Goal: Information Seeking & Learning: Find specific page/section

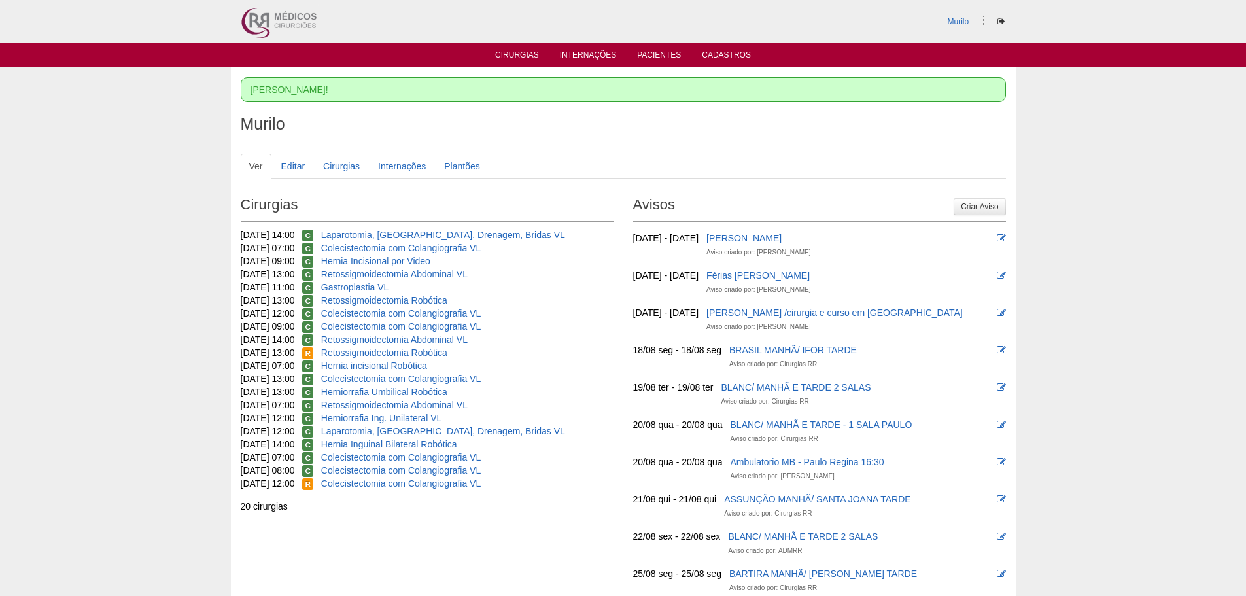
click at [646, 50] on link "Pacientes" at bounding box center [659, 55] width 44 height 11
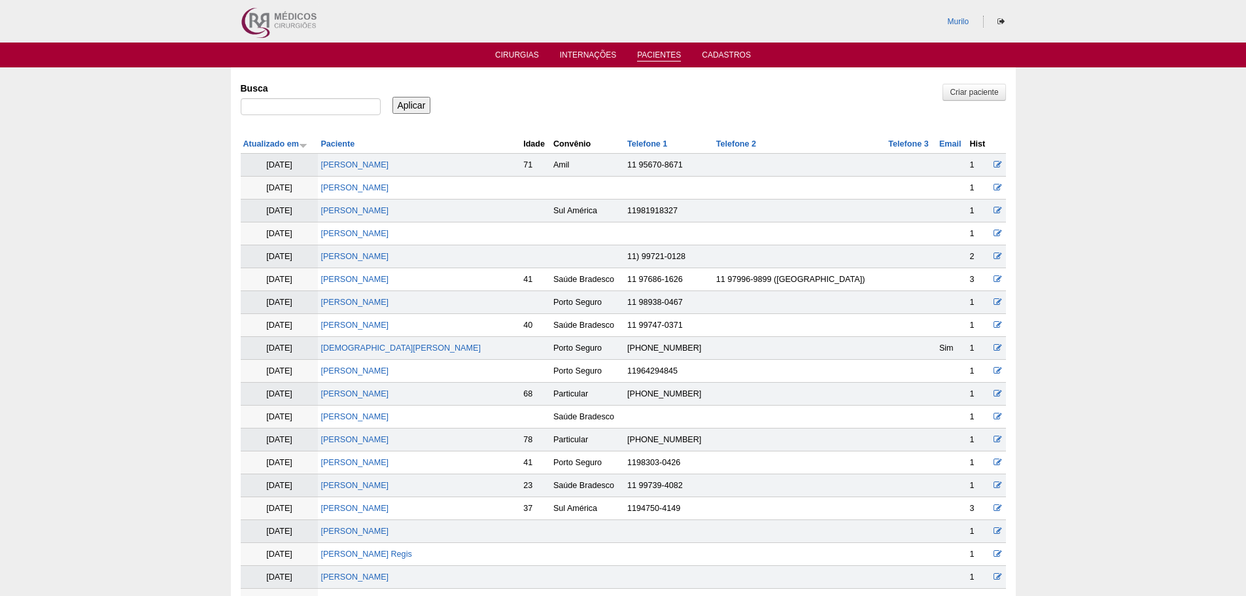
click at [311, 116] on div at bounding box center [311, 110] width 140 height 24
click at [326, 105] on input "Busca" at bounding box center [311, 106] width 140 height 17
paste input "[PERSON_NAME]"
type input "[PERSON_NAME]"
click at [392, 97] on input "Aplicar" at bounding box center [411, 105] width 39 height 17
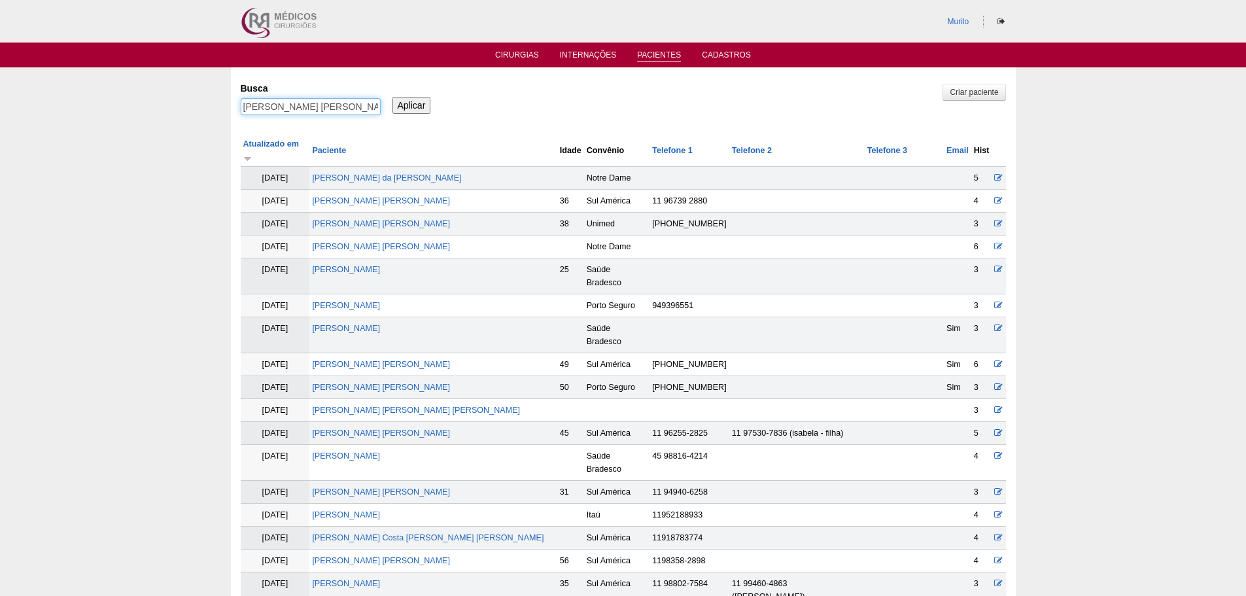
click at [241, 98] on input "[PERSON_NAME]" at bounding box center [311, 106] width 140 height 17
click at [276, 103] on input "[PERSON_NAME]" at bounding box center [311, 106] width 140 height 17
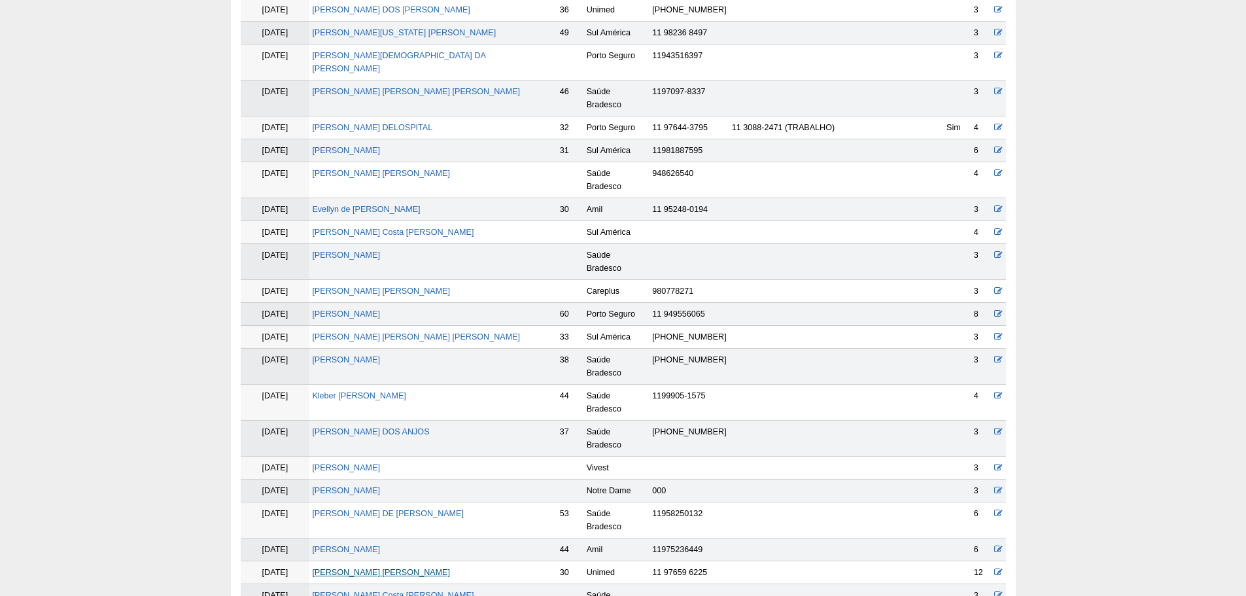
click at [372, 568] on link "[PERSON_NAME]" at bounding box center [381, 572] width 138 height 9
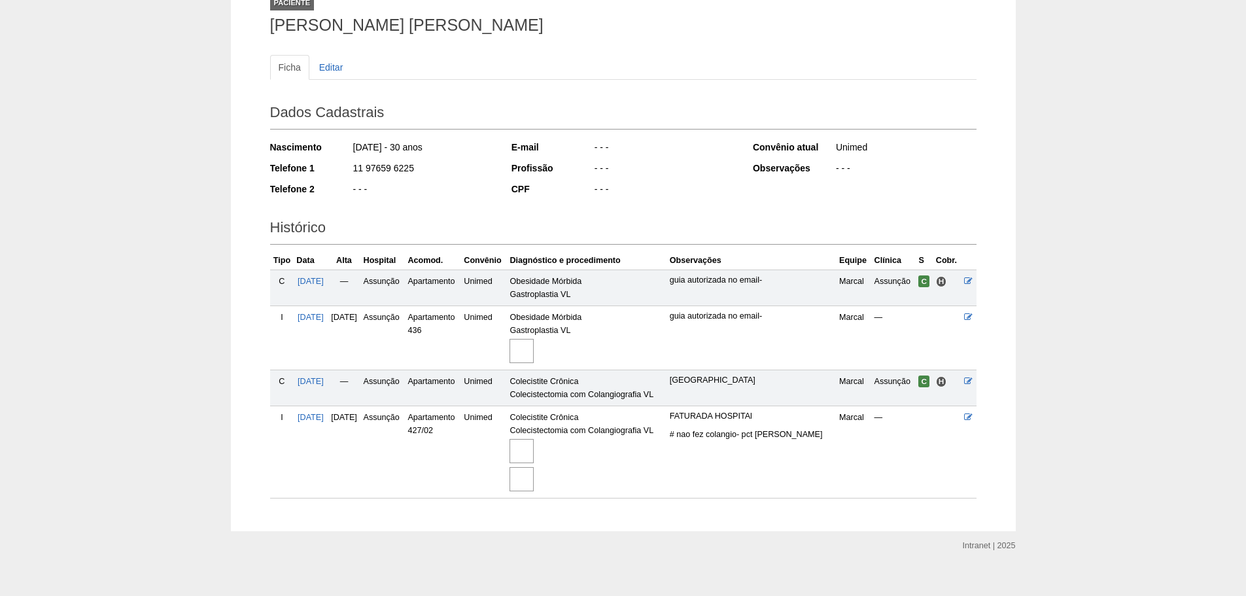
scroll to position [110, 0]
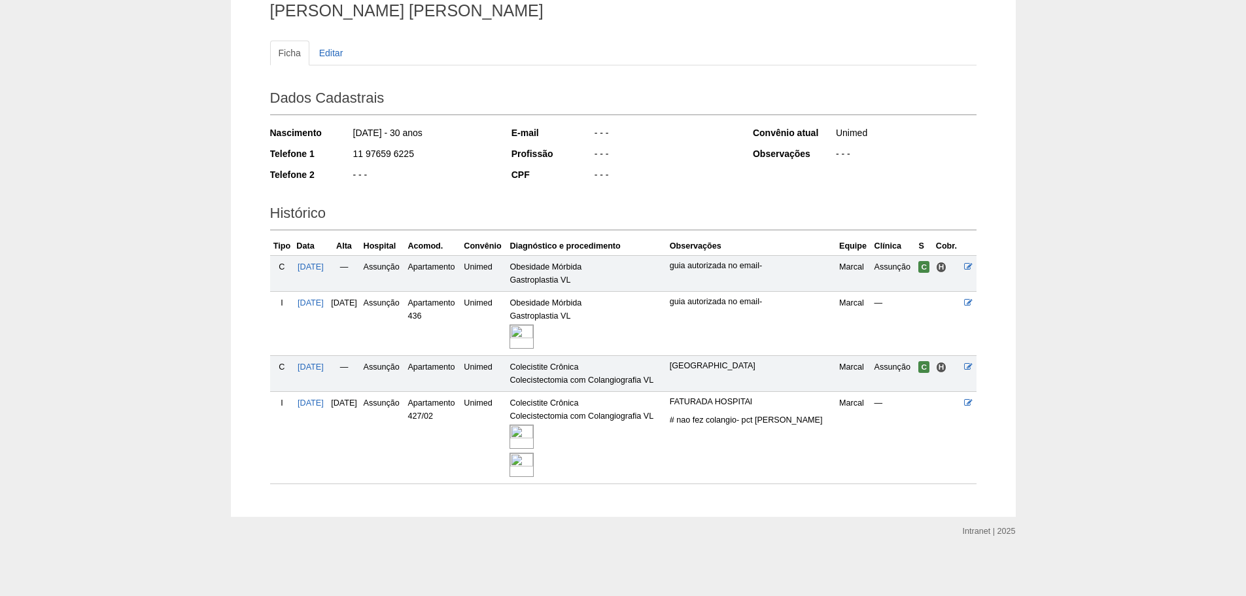
click at [534, 440] on img at bounding box center [522, 436] width 24 height 24
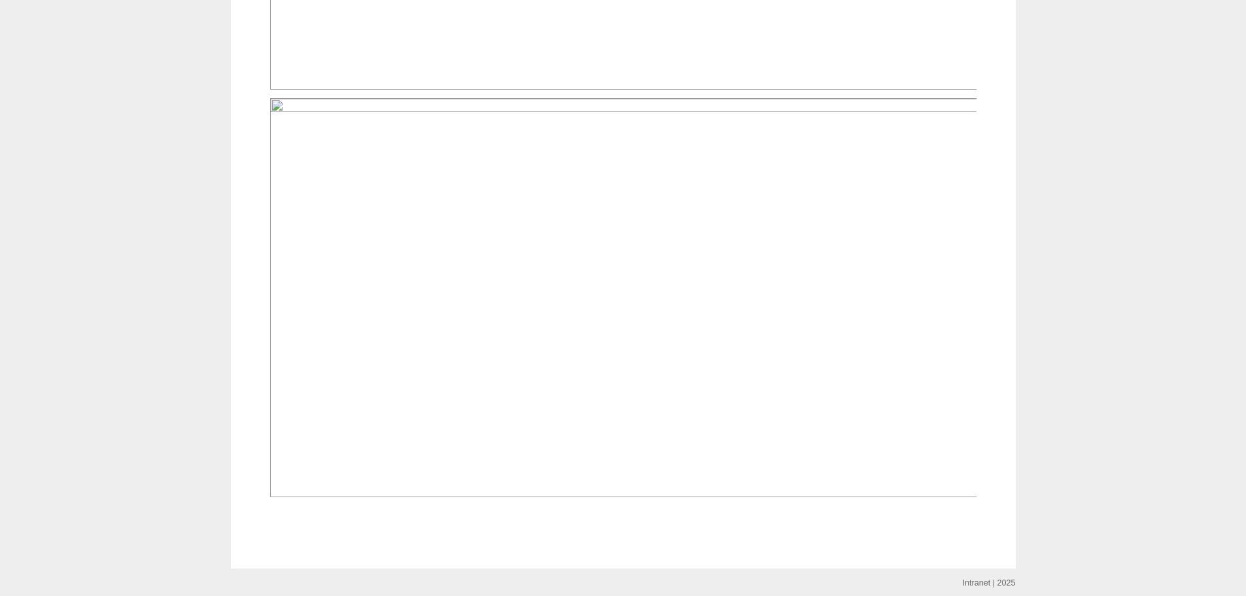
scroll to position [1046, 0]
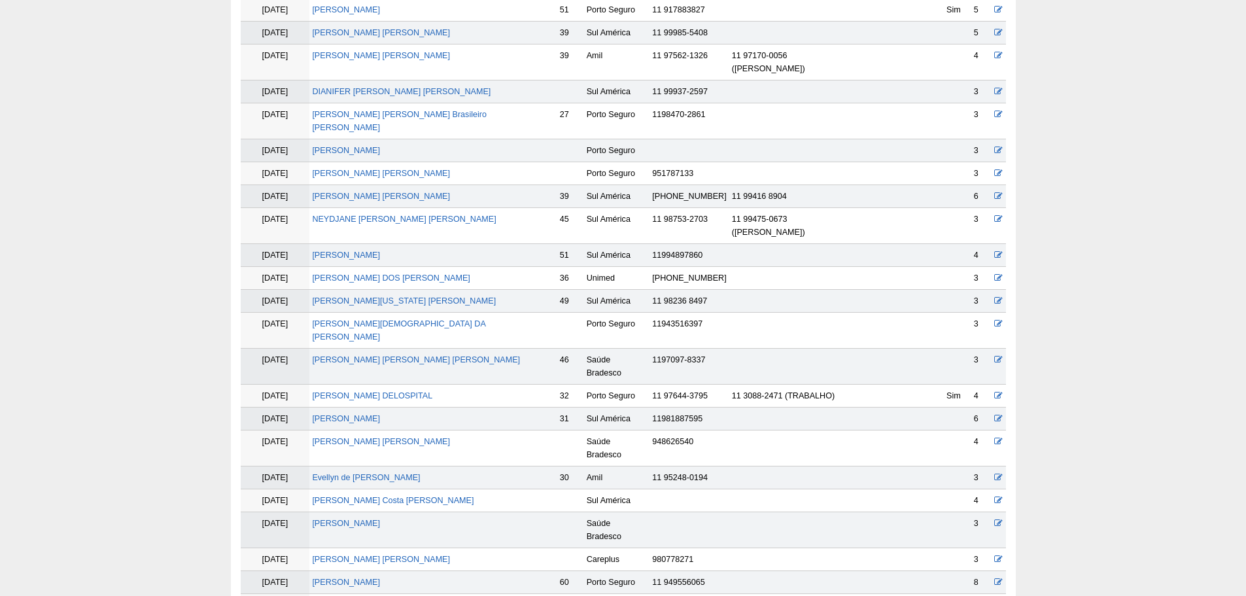
scroll to position [1159, 0]
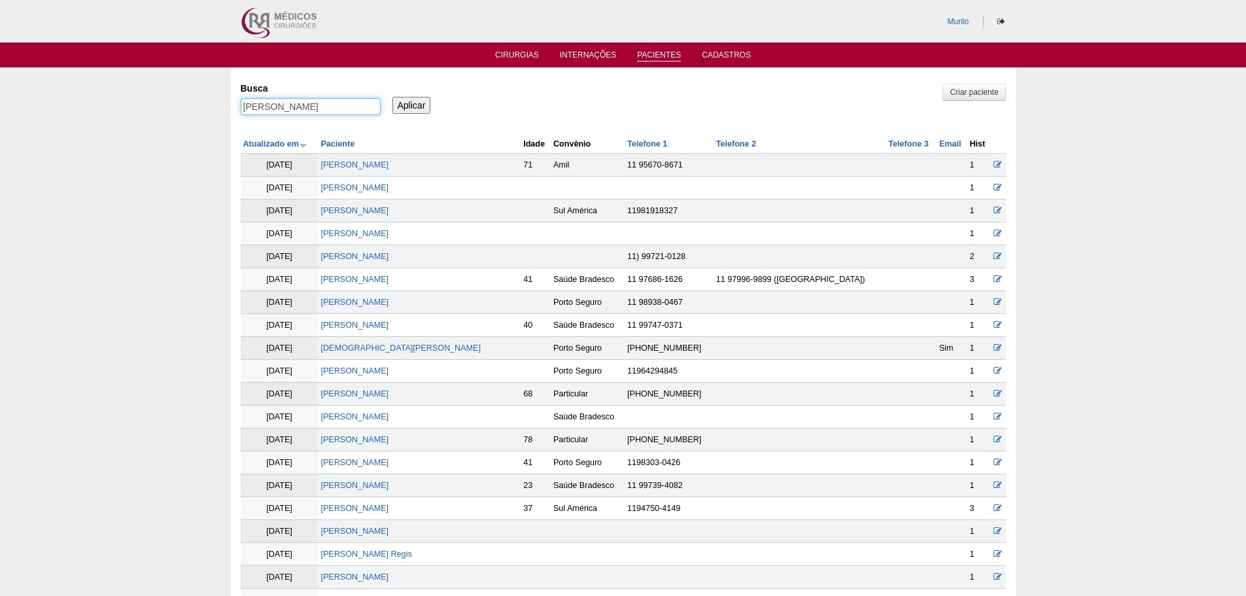
click at [375, 105] on input "[PERSON_NAME] [PERSON_NAME]" at bounding box center [311, 106] width 140 height 17
paste input "Camila Terribili Kamenschek"
type input "Jessica Costa Silva Camila Terribili Kamenschek"
click at [392, 97] on input "Aplicar" at bounding box center [411, 105] width 39 height 17
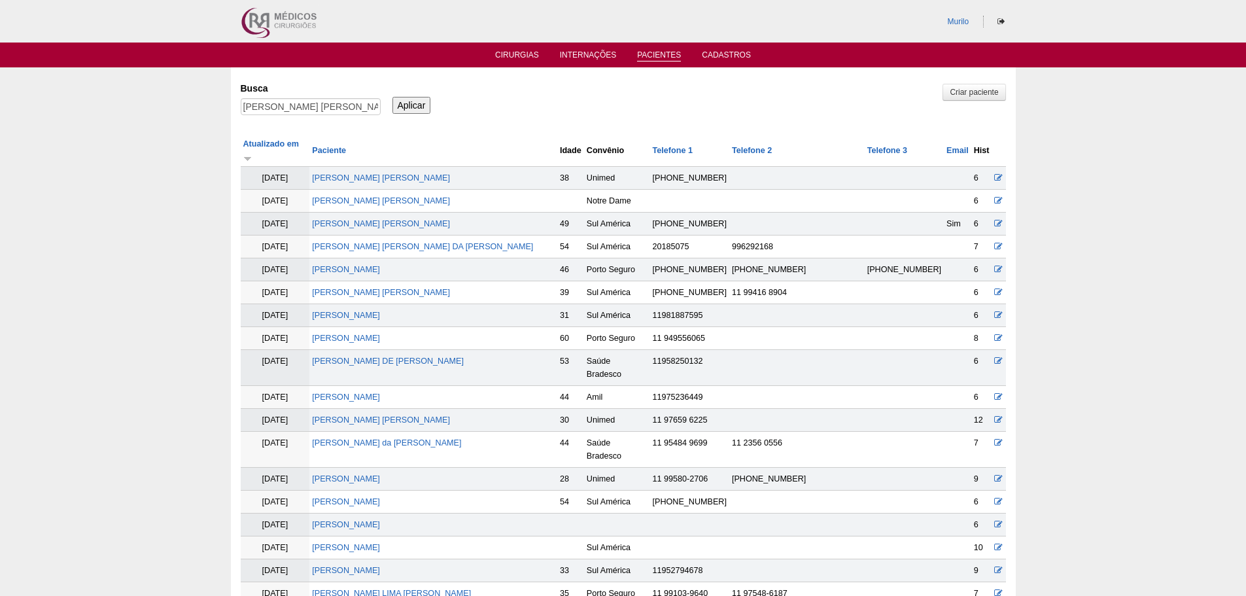
click at [410, 103] on input "Aplicar" at bounding box center [411, 105] width 39 height 17
drag, startPoint x: 278, startPoint y: 103, endPoint x: 854, endPoint y: 70, distance: 576.5
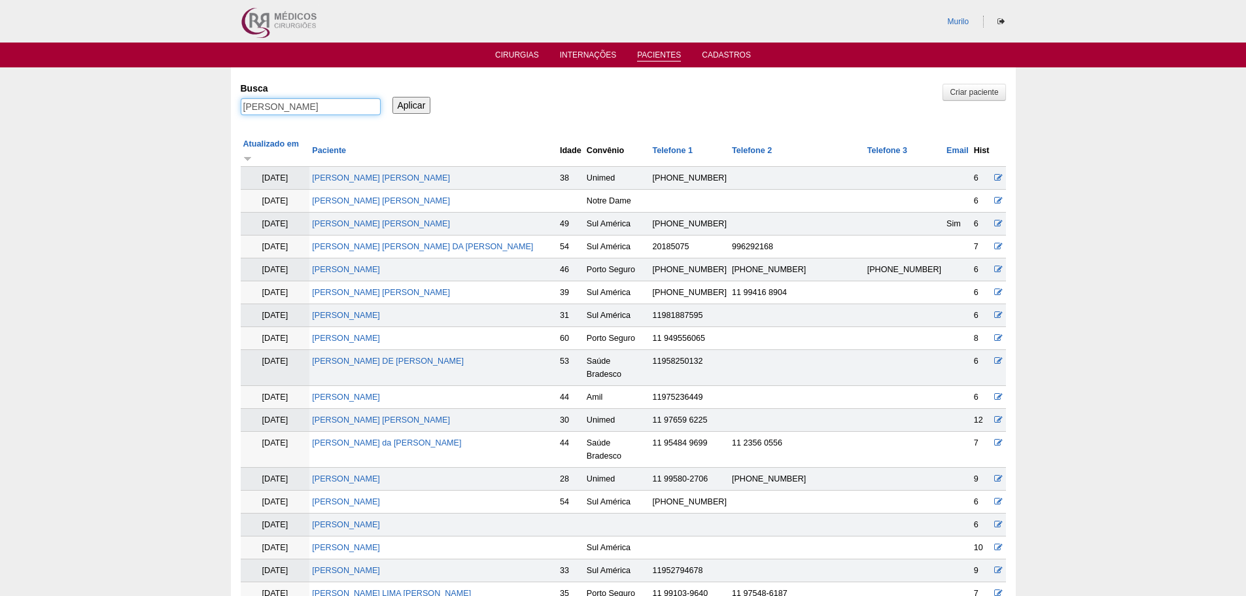
type input "Jessica"
click at [392, 97] on input "Aplicar" at bounding box center [411, 105] width 39 height 17
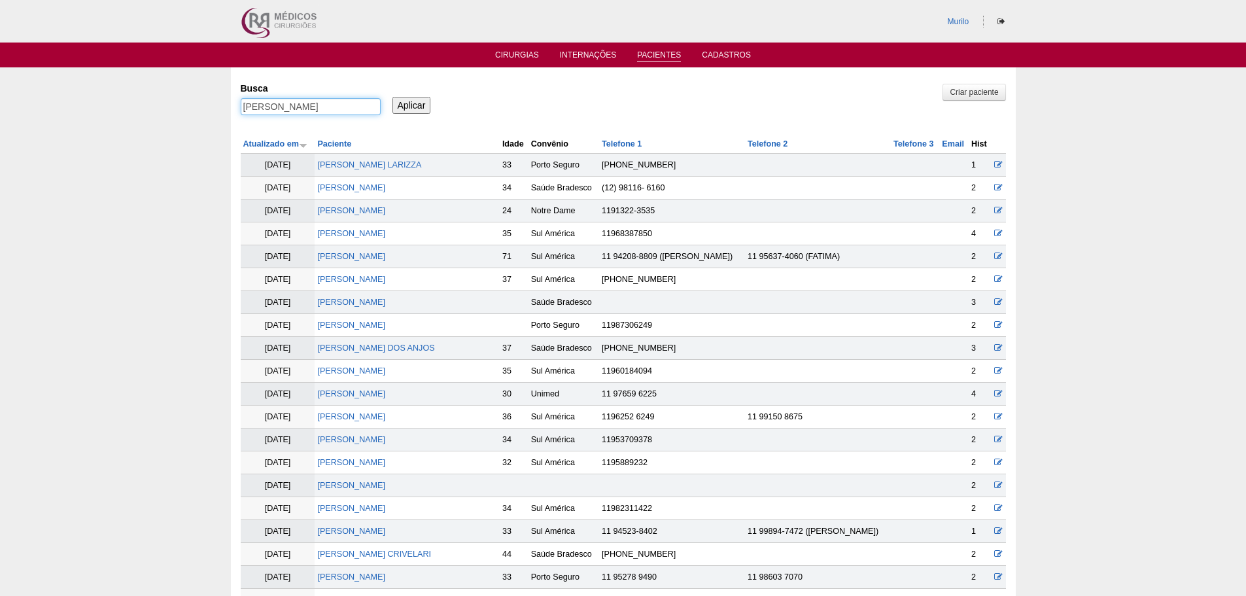
click at [290, 105] on input "[PERSON_NAME]" at bounding box center [311, 106] width 140 height 17
type input "Jessic"
click at [392, 97] on input "Aplicar" at bounding box center [411, 105] width 39 height 17
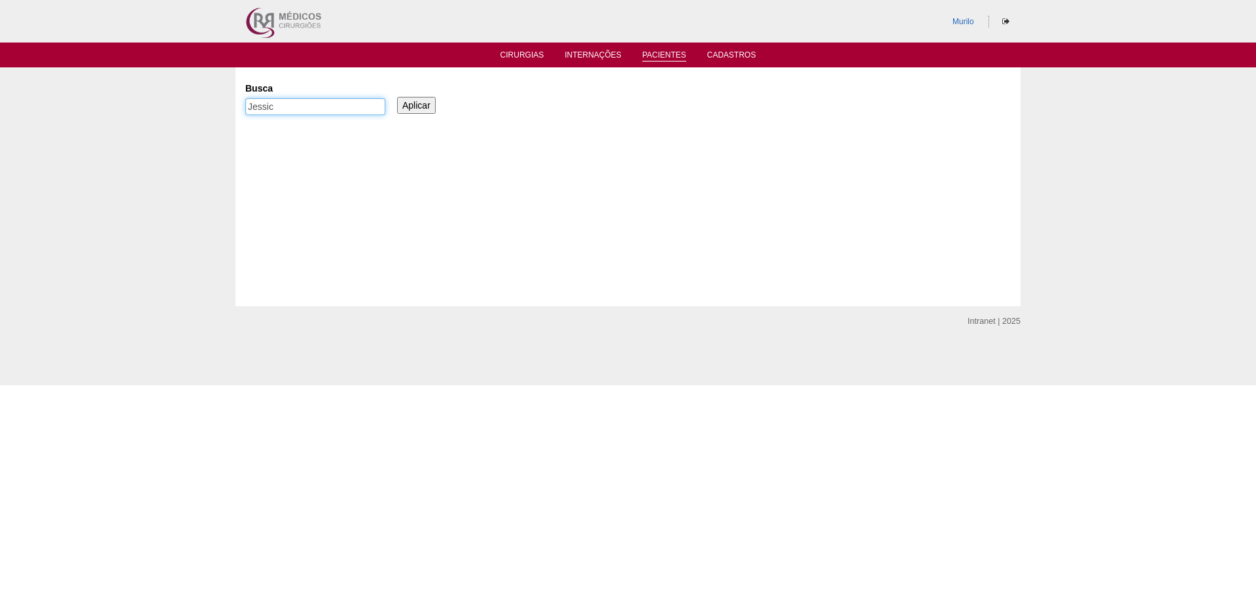
click at [343, 109] on input "Jessic" at bounding box center [315, 106] width 140 height 17
type input "JessicA"
click at [406, 106] on input "Aplicar" at bounding box center [416, 105] width 39 height 17
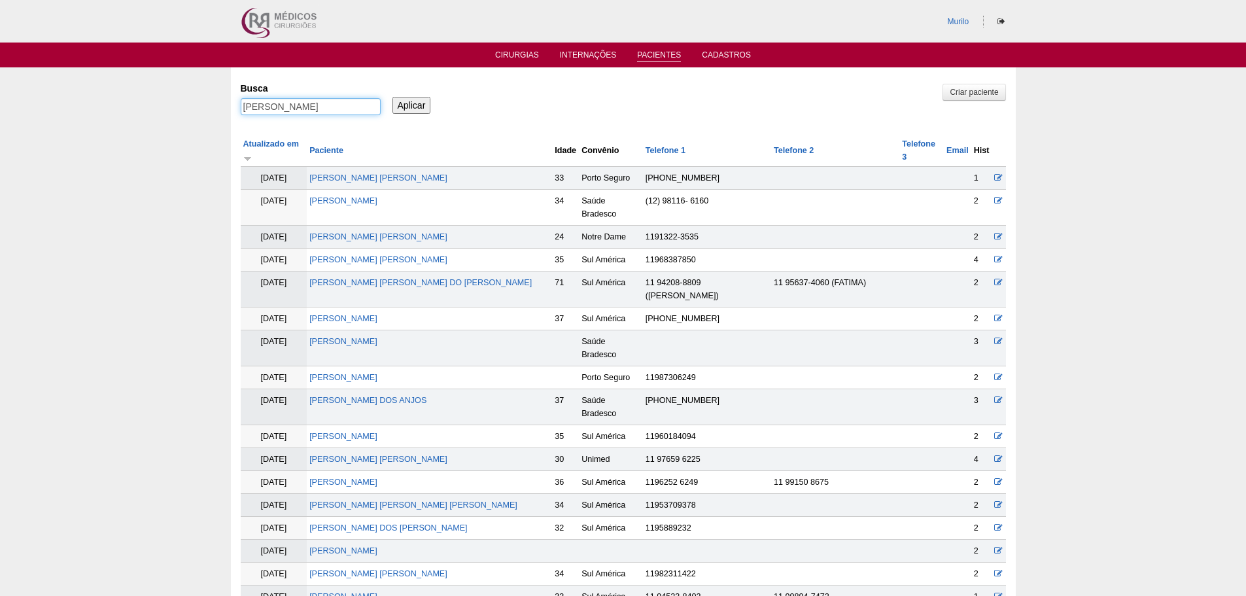
click at [333, 106] on input "JessicA" at bounding box center [311, 106] width 140 height 17
paste input "Camila Terribili Kamenschek"
type input "Camila Terribili Kamenschek"
click at [392, 97] on input "Aplicar" at bounding box center [411, 105] width 39 height 17
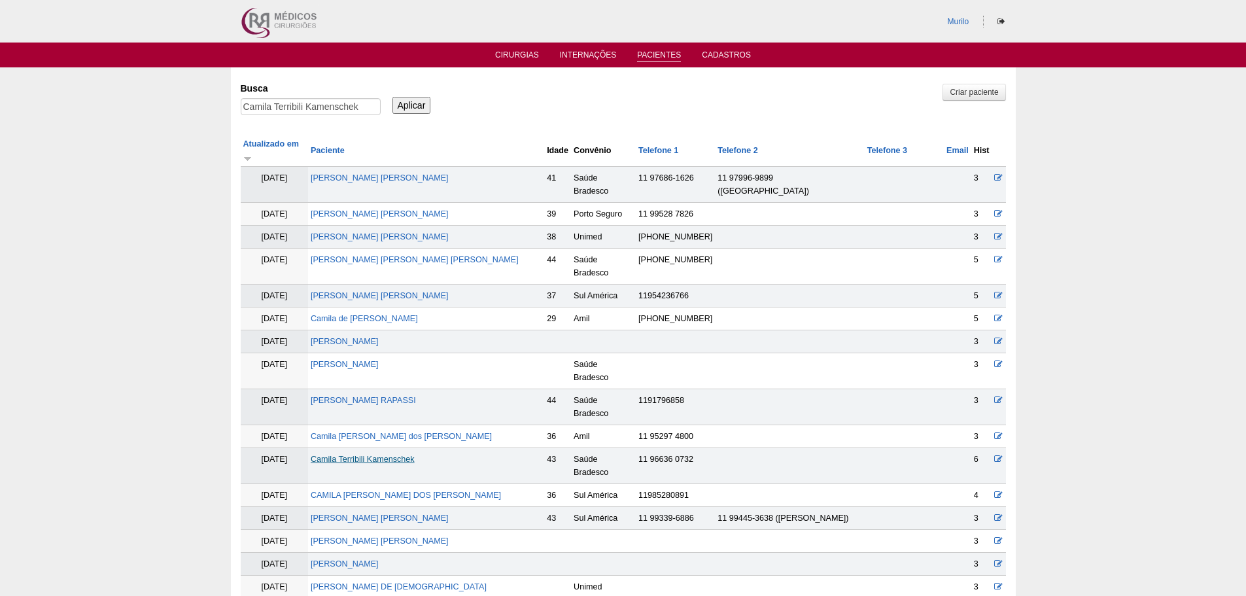
click at [373, 455] on link "Camila Terribili Kamenschek" at bounding box center [363, 459] width 104 height 9
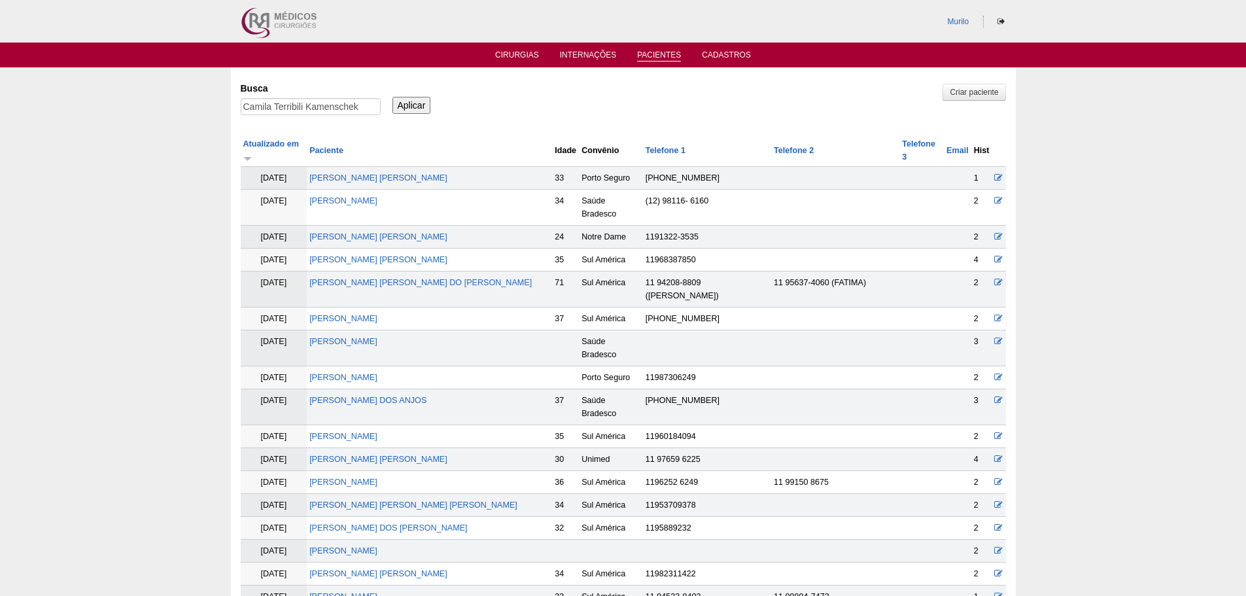
drag, startPoint x: 334, startPoint y: 94, endPoint x: 325, endPoint y: 99, distance: 10.5
click at [334, 94] on label "Busca" at bounding box center [311, 88] width 140 height 13
click at [334, 98] on input "Camila Terribili Kamenschek" at bounding box center [311, 106] width 140 height 17
click at [325, 99] on input "Camila Terribili Kamenschek" at bounding box center [311, 106] width 140 height 17
paste input "Fabiana dos Santos Picoli"
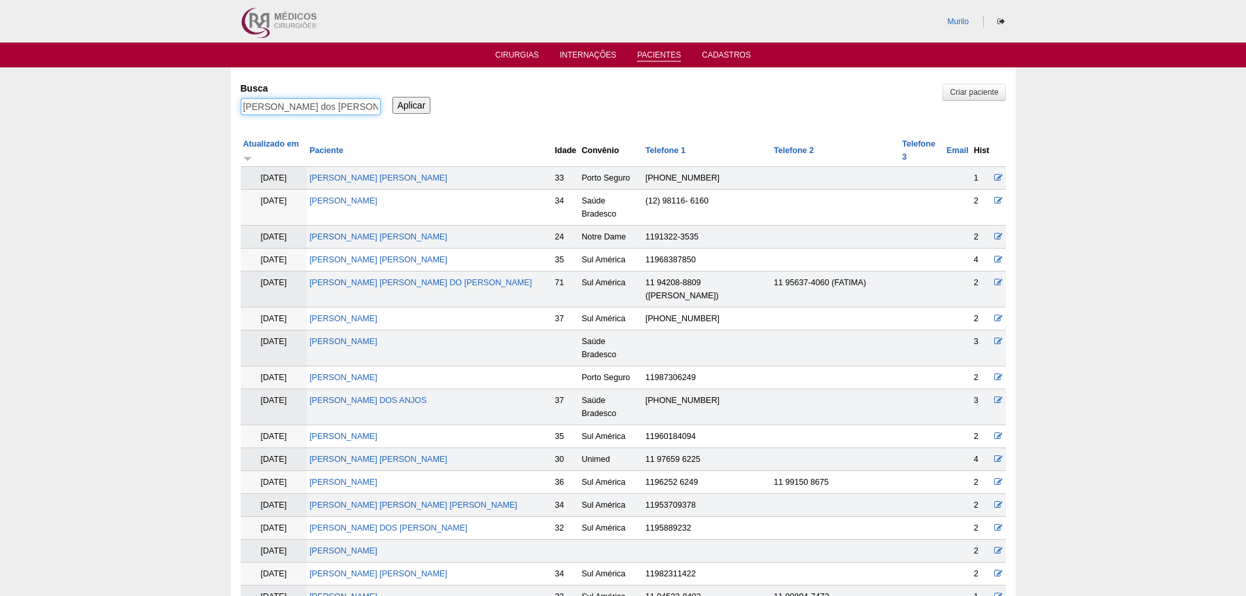
type input "Fabiana dos Santos Picoli"
click at [392, 97] on input "Aplicar" at bounding box center [411, 105] width 39 height 17
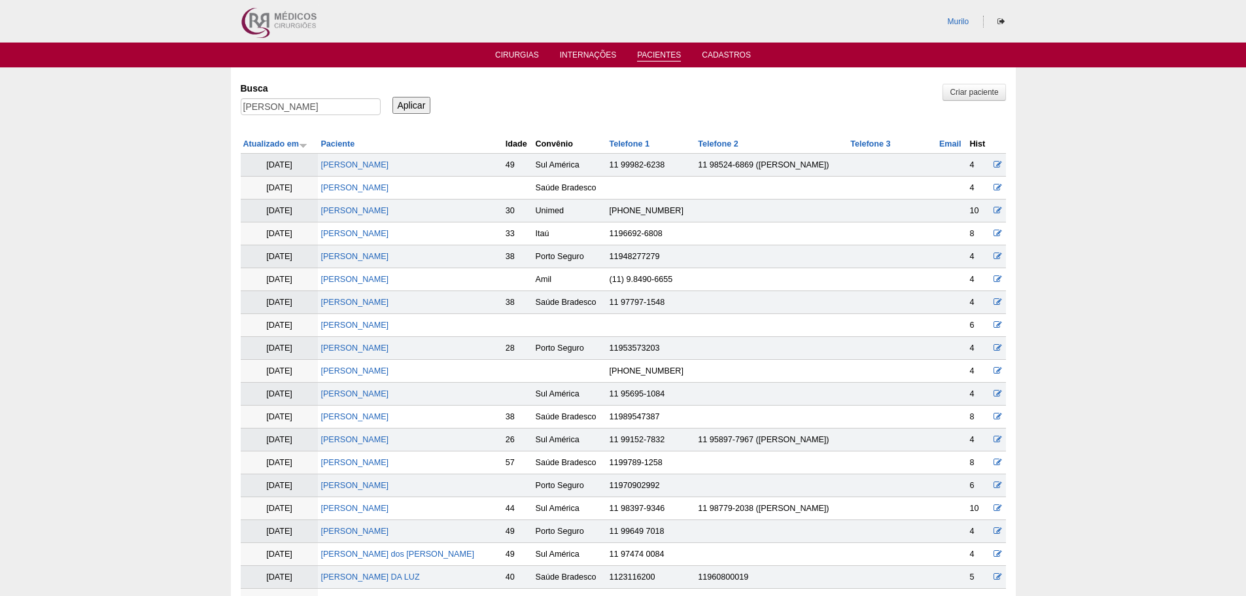
click at [313, 97] on div "Busca [PERSON_NAME]" at bounding box center [315, 99] width 149 height 44
click at [288, 108] on input "[PERSON_NAME]" at bounding box center [311, 106] width 140 height 17
drag, startPoint x: 280, startPoint y: 105, endPoint x: 640, endPoint y: 105, distance: 359.7
click at [636, 105] on div "Busca Fabiana dos Santos Picoli Aplicar" at bounding box center [623, 99] width 765 height 44
type input "Fabiana"
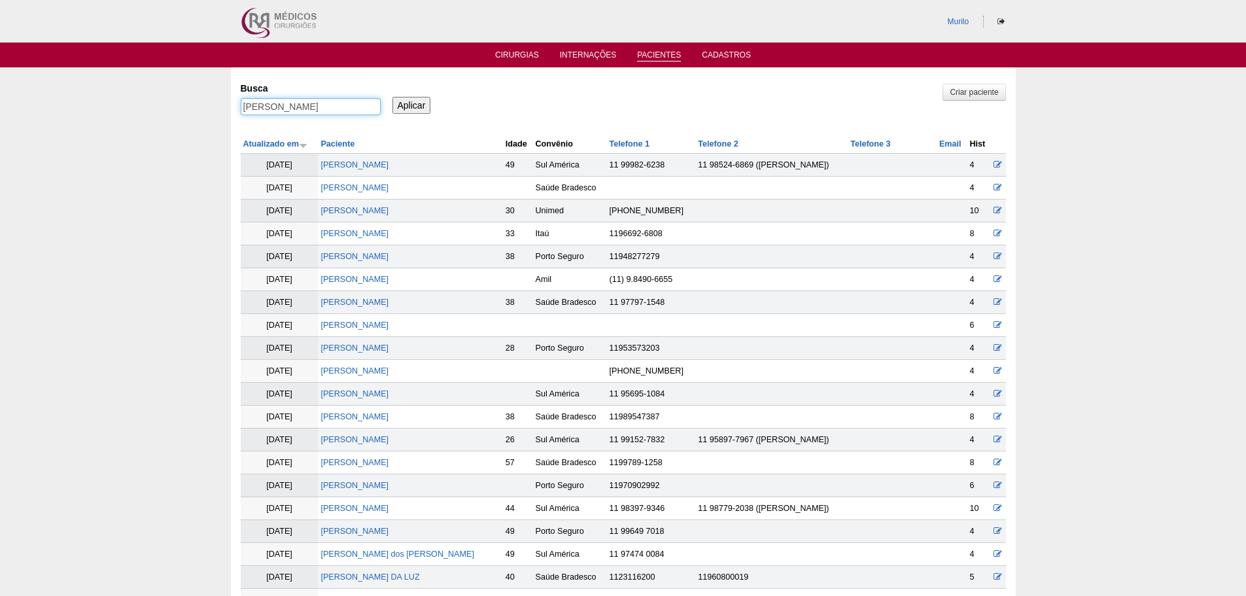
click at [392, 97] on input "Aplicar" at bounding box center [411, 105] width 39 height 17
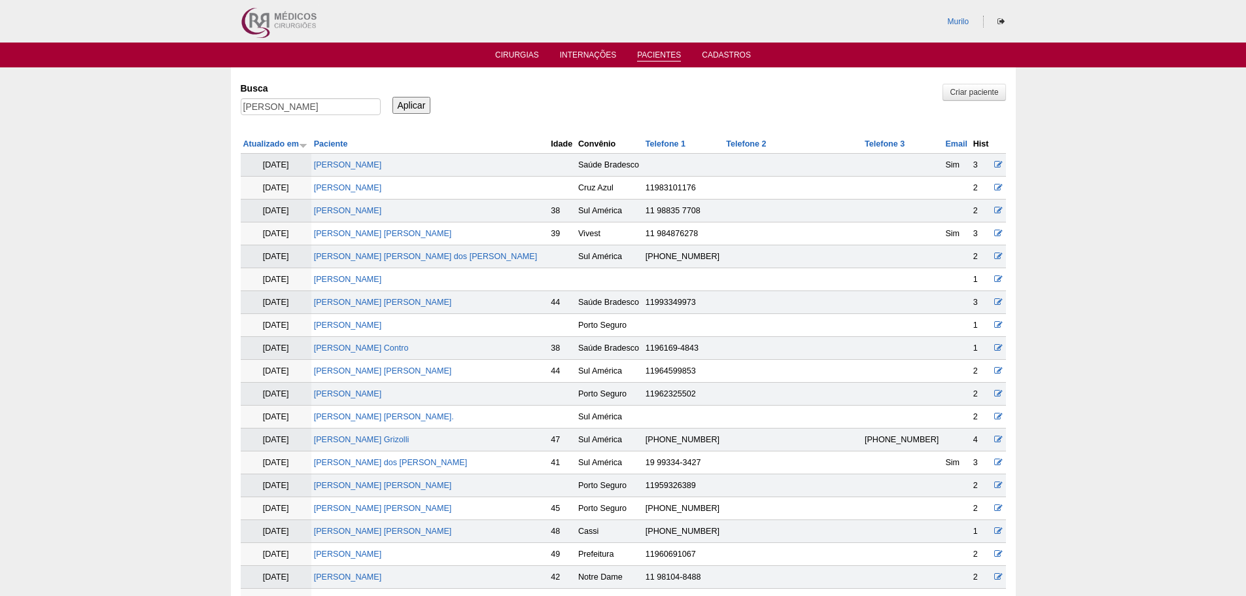
scroll to position [462, 0]
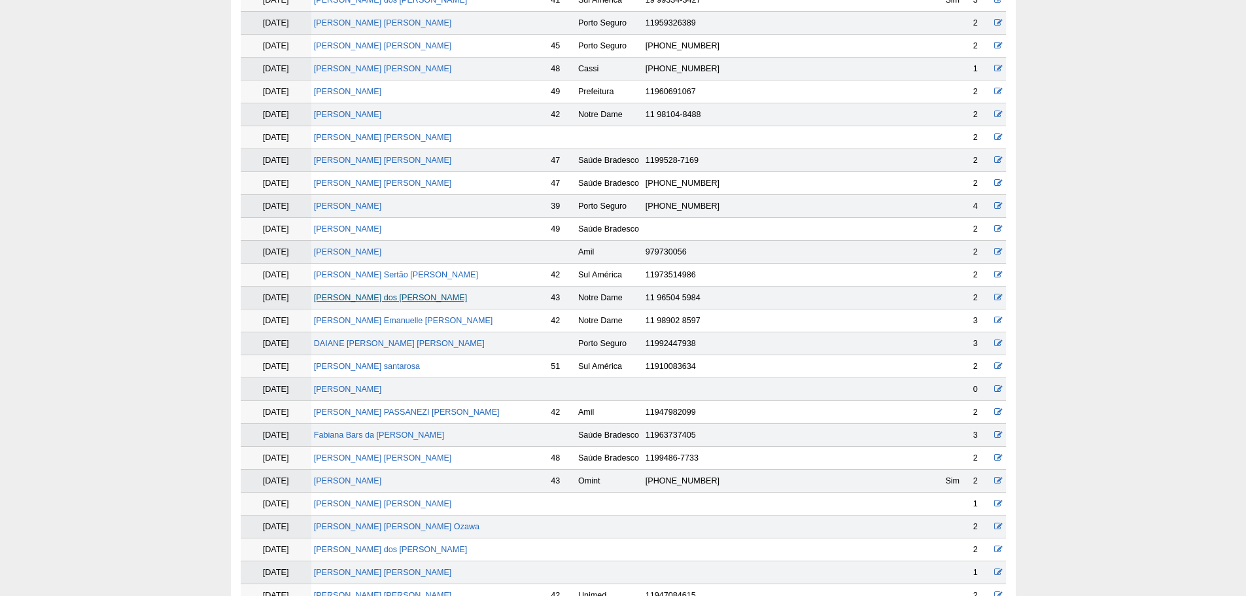
click at [395, 300] on link "[PERSON_NAME]" at bounding box center [390, 297] width 153 height 9
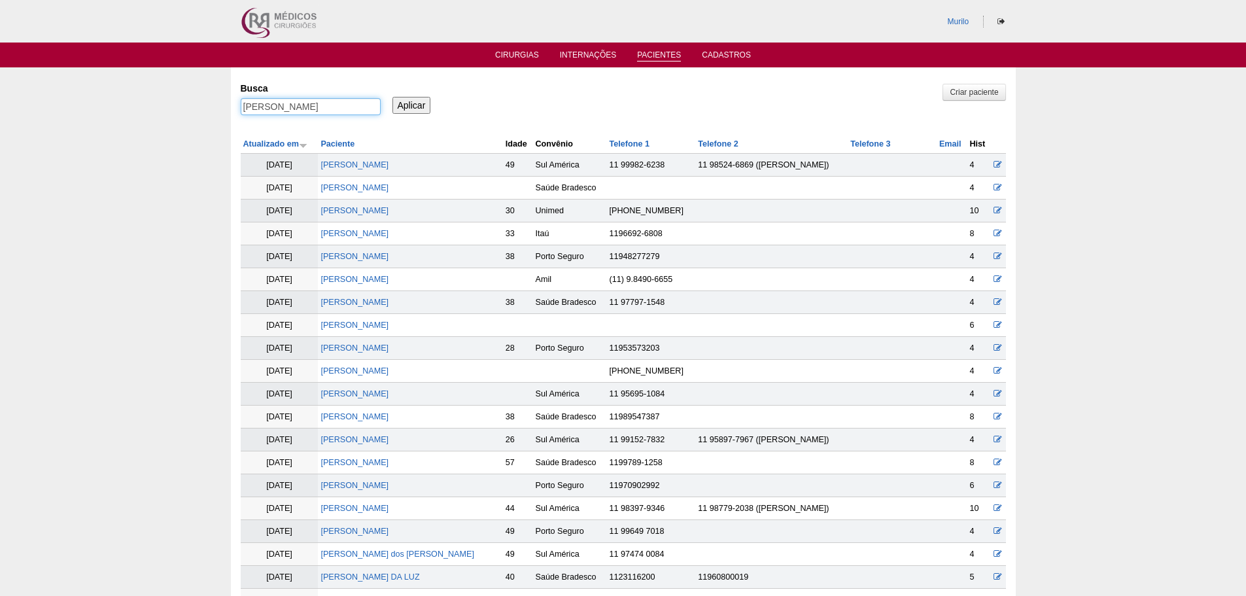
click at [297, 104] on input "[PERSON_NAME]" at bounding box center [311, 106] width 140 height 17
paste input "[PERSON_NAME]"
type input "[PERSON_NAME]"
click at [392, 97] on input "Aplicar" at bounding box center [411, 105] width 39 height 17
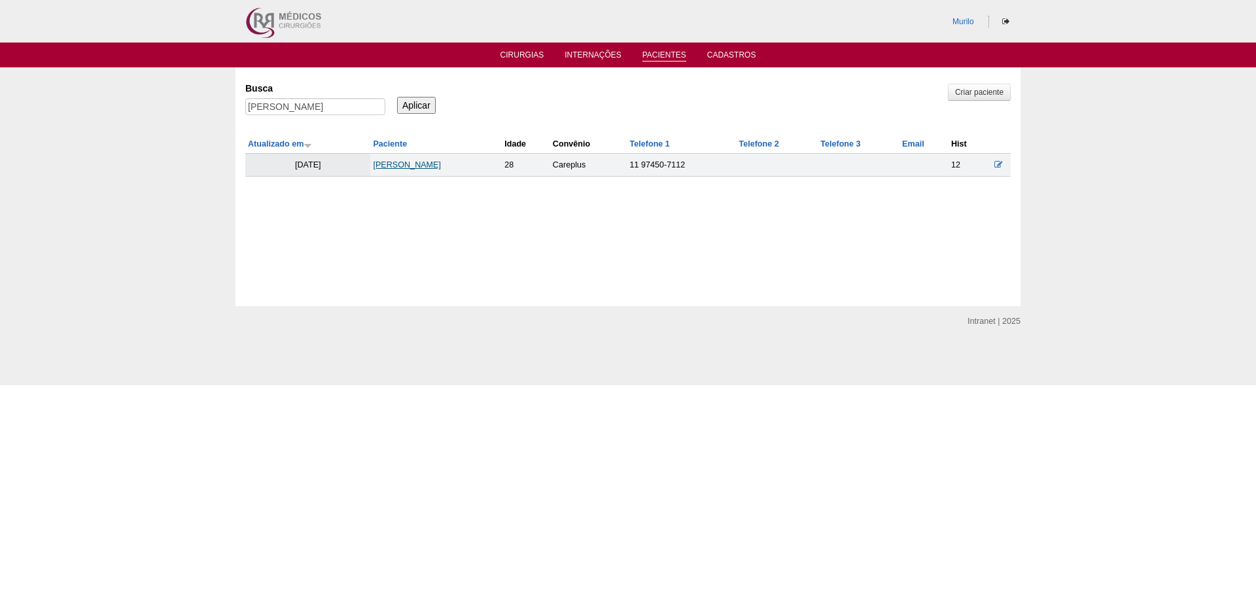
click at [373, 165] on link "Lais Pinto da Silva Aquino Pereira Candido" at bounding box center [407, 164] width 68 height 9
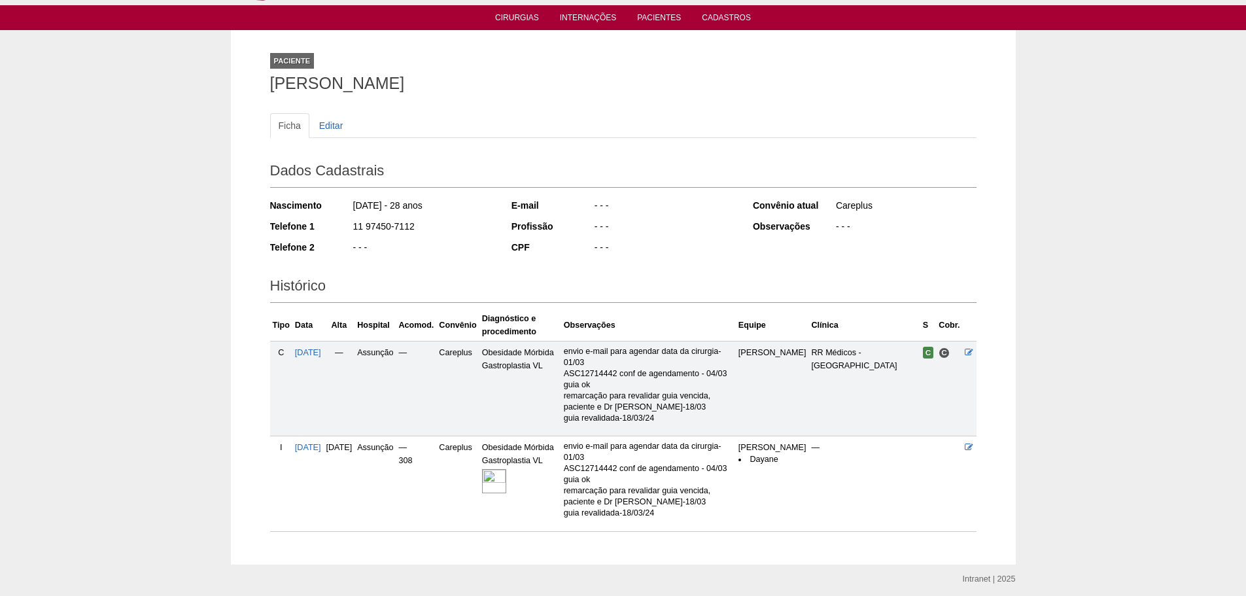
scroll to position [65, 0]
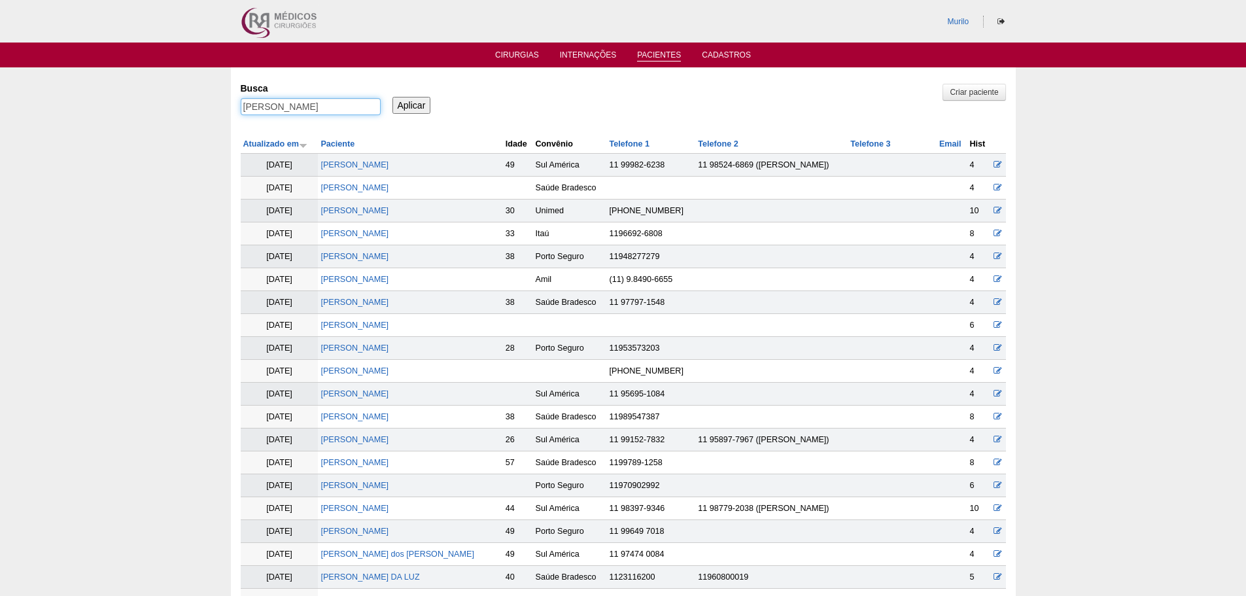
click at [319, 101] on input "Lais Pinto da Silva Aquino Pereira Candido" at bounding box center [311, 106] width 140 height 17
paste input "Felipe de Sousa Borges"
type input "Felipe de Sousa Borges"
click at [392, 97] on input "Aplicar" at bounding box center [411, 105] width 39 height 17
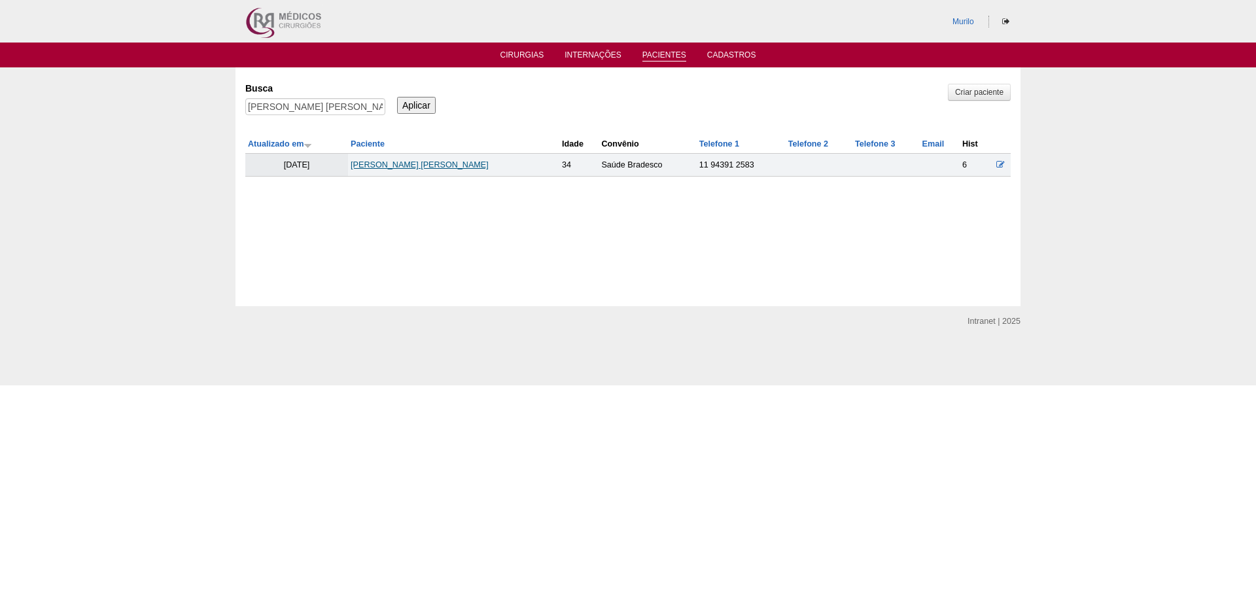
click at [428, 161] on link "[PERSON_NAME]" at bounding box center [420, 164] width 138 height 9
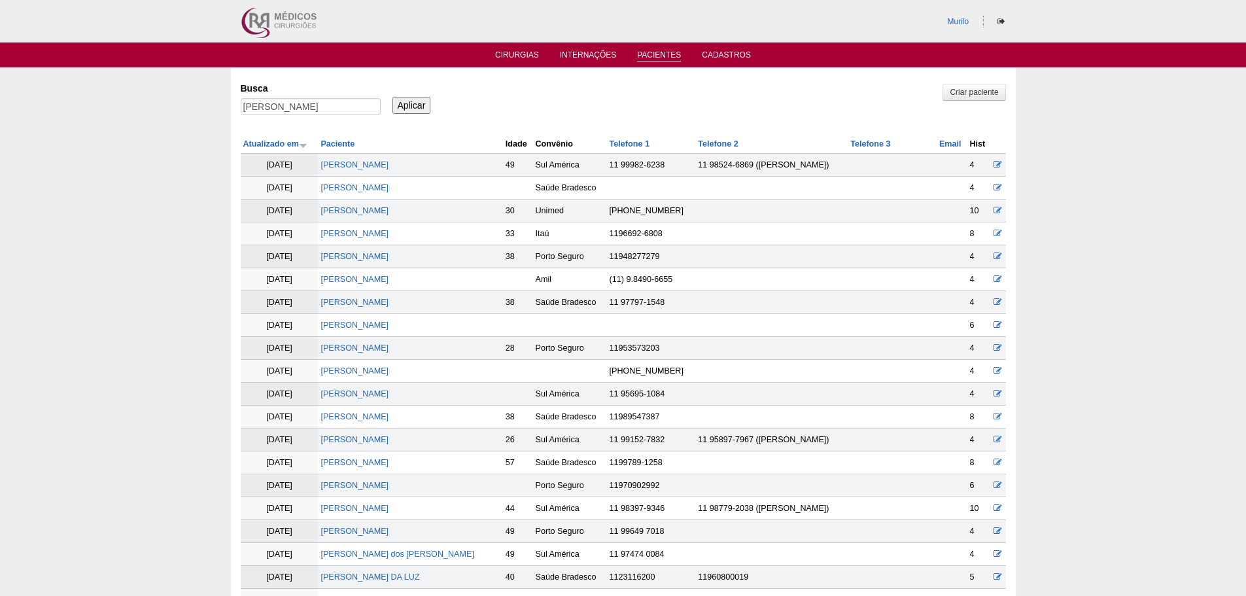
click at [282, 95] on div "Busca Felipe de Sousa Borges" at bounding box center [315, 99] width 149 height 44
click at [320, 103] on input "[PERSON_NAME]" at bounding box center [311, 106] width 140 height 17
paste input "BARBARA ASSAN SILVA"
type input "BARBARA ASSAN SILVA"
click at [392, 97] on input "Aplicar" at bounding box center [411, 105] width 39 height 17
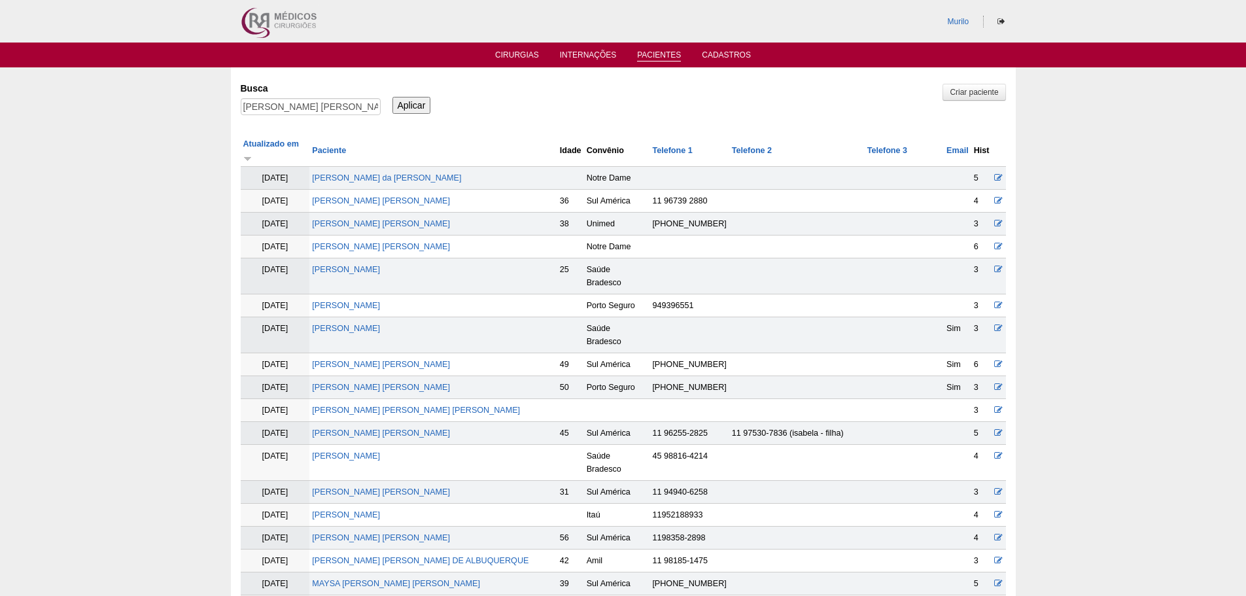
scroll to position [1928, 0]
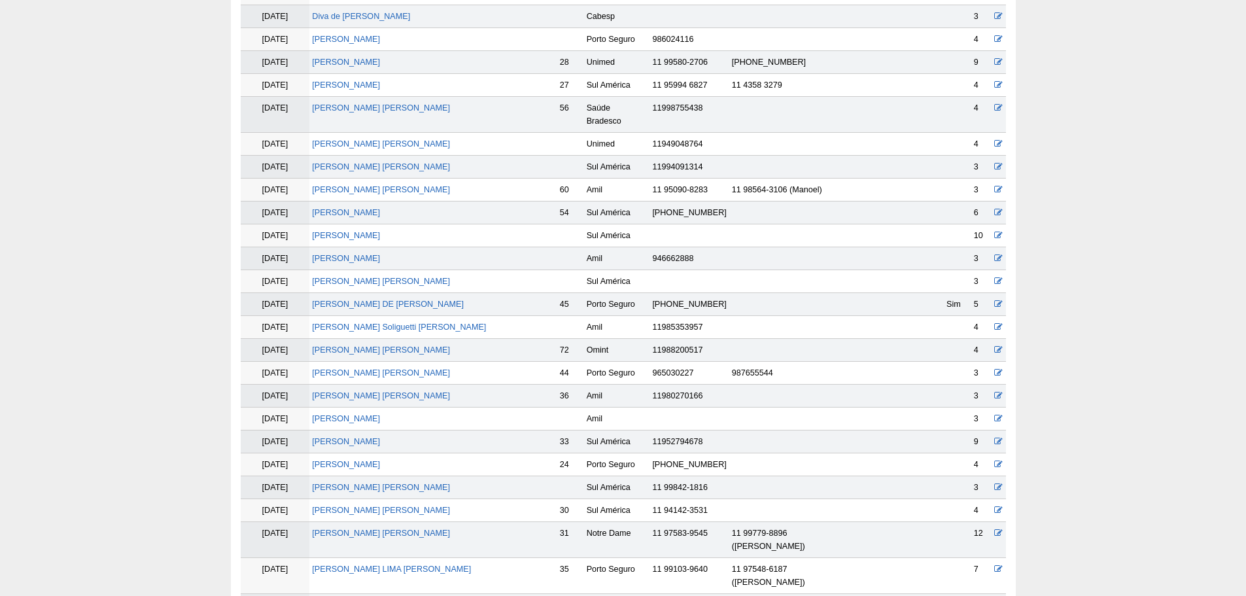
click at [324, 522] on td "[PERSON_NAME]" at bounding box center [432, 540] width 247 height 36
click at [336, 528] on link "[PERSON_NAME] [PERSON_NAME]" at bounding box center [381, 532] width 138 height 9
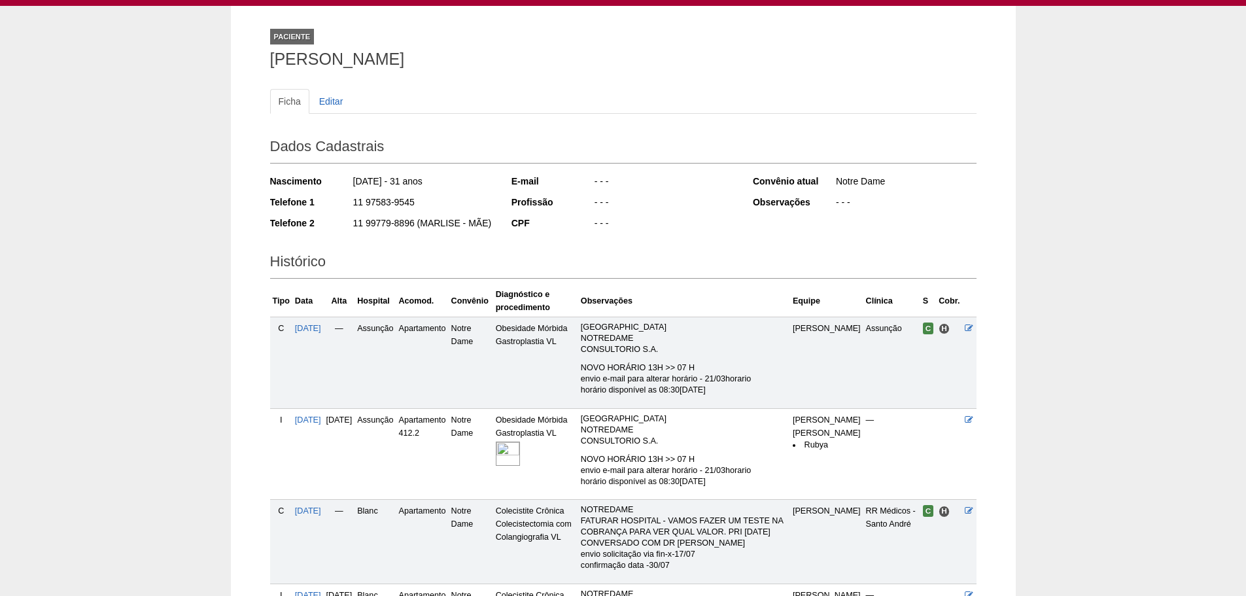
scroll to position [196, 0]
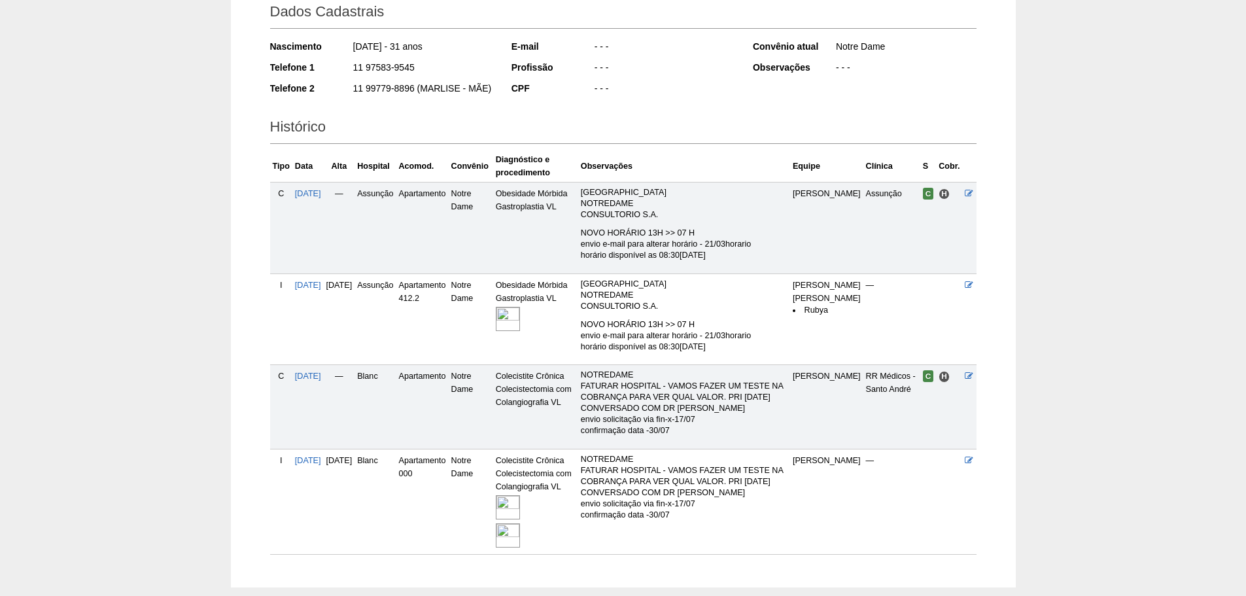
click at [520, 536] on img at bounding box center [508, 535] width 24 height 24
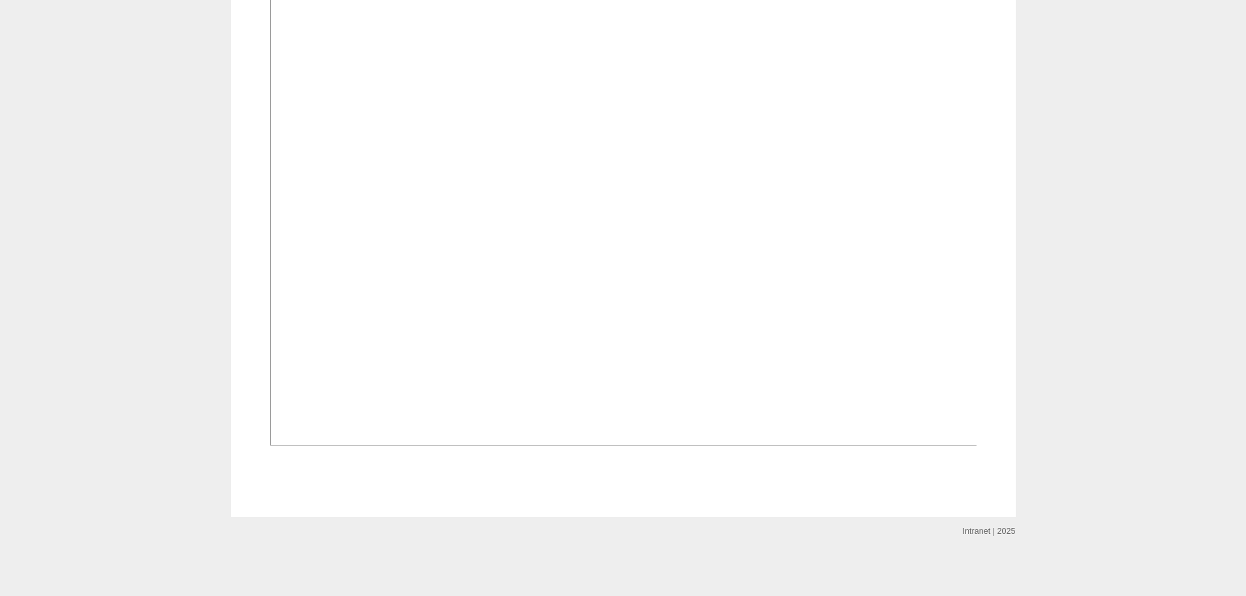
scroll to position [1701, 0]
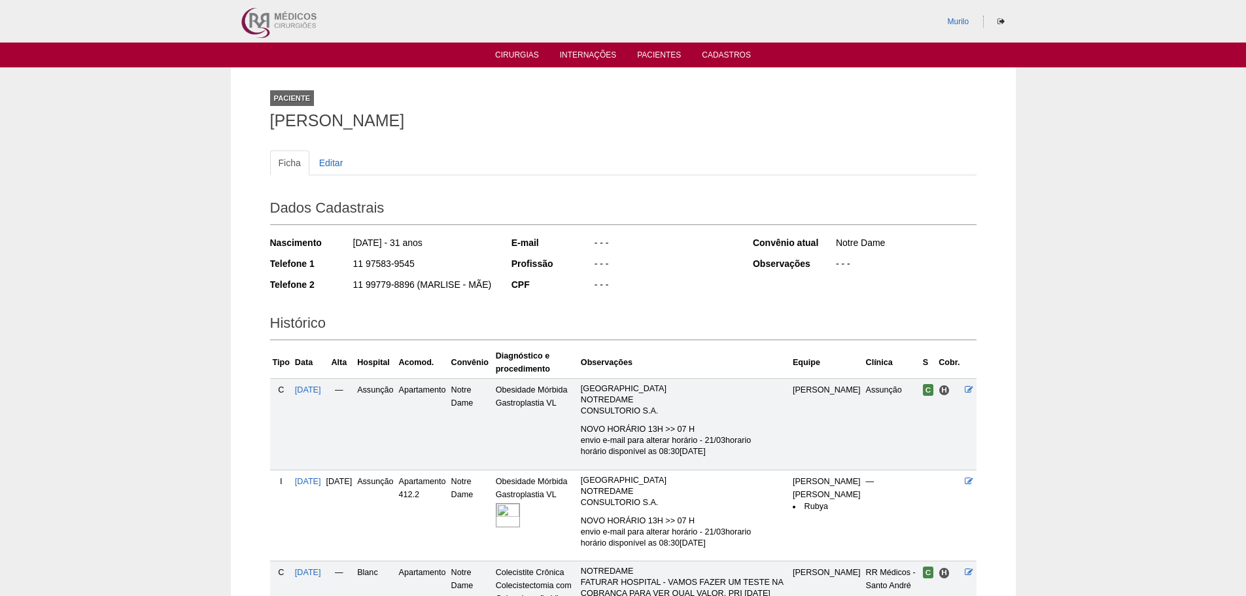
scroll to position [196, 0]
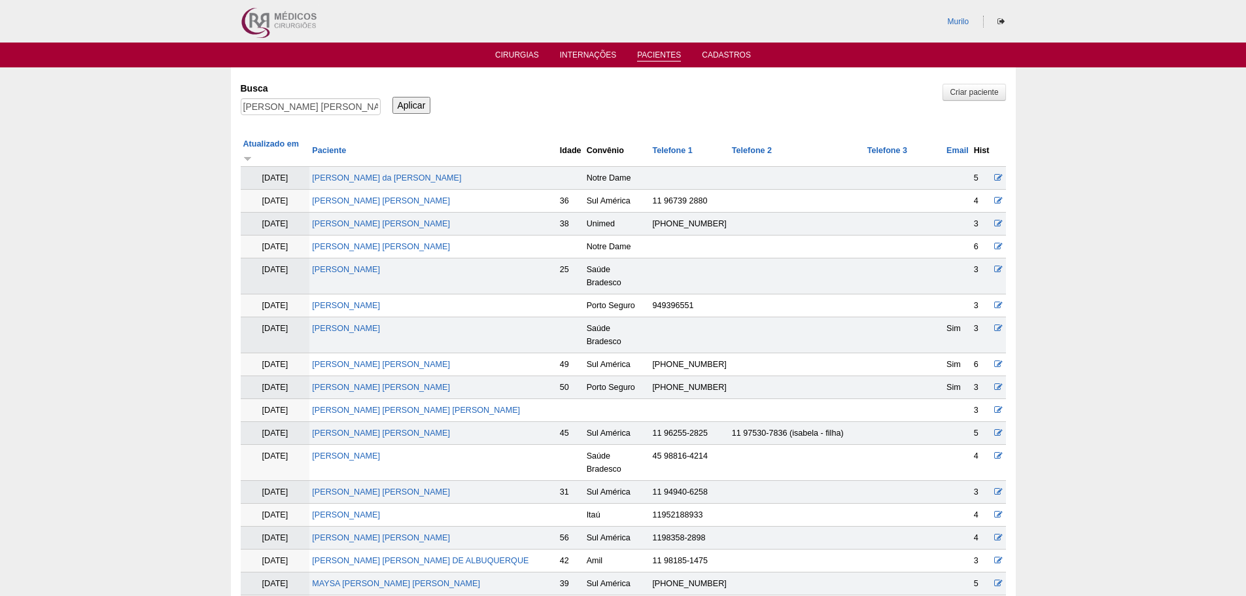
scroll to position [1921, 0]
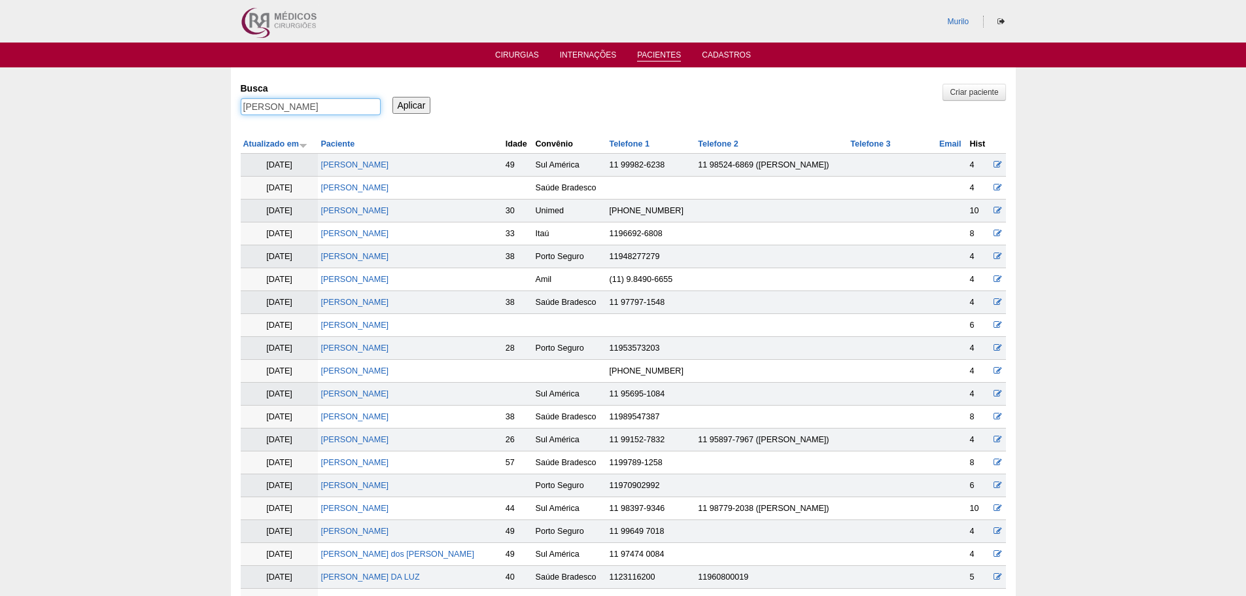
click at [341, 108] on input "[PERSON_NAME] [PERSON_NAME]" at bounding box center [311, 106] width 140 height 17
paste input "ALINE SABINO"
type input "[PERSON_NAME]"
click at [392, 97] on input "Aplicar" at bounding box center [411, 105] width 39 height 17
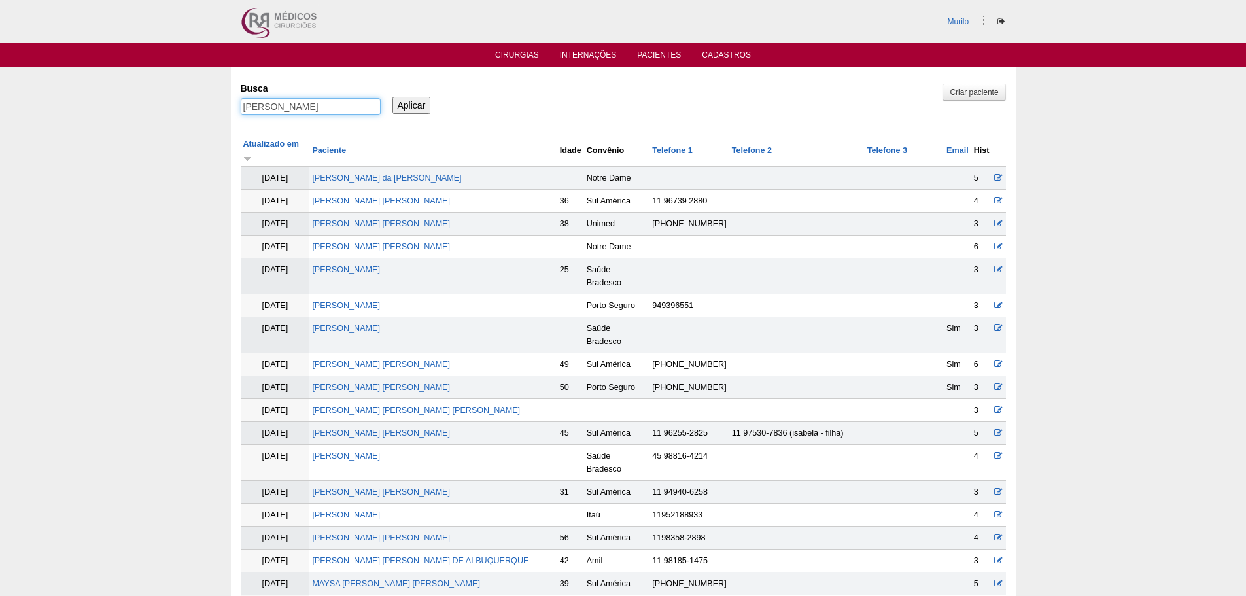
click at [275, 105] on input "[PERSON_NAME]" at bounding box center [311, 106] width 140 height 17
click at [400, 103] on input "Aplicar" at bounding box center [411, 105] width 39 height 17
click at [276, 109] on input "ALINE SABINO SILVA" at bounding box center [311, 106] width 140 height 17
drag, startPoint x: 271, startPoint y: 109, endPoint x: 538, endPoint y: 109, distance: 266.9
click at [538, 109] on div "Busca ALINE SABINO SILVA Aplicar" at bounding box center [623, 99] width 765 height 44
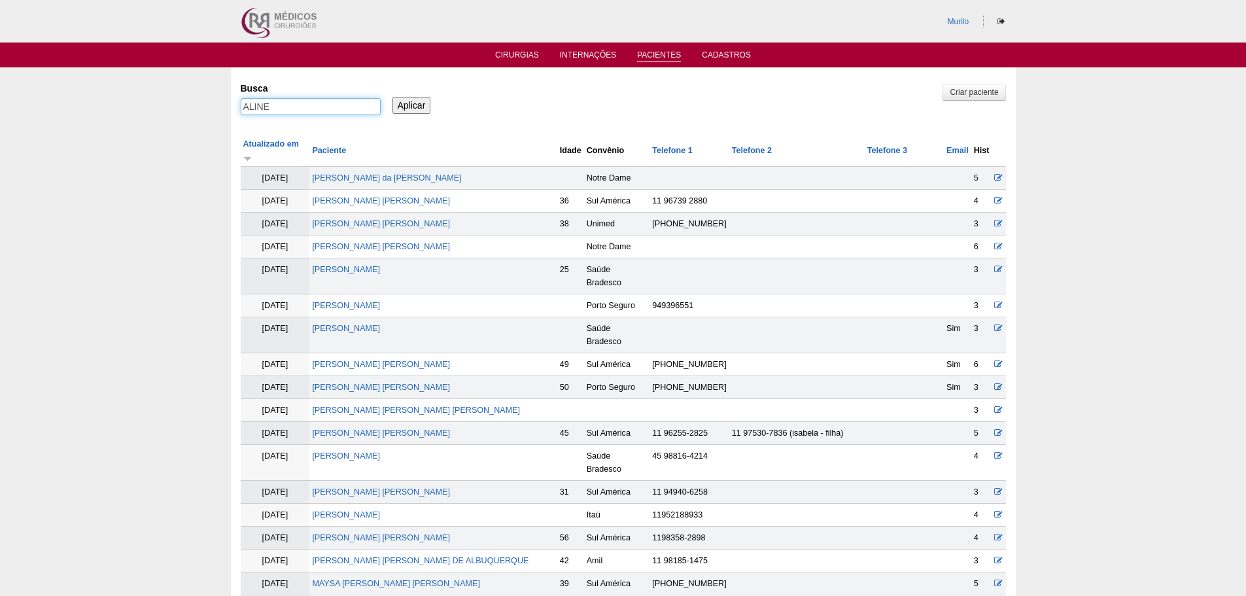
type input "ALINE"
click at [392, 97] on input "Aplicar" at bounding box center [411, 105] width 39 height 17
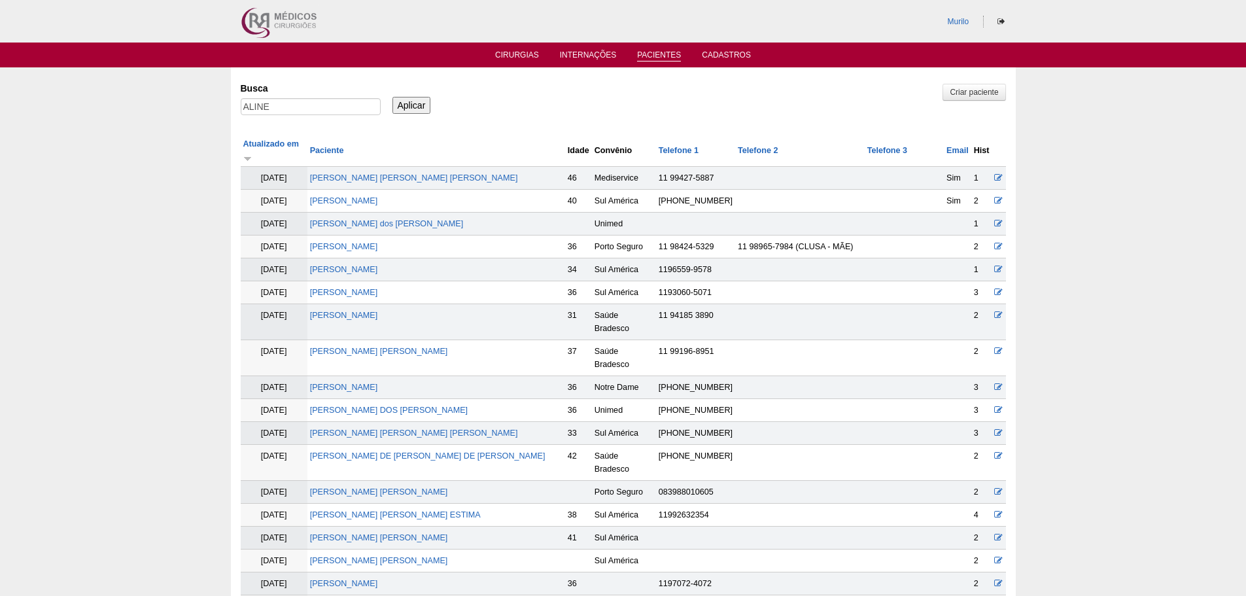
scroll to position [668, 0]
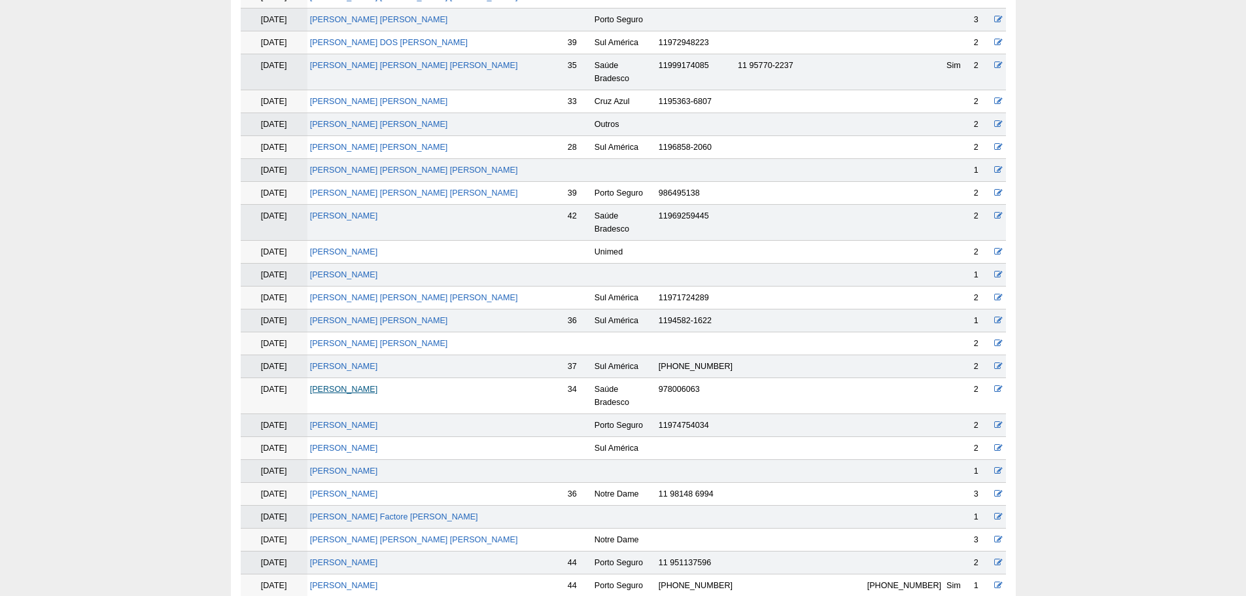
click at [378, 385] on link "[PERSON_NAME]" at bounding box center [344, 389] width 68 height 9
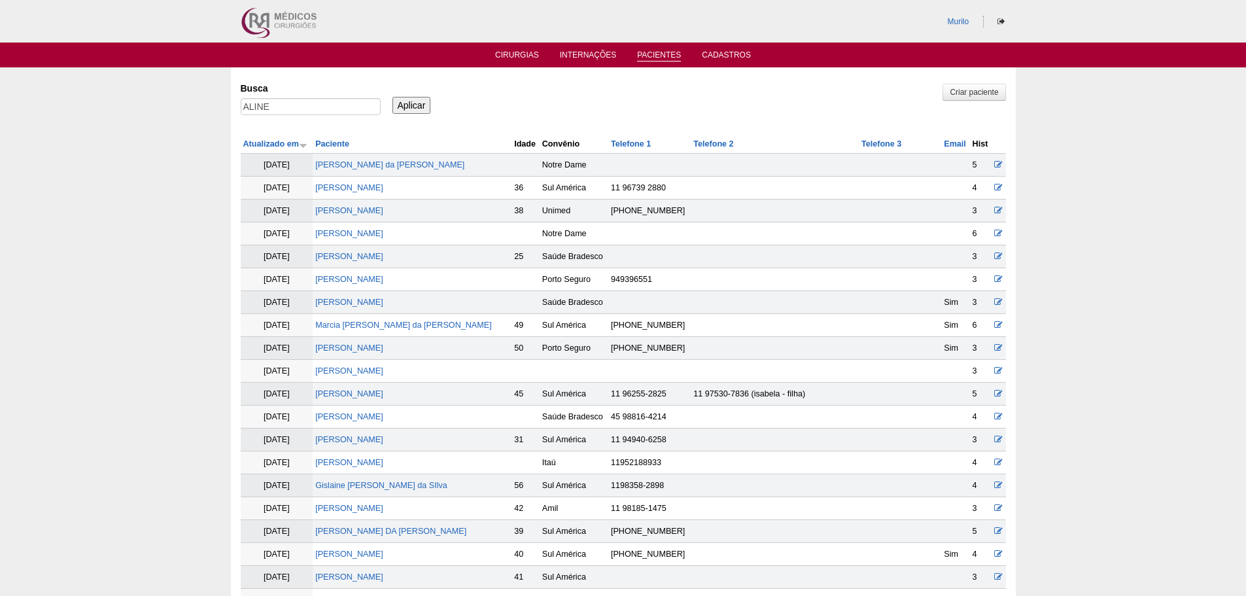
click at [326, 97] on div "Busca ALINE" at bounding box center [315, 99] width 149 height 44
click at [325, 100] on input "ALINE" at bounding box center [311, 106] width 140 height 17
paste input "ERICA BORRASCA LOPES"
type input "ERICA BORRASCA LOPES"
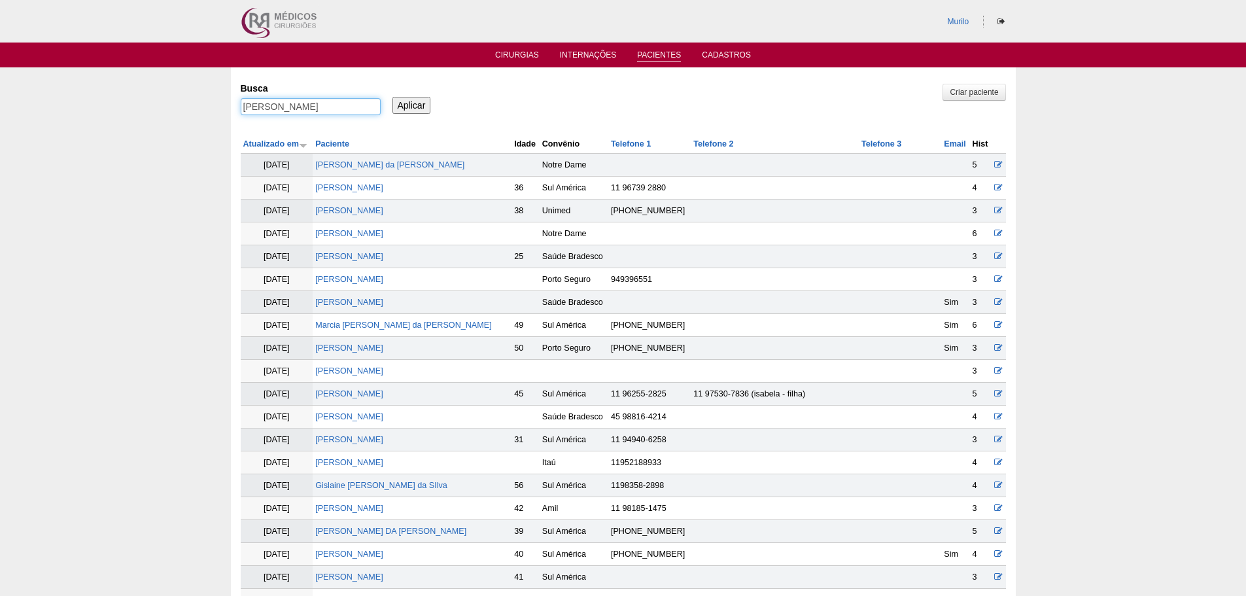
click at [392, 97] on input "Aplicar" at bounding box center [411, 105] width 39 height 17
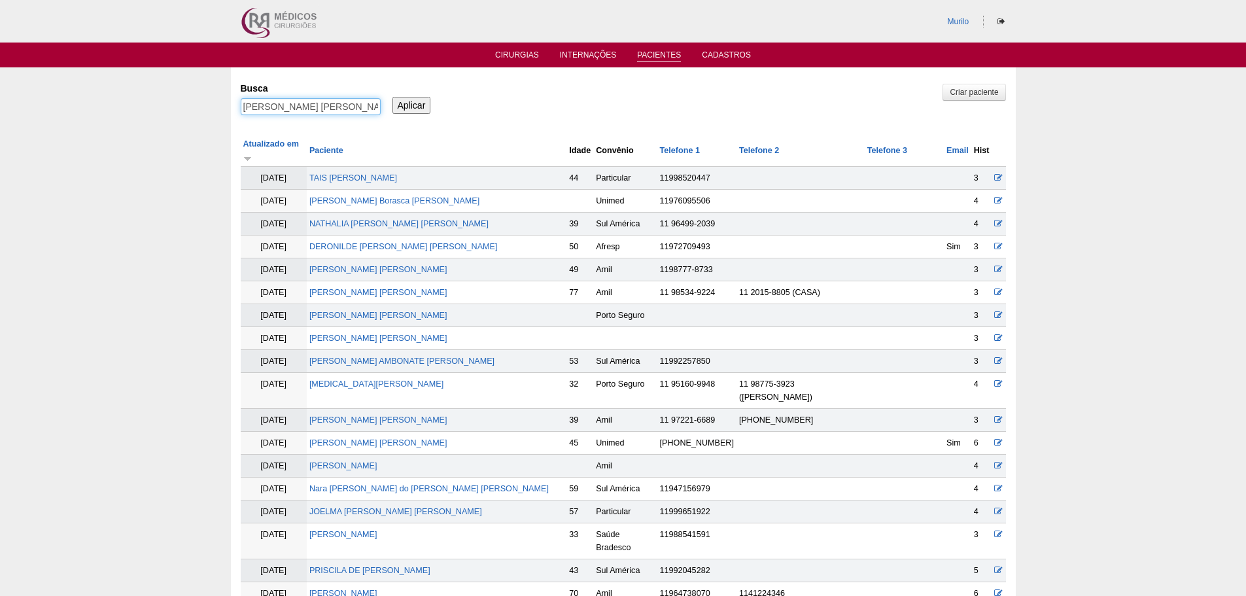
click at [241, 98] on input "[PERSON_NAME] [PERSON_NAME]" at bounding box center [311, 106] width 140 height 17
click at [409, 438] on link "[PERSON_NAME]" at bounding box center [378, 442] width 138 height 9
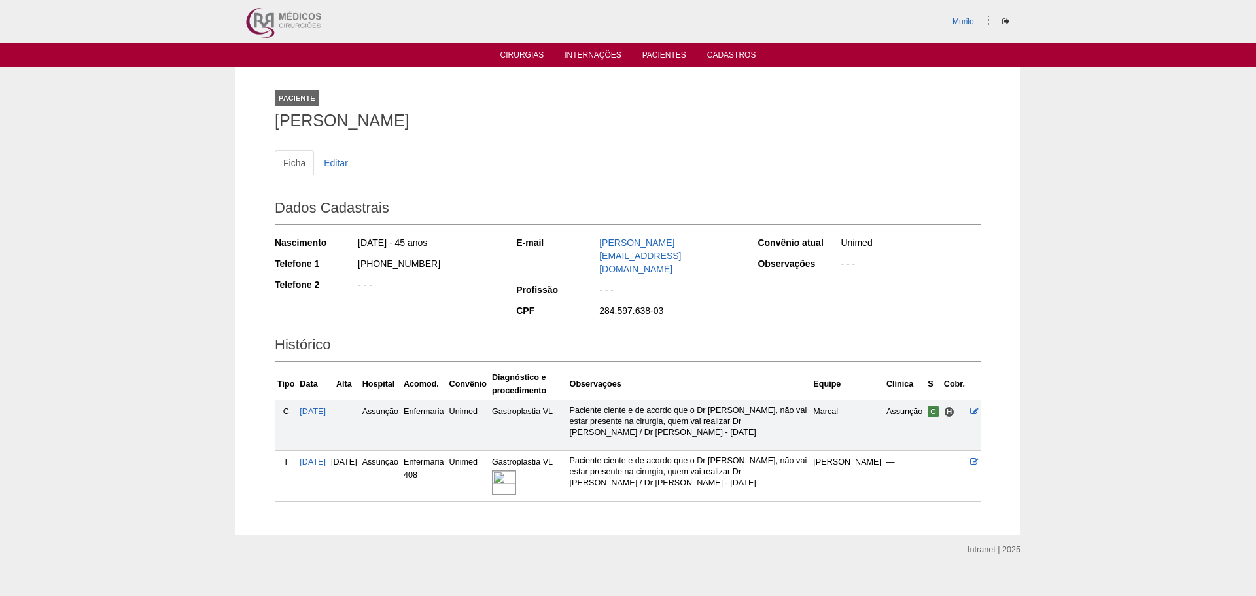
click at [651, 52] on link "Pacientes" at bounding box center [664, 55] width 44 height 11
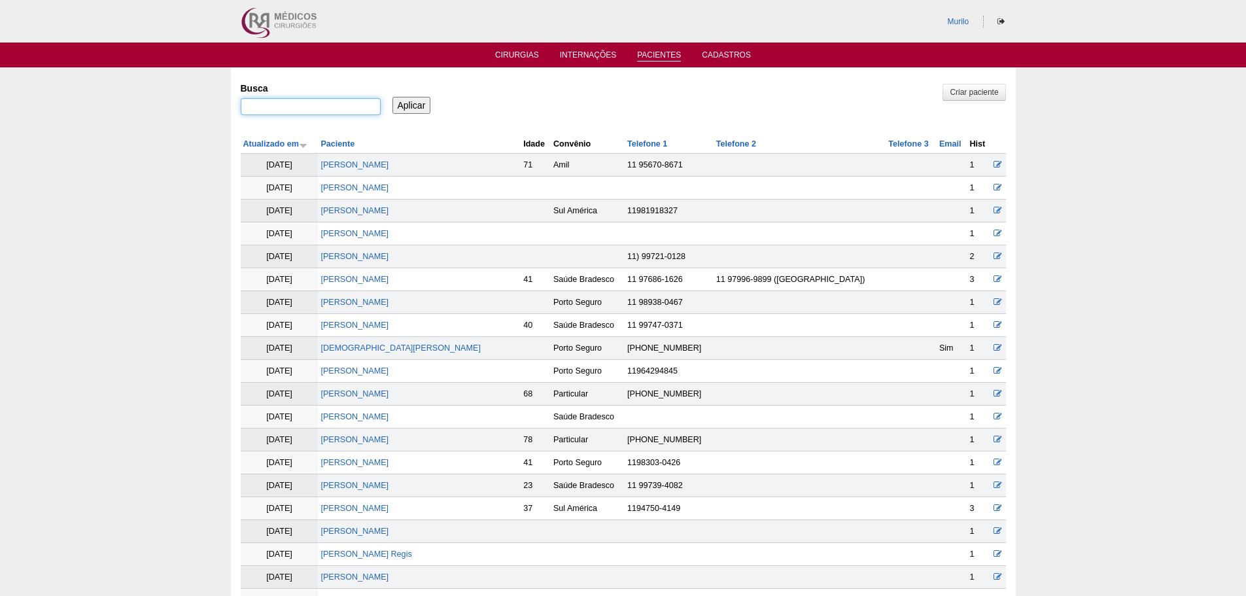
click at [334, 112] on input "Busca" at bounding box center [311, 106] width 140 height 17
paste input "[PERSON_NAME] [PERSON_NAME]"
type input "[PERSON_NAME] [PERSON_NAME]"
click at [392, 97] on input "Aplicar" at bounding box center [411, 105] width 39 height 17
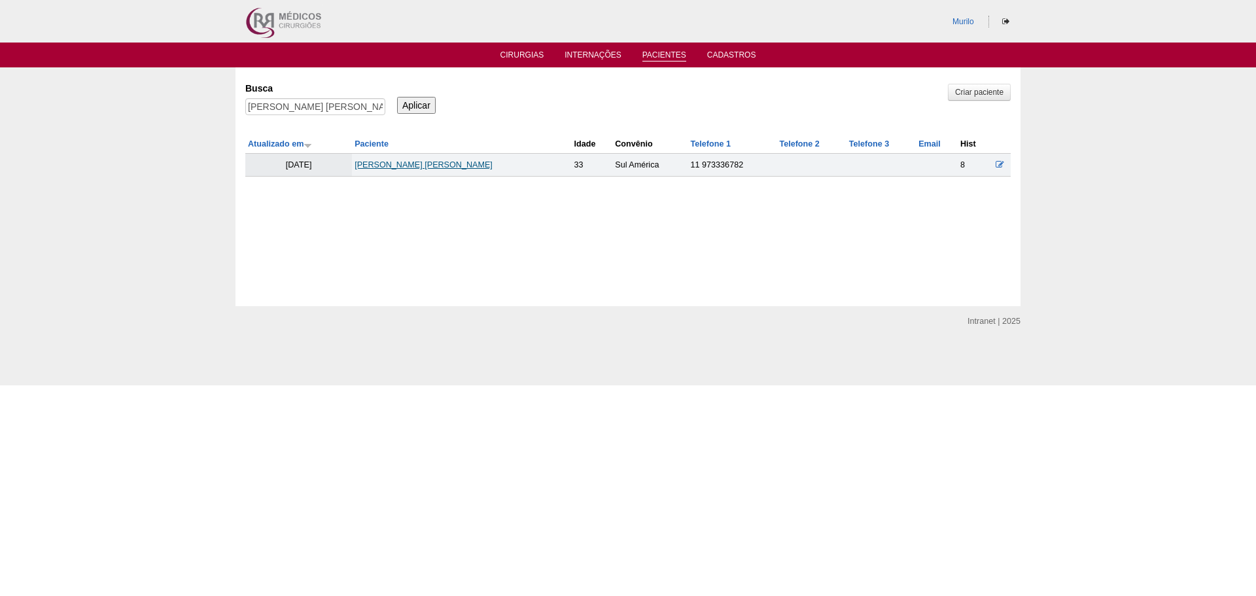
click at [403, 164] on link "[PERSON_NAME] [PERSON_NAME]" at bounding box center [424, 164] width 138 height 9
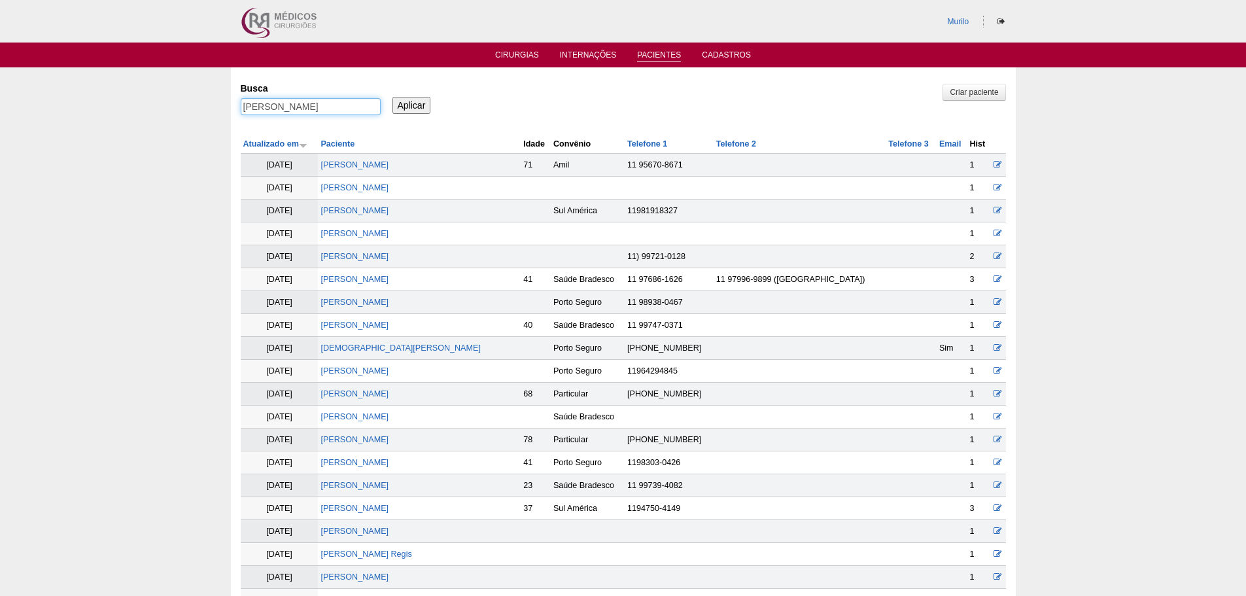
click at [347, 112] on input "[PERSON_NAME]" at bounding box center [311, 106] width 140 height 17
paste input "VINICIUS LACERDA SOARES"
type input "VINICIUS LACERDA SOARES"
click at [392, 97] on input "Aplicar" at bounding box center [411, 105] width 39 height 17
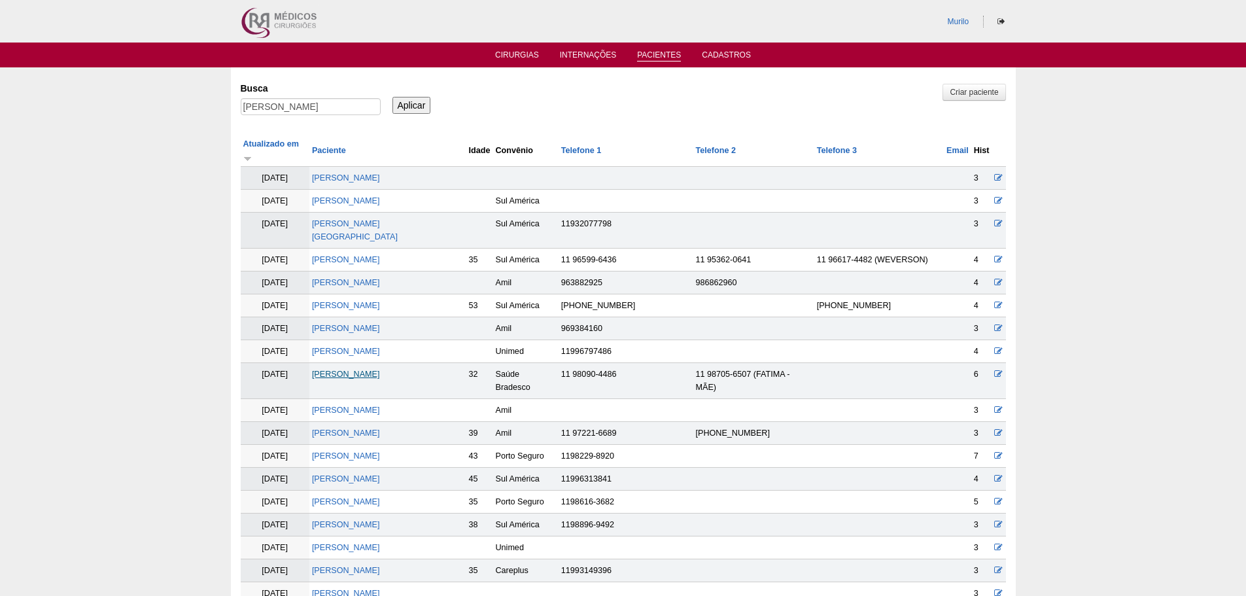
click at [332, 377] on link "VINICIUS LACERDA SOARES" at bounding box center [346, 374] width 68 height 9
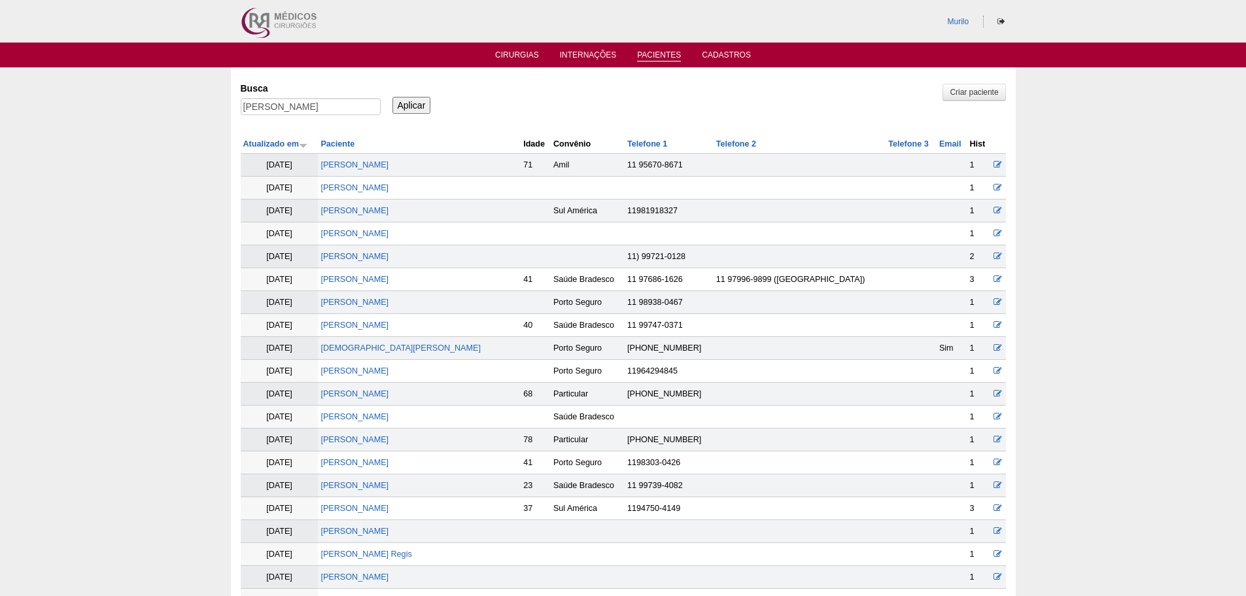
drag, startPoint x: 254, startPoint y: 95, endPoint x: 262, endPoint y: 101, distance: 10.3
click at [258, 97] on div "Busca VINICIUS LACERDA SOARES" at bounding box center [315, 99] width 149 height 44
click at [262, 101] on input "VINICIUS LACERDA SOARES" at bounding box center [311, 106] width 140 height 17
paste input "[PERSON_NAME]"
type input "[PERSON_NAME]"
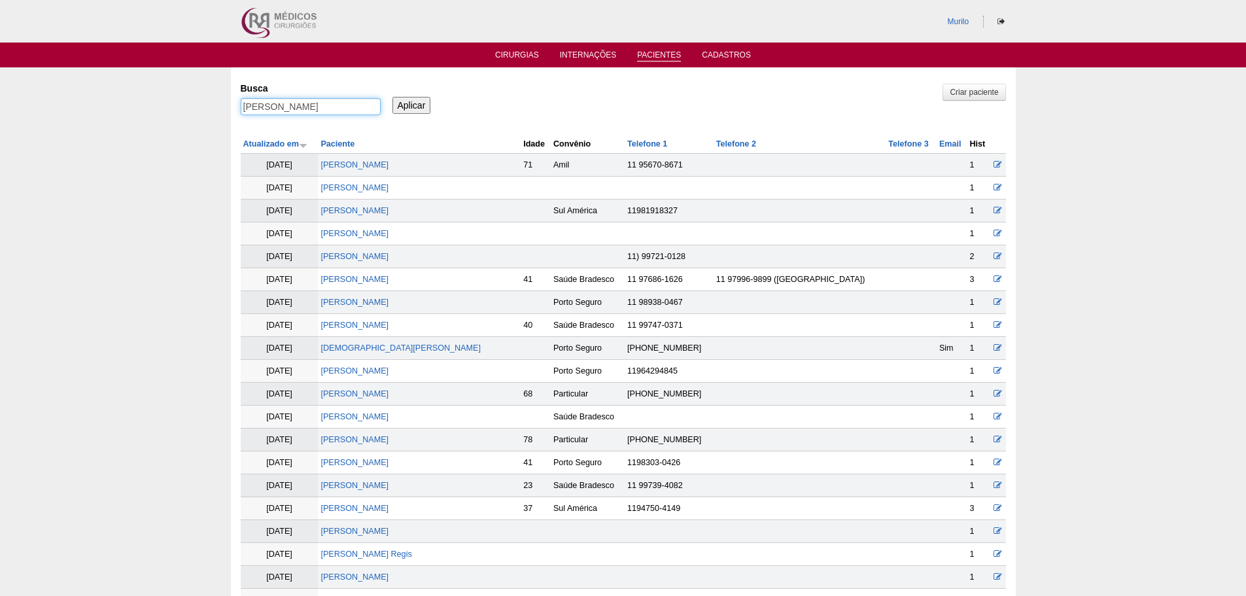
click at [392, 97] on input "Aplicar" at bounding box center [411, 105] width 39 height 17
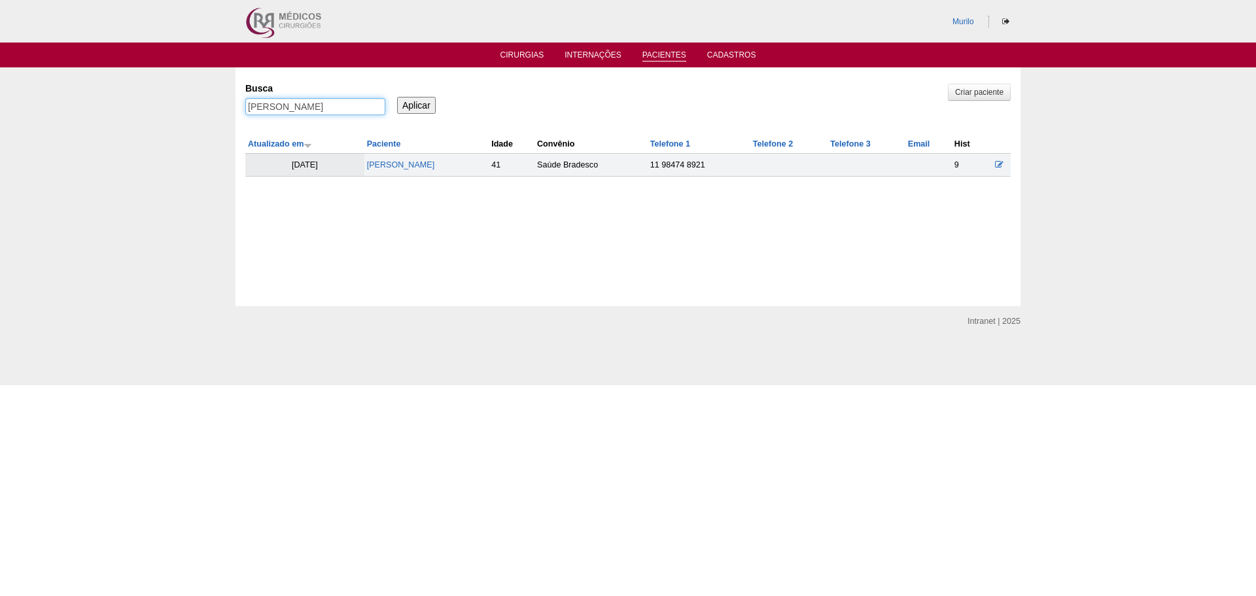
click at [245, 98] on input "[PERSON_NAME]" at bounding box center [315, 106] width 140 height 17
click at [400, 167] on link "[PERSON_NAME]" at bounding box center [401, 164] width 68 height 9
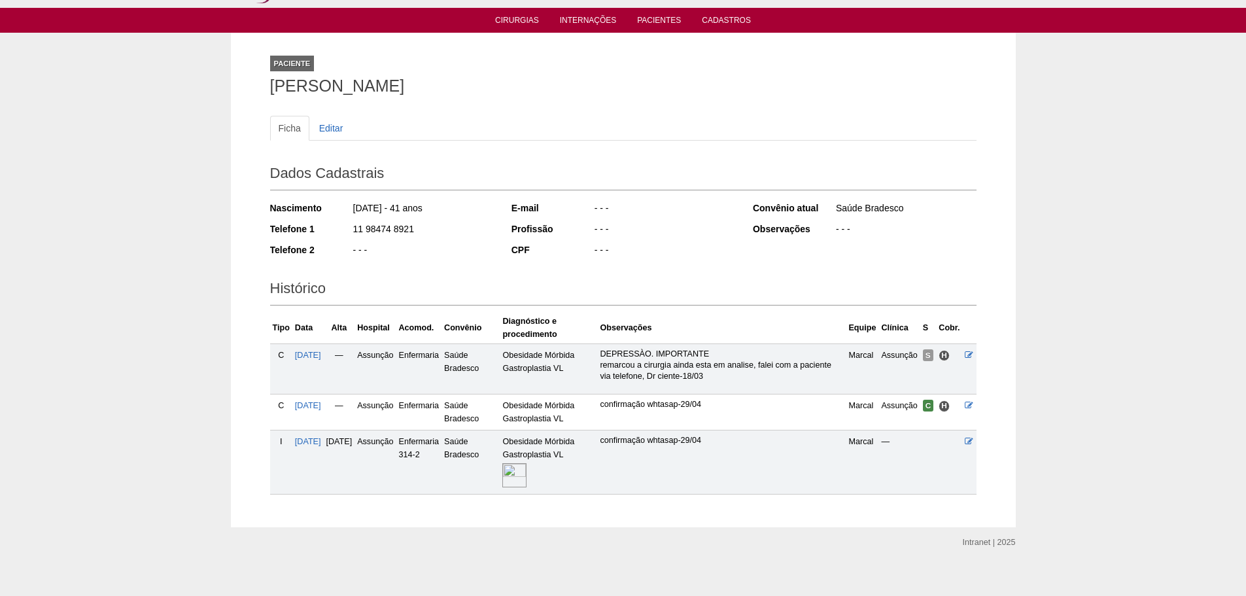
scroll to position [45, 0]
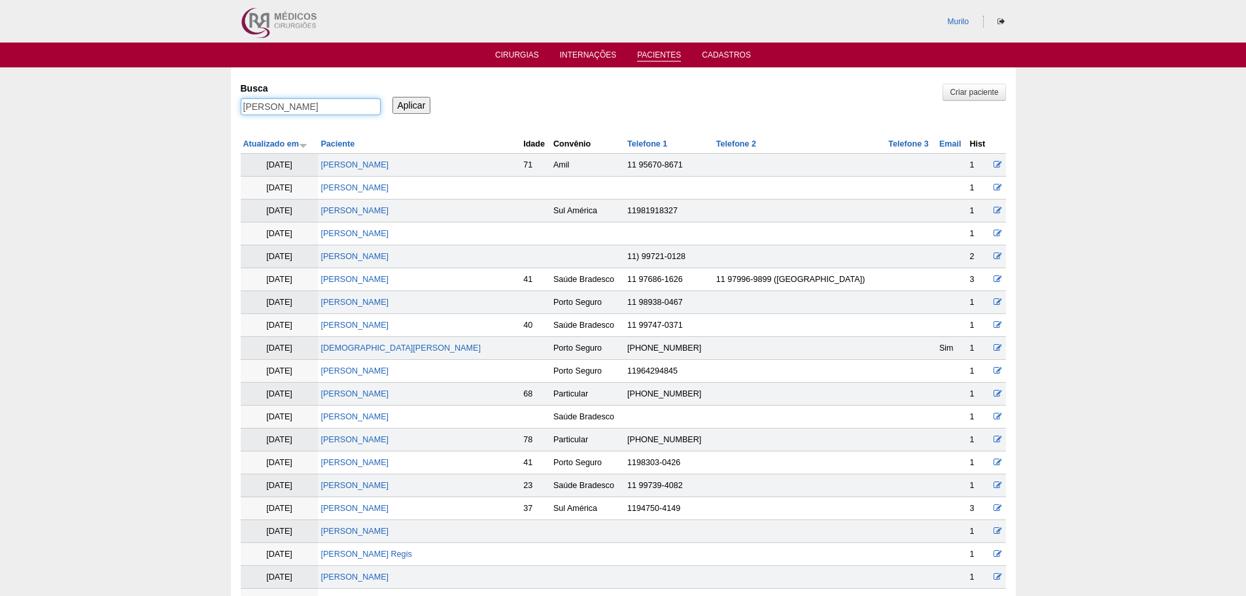
click at [261, 100] on input "[PERSON_NAME]" at bounding box center [311, 106] width 140 height 17
click at [392, 97] on input "Aplicar" at bounding box center [411, 105] width 39 height 17
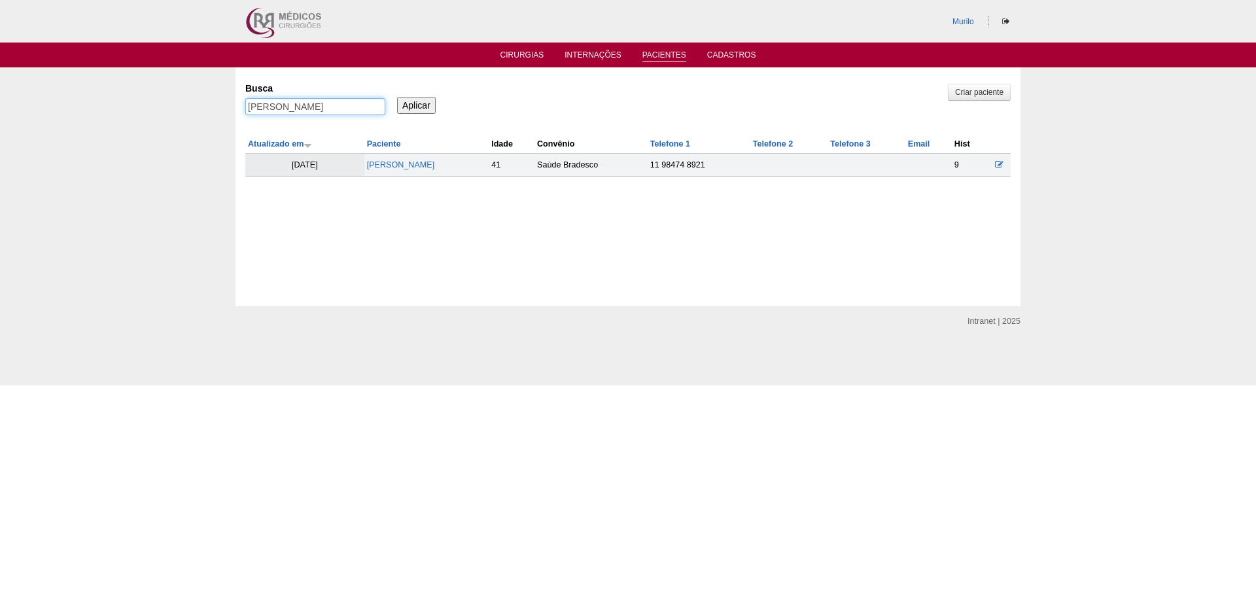
click at [261, 100] on input "[PERSON_NAME]" at bounding box center [315, 106] width 140 height 17
paste input "Ana Cristina Peres Vargas"
type input "Ana Cristina Peres Vargas"
click at [397, 97] on input "Aplicar" at bounding box center [416, 105] width 39 height 17
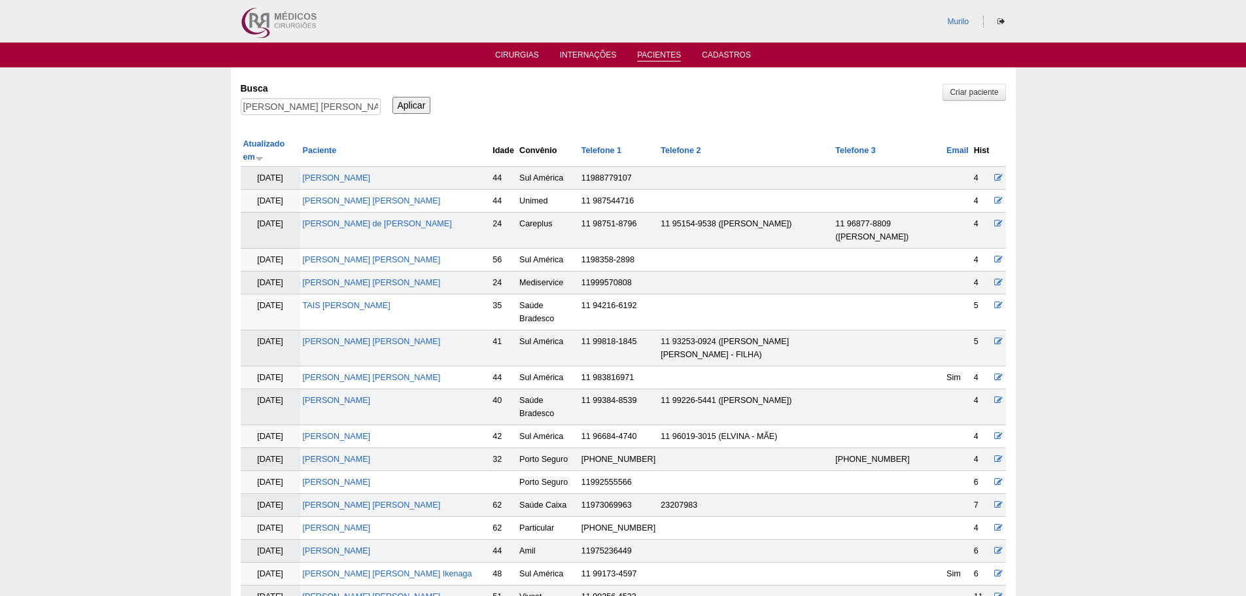
scroll to position [394, 0]
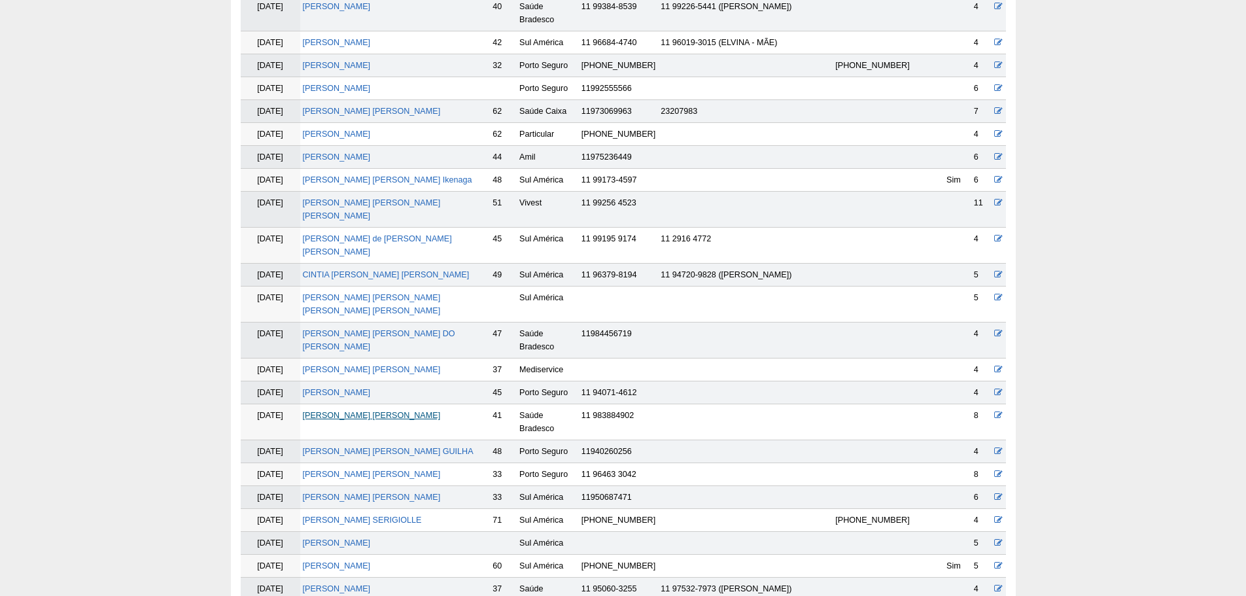
click at [342, 411] on link "Ana Cristina Peres Vargas" at bounding box center [372, 415] width 138 height 9
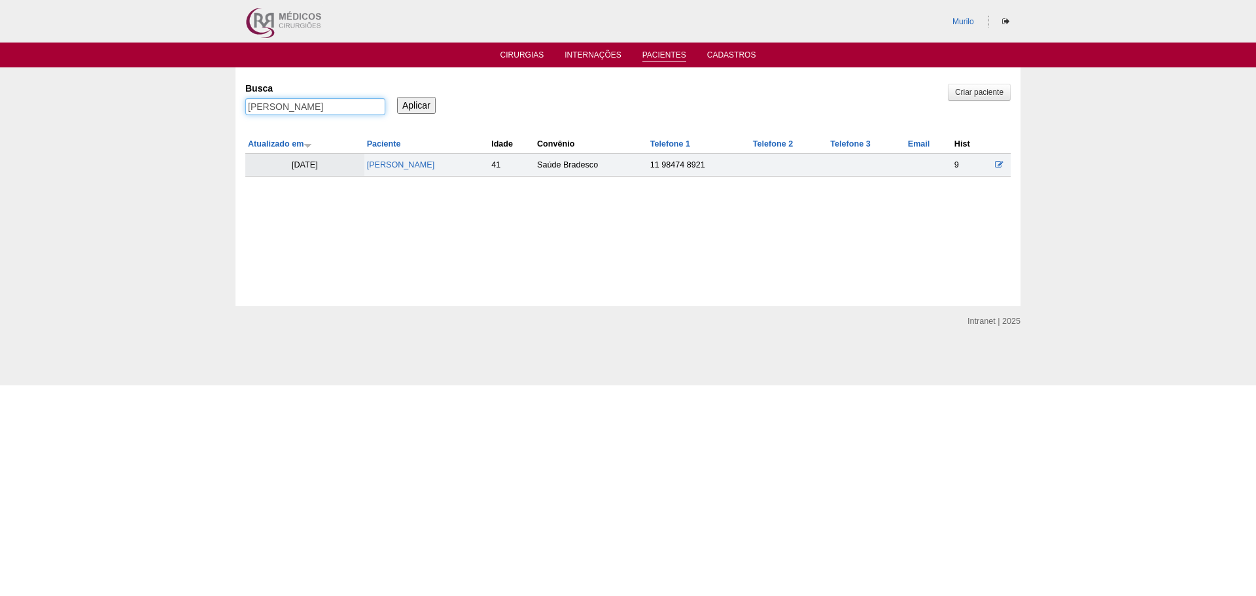
click at [281, 111] on input "[PERSON_NAME]" at bounding box center [315, 106] width 140 height 17
paste input "Vera Lúcia dos Santos Rocha"
type input "[PERSON_NAME]"
click at [397, 97] on input "Aplicar" at bounding box center [416, 105] width 39 height 17
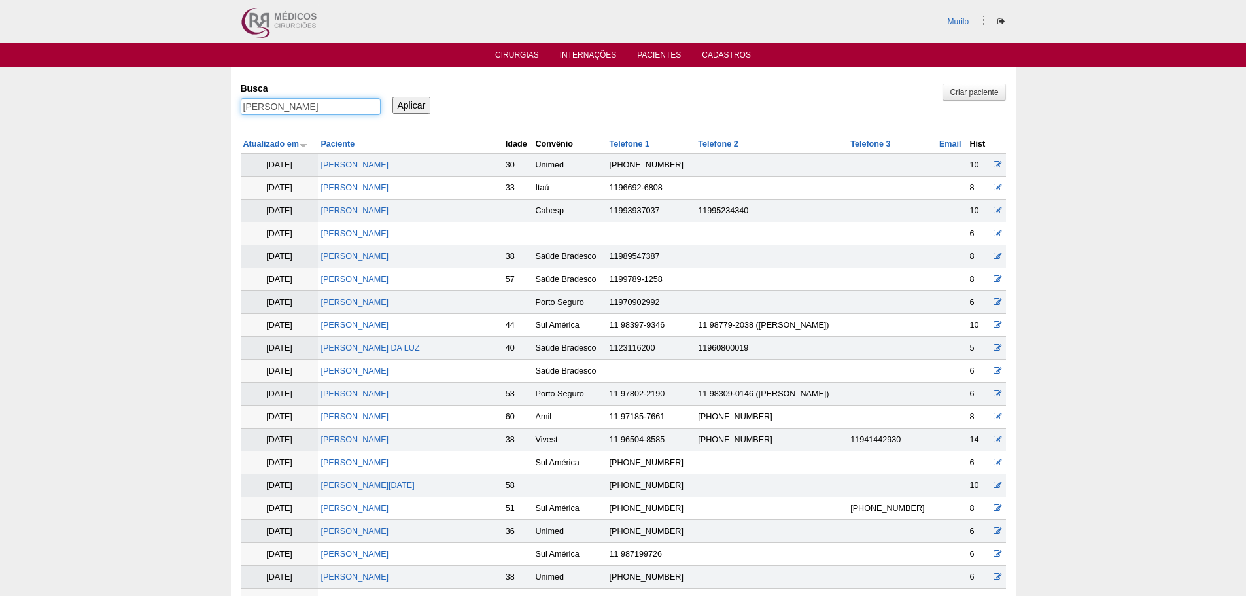
click at [241, 98] on input "[PERSON_NAME]" at bounding box center [311, 106] width 140 height 17
click at [392, 97] on input "Aplicar" at bounding box center [411, 105] width 39 height 17
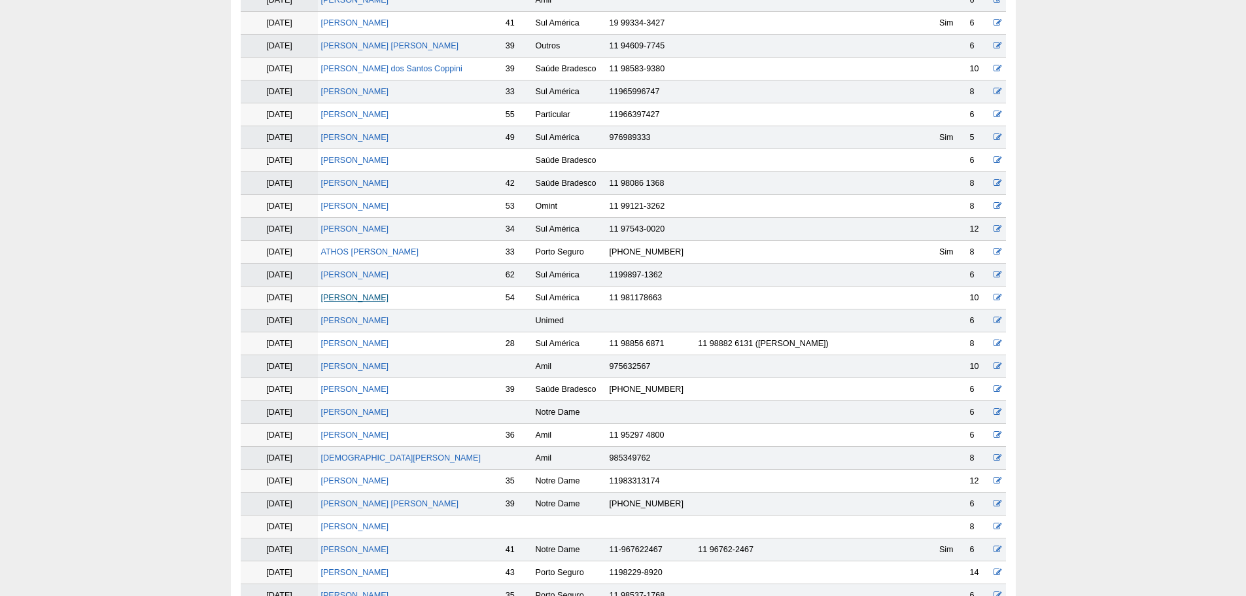
click at [379, 296] on link "Vera Lúcia dos Santos Rocha" at bounding box center [354, 297] width 68 height 9
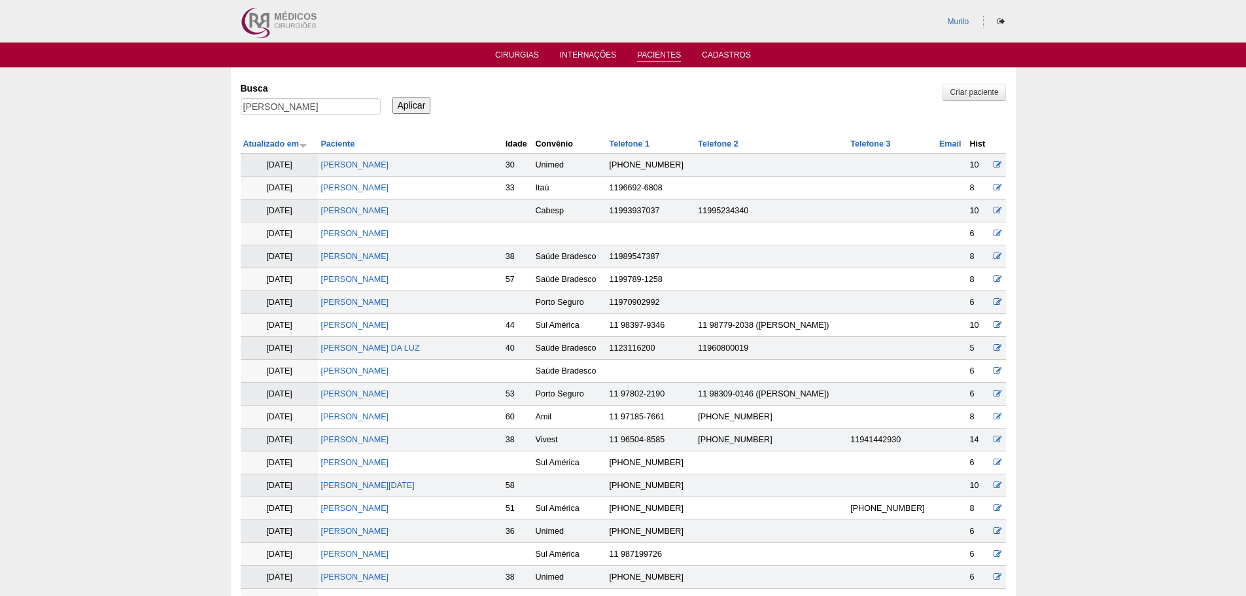
drag, startPoint x: 275, startPoint y: 129, endPoint x: 286, endPoint y: 124, distance: 12.3
click at [311, 112] on input "[PERSON_NAME]" at bounding box center [311, 106] width 140 height 17
paste input "[PERSON_NAME]"
type input "[PERSON_NAME]"
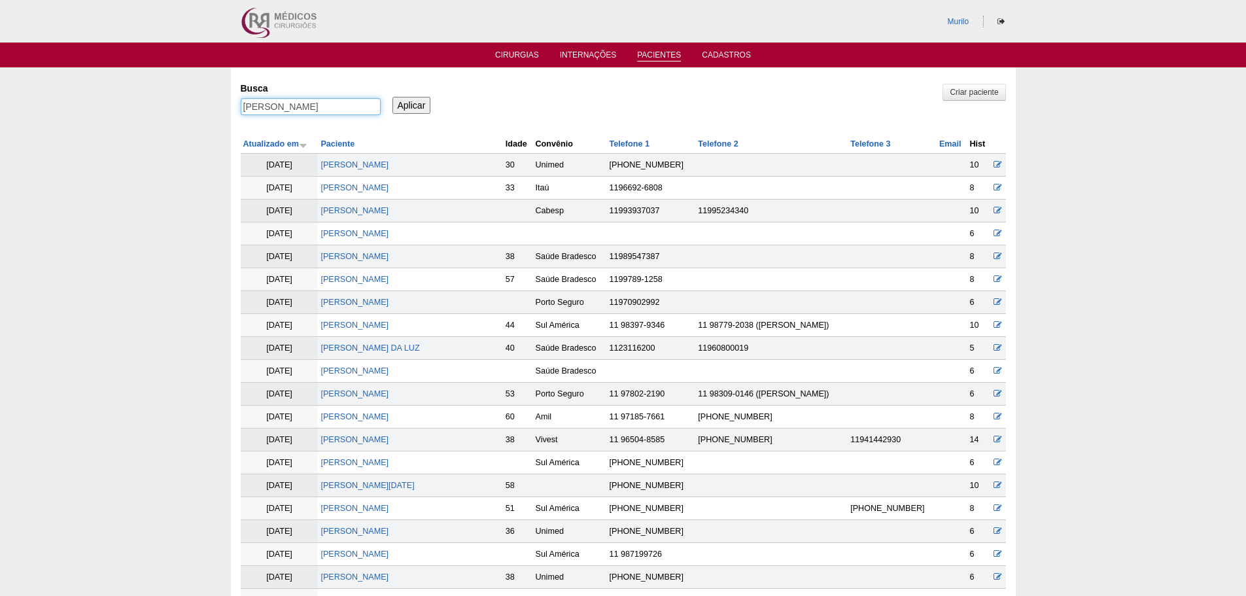
click at [392, 97] on input "Aplicar" at bounding box center [411, 105] width 39 height 17
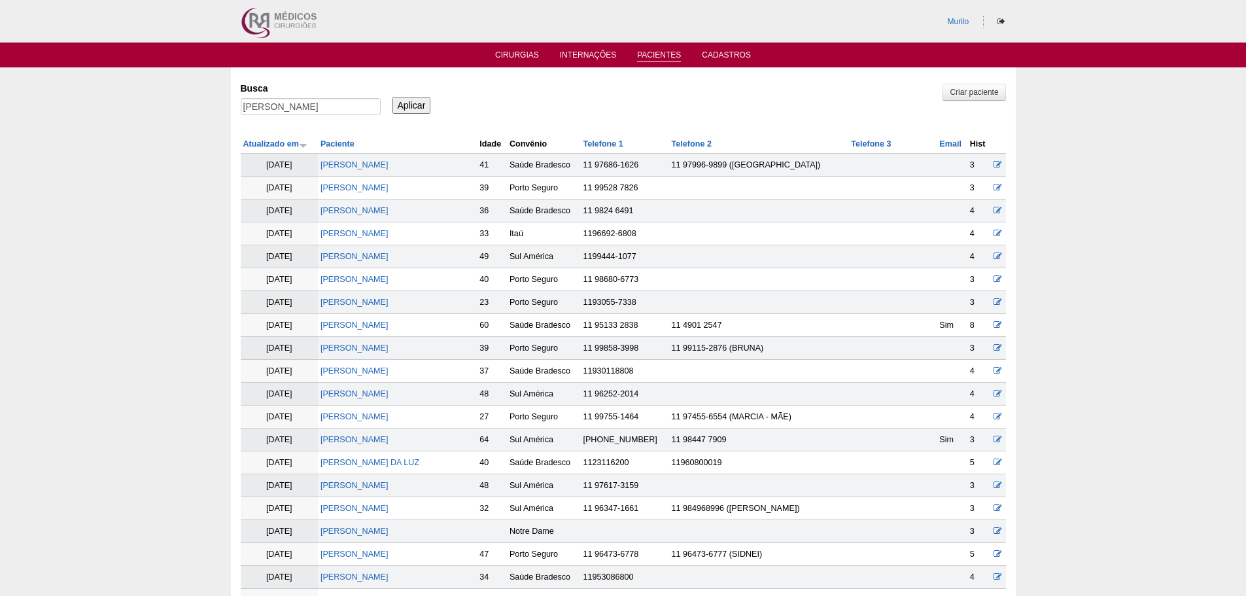
scroll to position [943, 0]
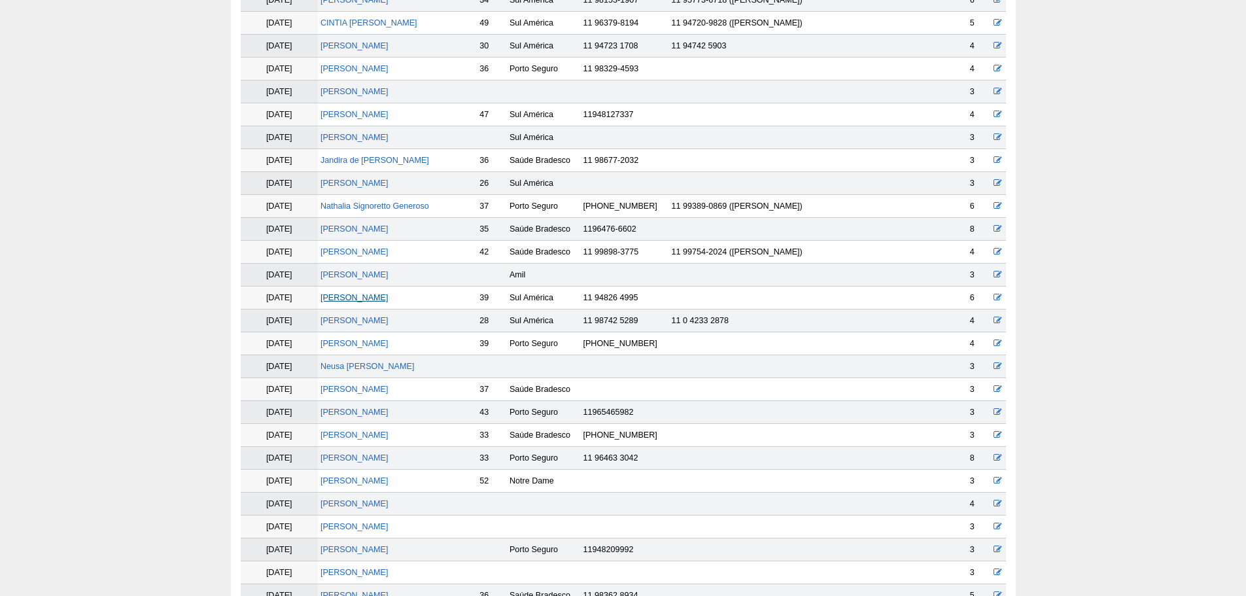
click at [355, 294] on link "[PERSON_NAME]" at bounding box center [354, 297] width 68 height 9
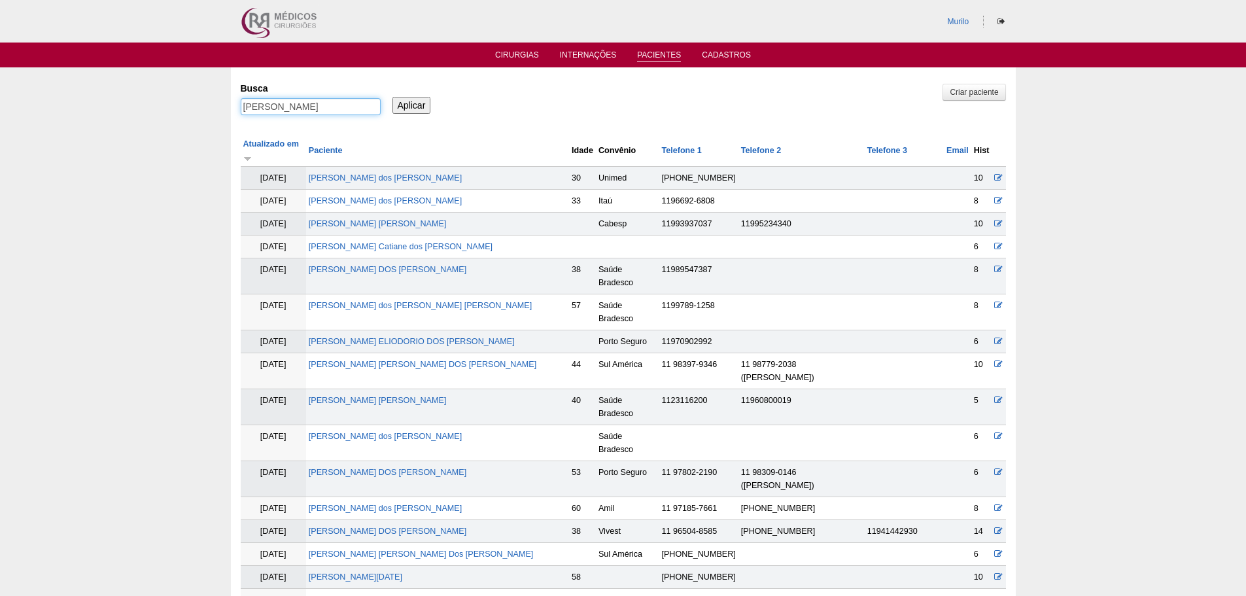
click at [268, 107] on input "[PERSON_NAME]" at bounding box center [311, 106] width 140 height 17
paste input "[PERSON_NAME]"
type input "[PERSON_NAME]"
click at [392, 97] on input "Aplicar" at bounding box center [411, 105] width 39 height 17
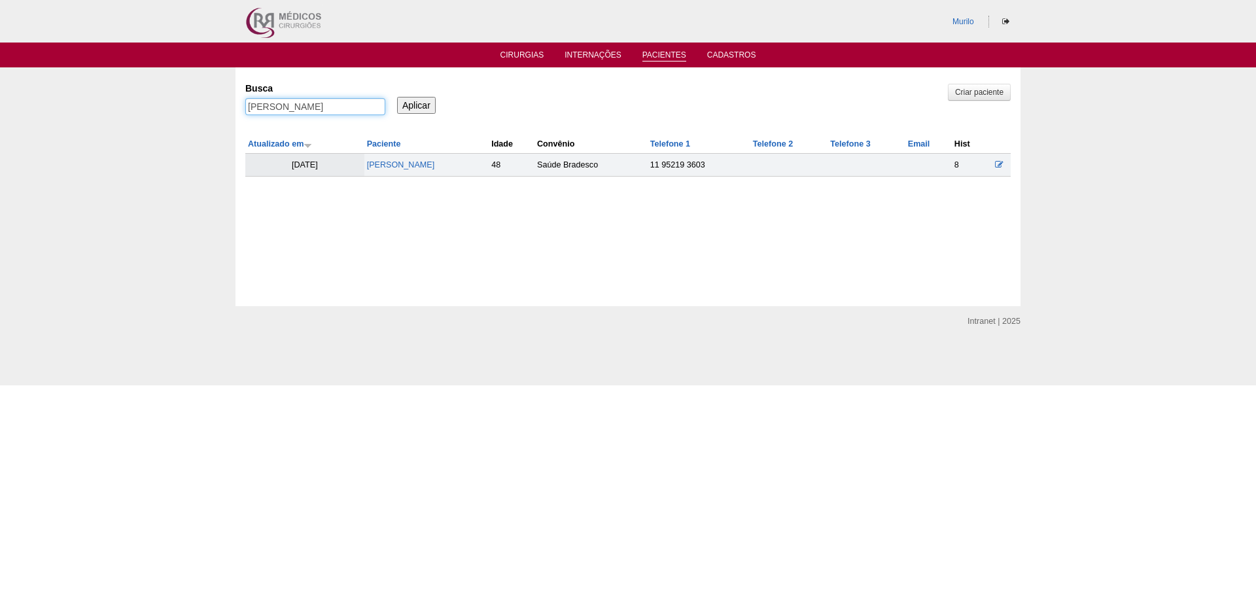
click at [245, 98] on input "[PERSON_NAME]" at bounding box center [315, 106] width 140 height 17
click at [388, 167] on link "[PERSON_NAME]" at bounding box center [401, 164] width 68 height 9
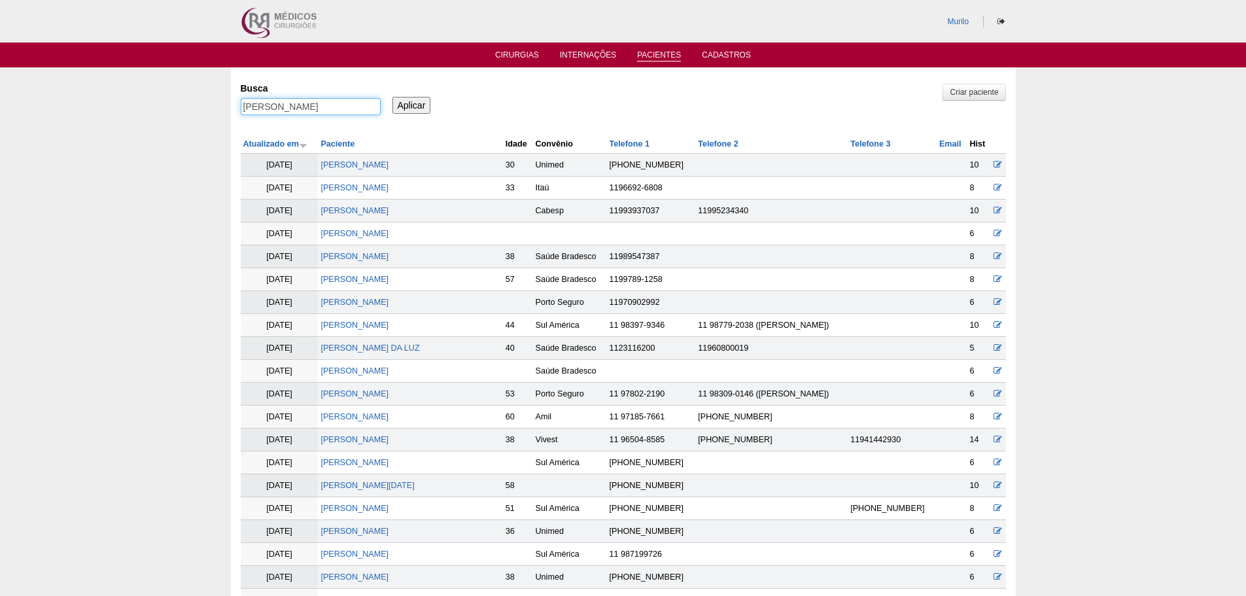
click at [308, 112] on input "[PERSON_NAME]" at bounding box center [311, 106] width 140 height 17
paste input "[PERSON_NAME]"
type input "[PERSON_NAME]"
click at [392, 97] on input "Aplicar" at bounding box center [411, 105] width 39 height 17
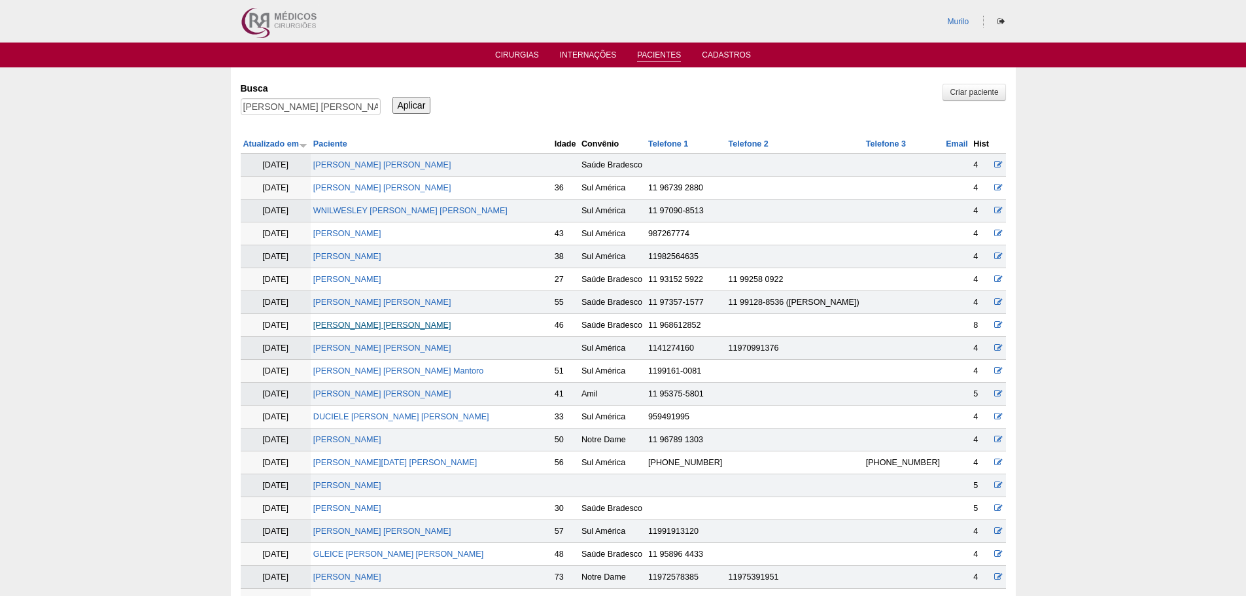
click at [368, 330] on link "[PERSON_NAME]" at bounding box center [382, 324] width 138 height 9
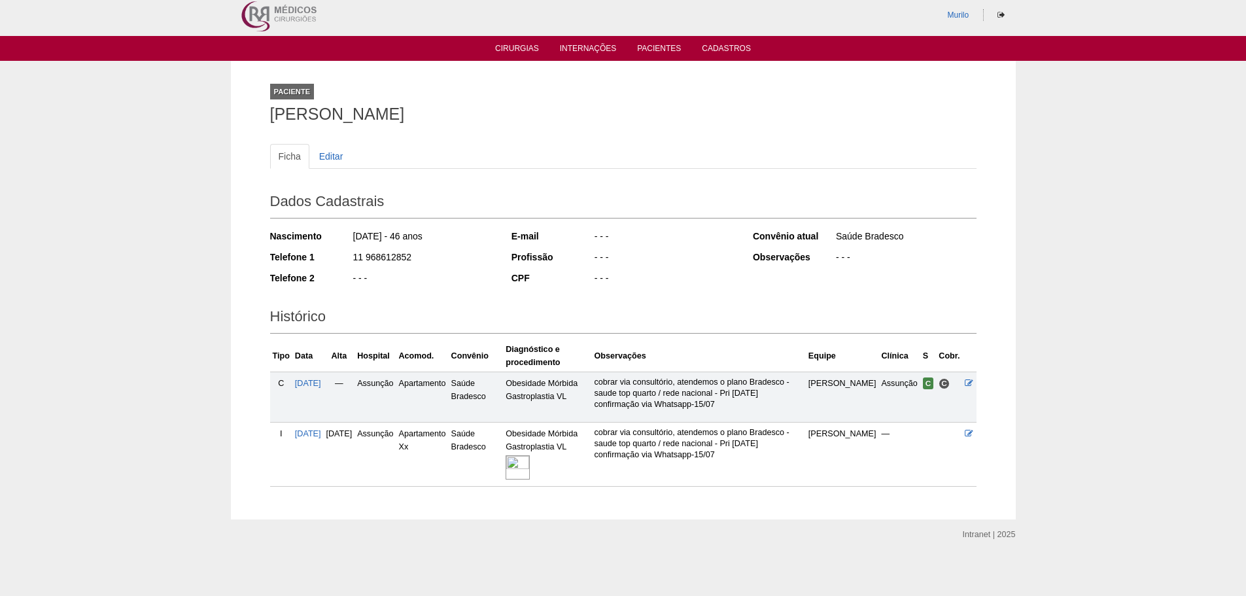
scroll to position [9, 0]
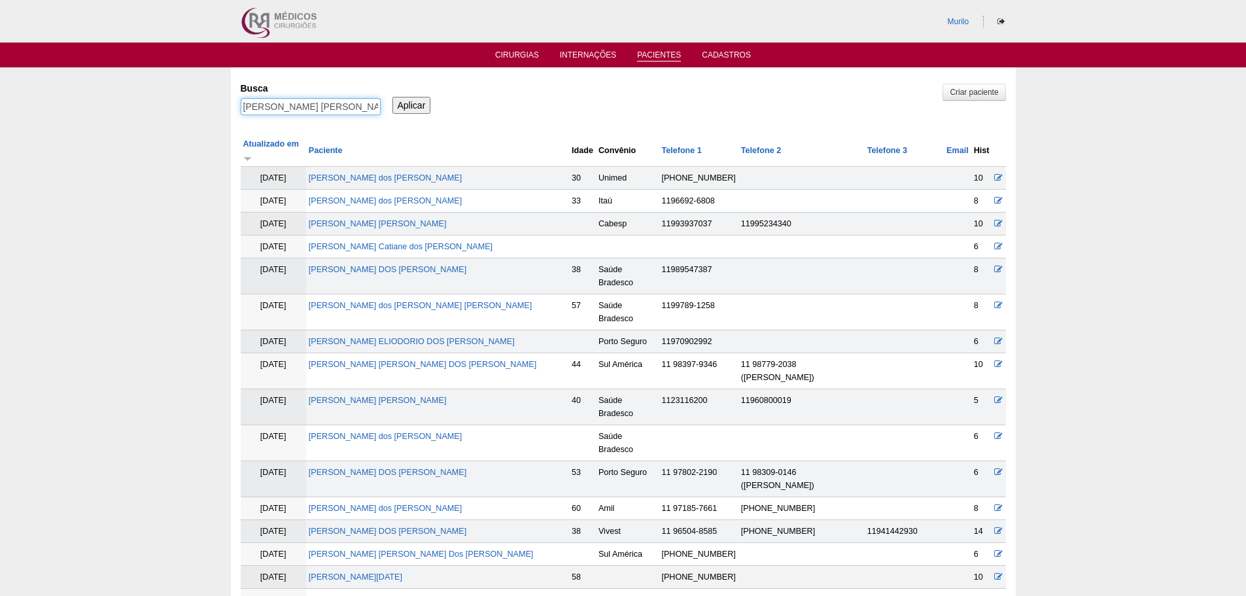
click at [309, 105] on input "[PERSON_NAME]" at bounding box center [311, 106] width 140 height 17
paste input "Michele Hara Yoshid"
type input "Michele Hara Yoshida"
click at [392, 97] on input "Aplicar" at bounding box center [411, 105] width 39 height 17
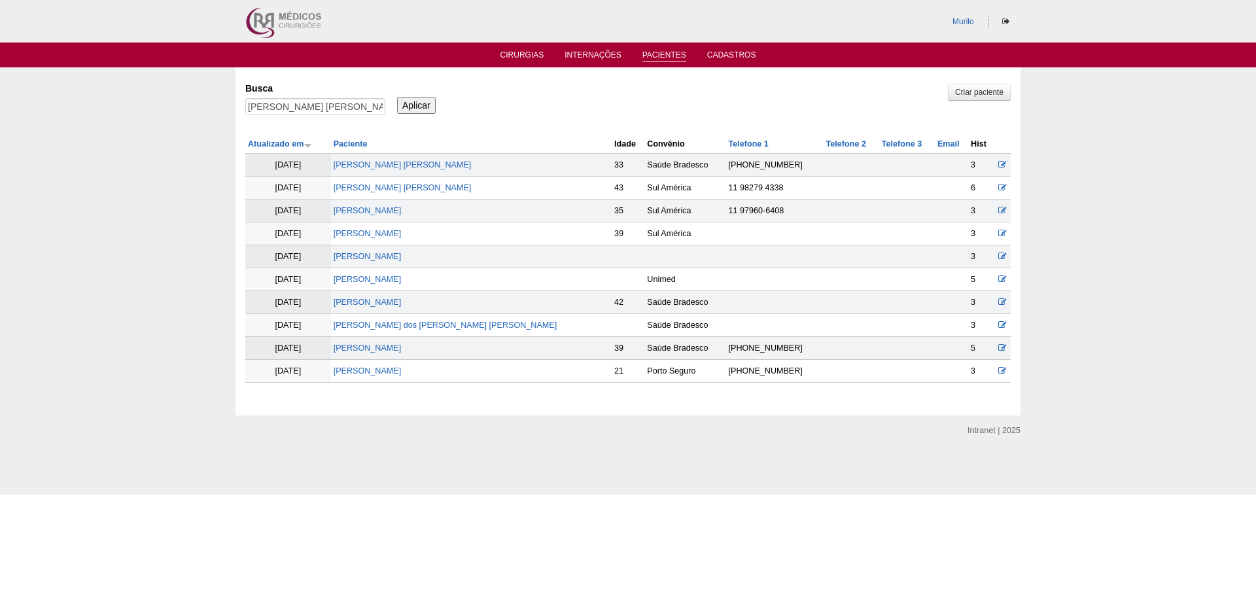
click at [245, 98] on input "Michele Hara Yoshida" at bounding box center [315, 106] width 140 height 17
click at [397, 97] on input "Aplicar" at bounding box center [416, 105] width 39 height 17
click at [393, 181] on td "[PERSON_NAME] [PERSON_NAME]" at bounding box center [471, 188] width 281 height 23
click at [392, 188] on link "[PERSON_NAME] [PERSON_NAME]" at bounding box center [403, 187] width 138 height 9
drag, startPoint x: 275, startPoint y: 118, endPoint x: 283, endPoint y: 115, distance: 8.3
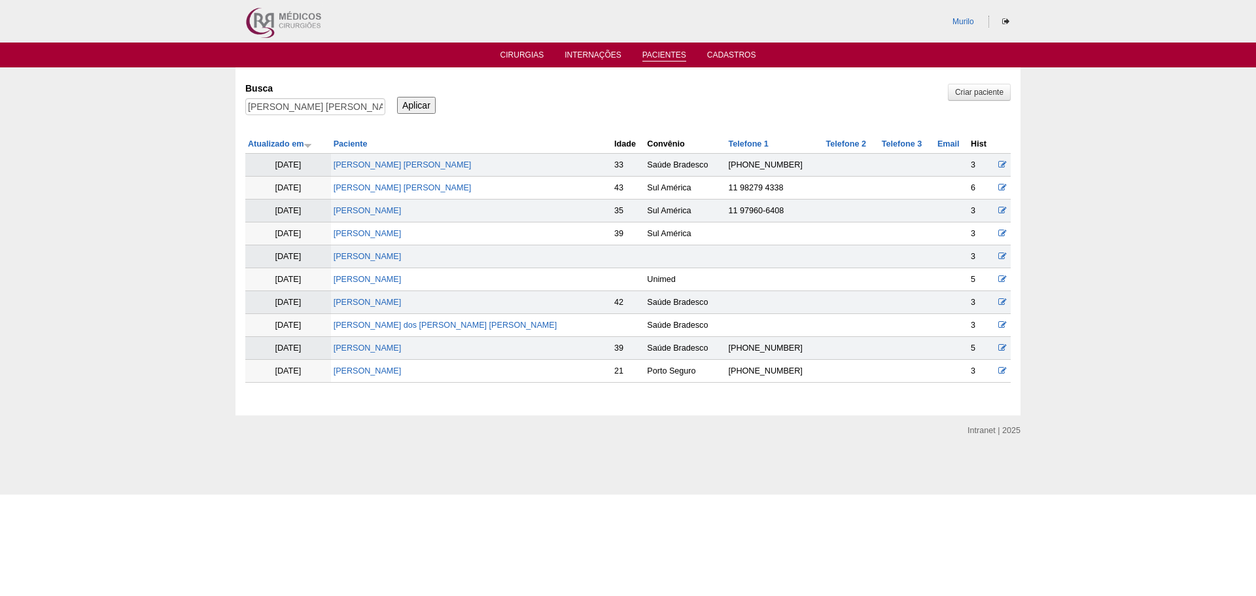
click at [277, 118] on div "Michele Hara Yoshida" at bounding box center [315, 110] width 140 height 24
click at [293, 111] on input "Michele Hara Yoshida" at bounding box center [315, 106] width 140 height 17
paste input "text"
click at [397, 97] on input "Aplicar" at bounding box center [416, 105] width 39 height 17
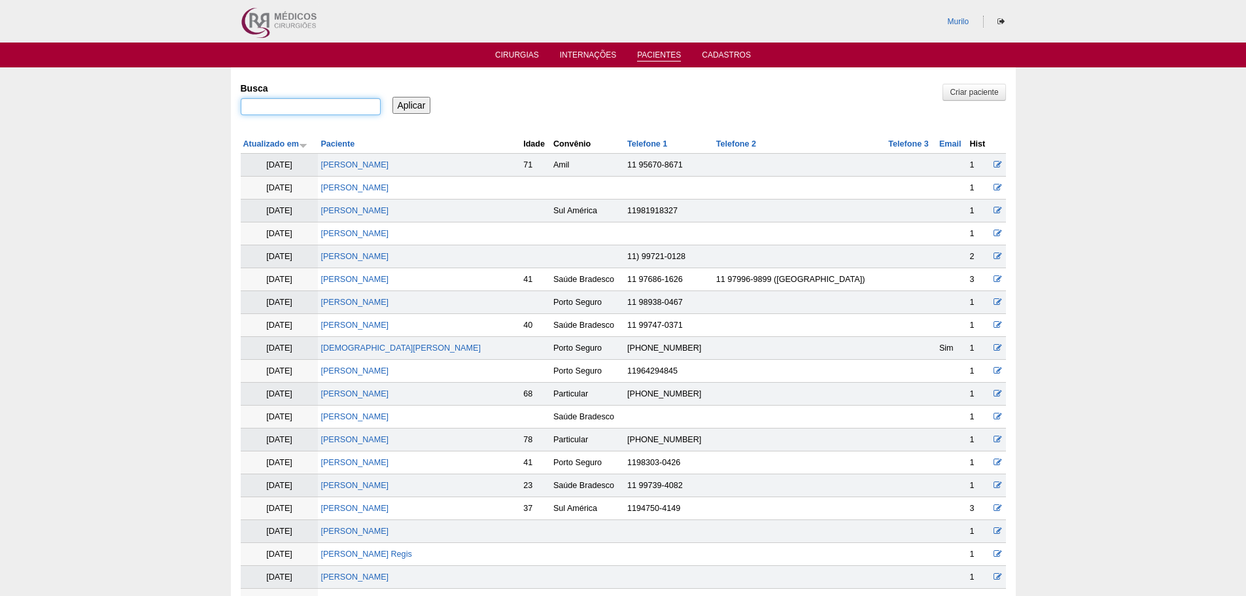
drag, startPoint x: 0, startPoint y: 0, endPoint x: 293, endPoint y: 111, distance: 313.4
click at [293, 111] on input "Busca" at bounding box center [311, 106] width 140 height 17
click at [392, 97] on input "Aplicar" at bounding box center [411, 105] width 39 height 17
paste input "Isabela Vitoria Barbosa"
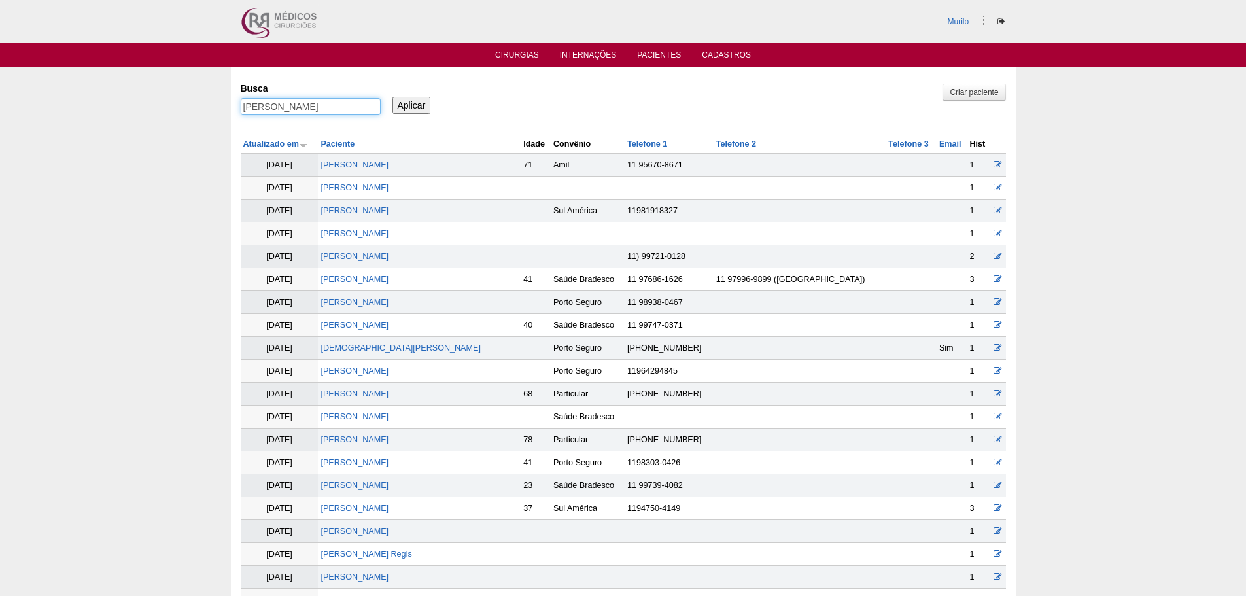
type input "Isabela Vitoria Barbosa"
click at [392, 97] on input "Aplicar" at bounding box center [411, 105] width 39 height 17
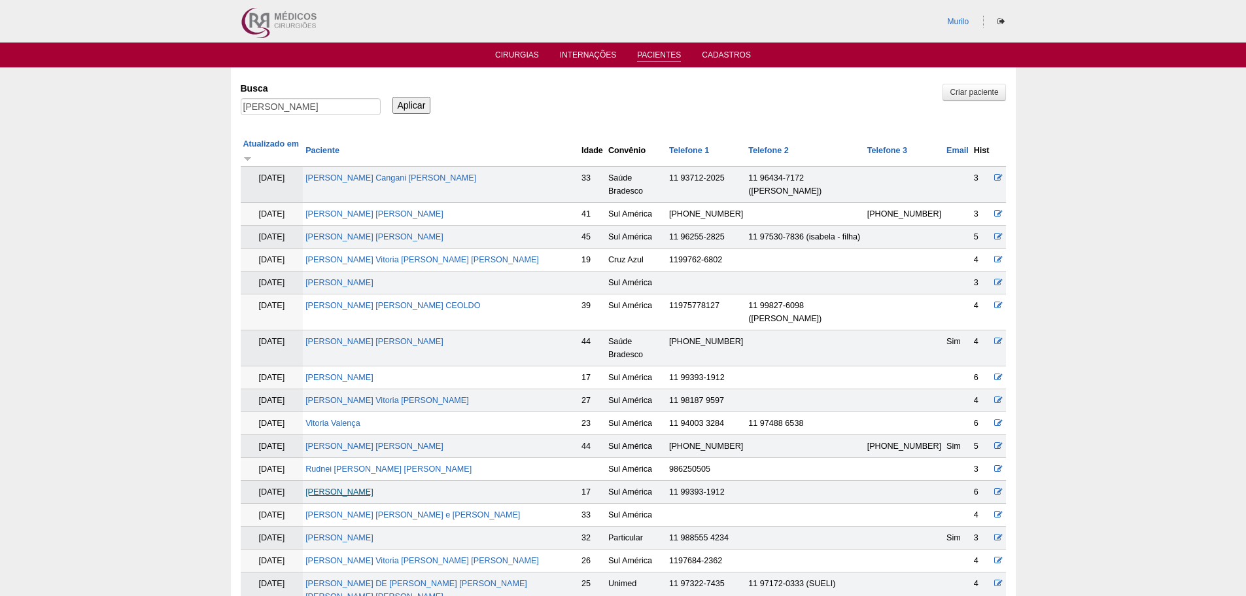
click at [354, 487] on link "[PERSON_NAME]" at bounding box center [339, 491] width 68 height 9
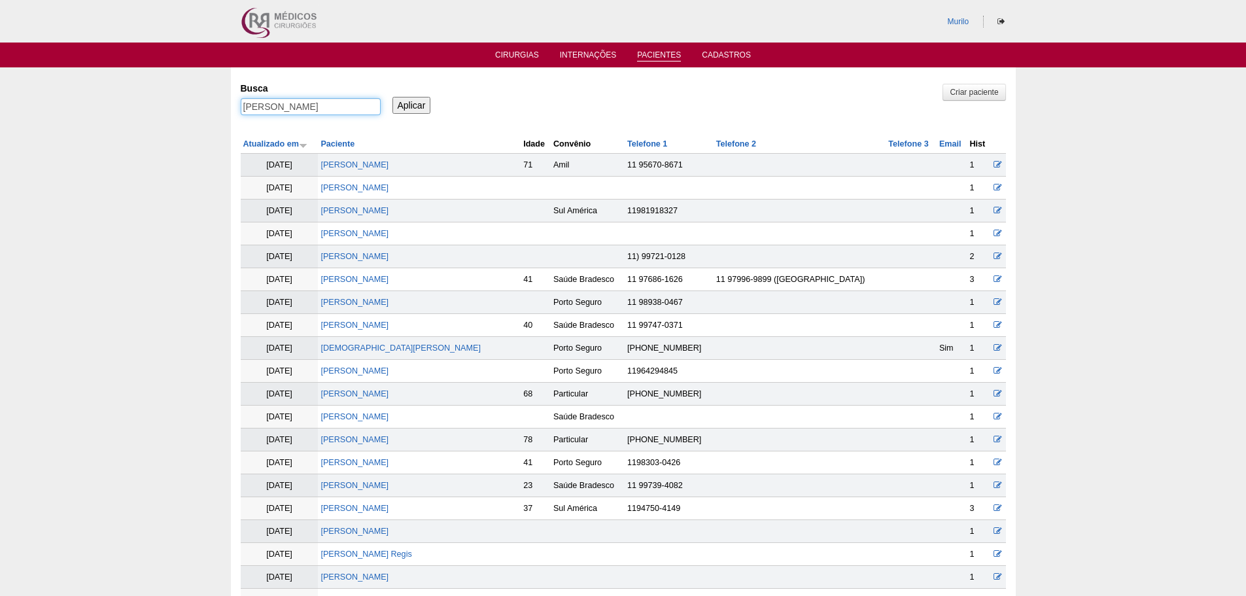
click at [332, 108] on input "Isabela Vitoria Barbosa" at bounding box center [311, 106] width 140 height 17
paste input "Luana Thais Reis Olioveir"
type input "[PERSON_NAME] [PERSON_NAME] Olioveira"
click at [392, 97] on input "Aplicar" at bounding box center [411, 105] width 39 height 17
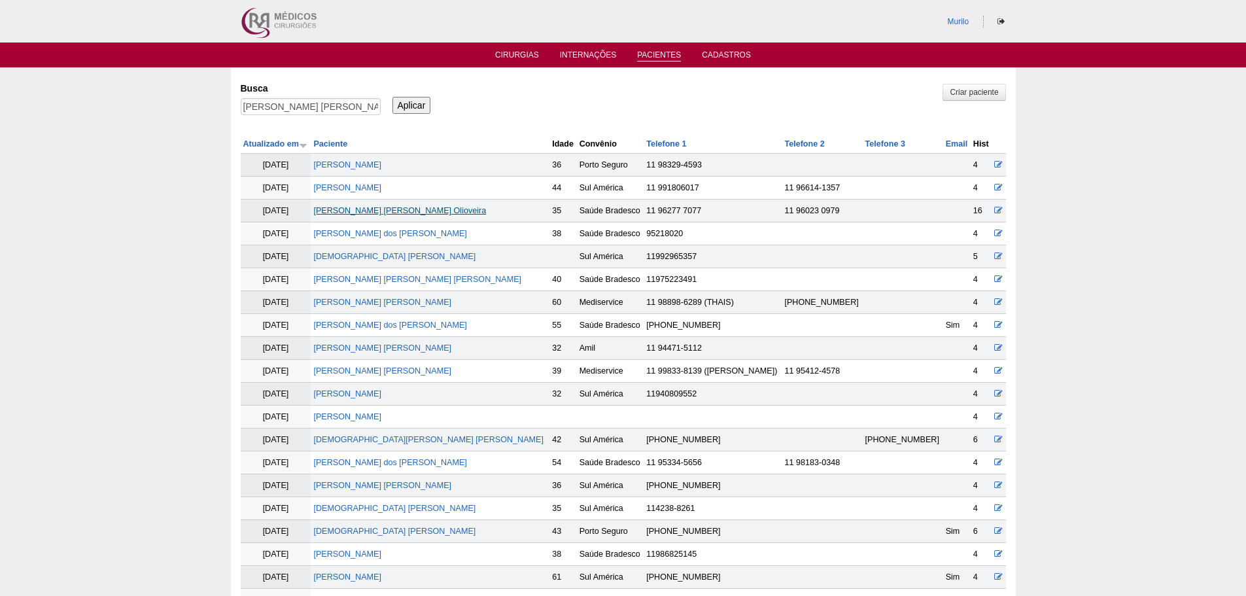
click at [384, 212] on link "[PERSON_NAME] Reis Olioveira" at bounding box center [399, 210] width 173 height 9
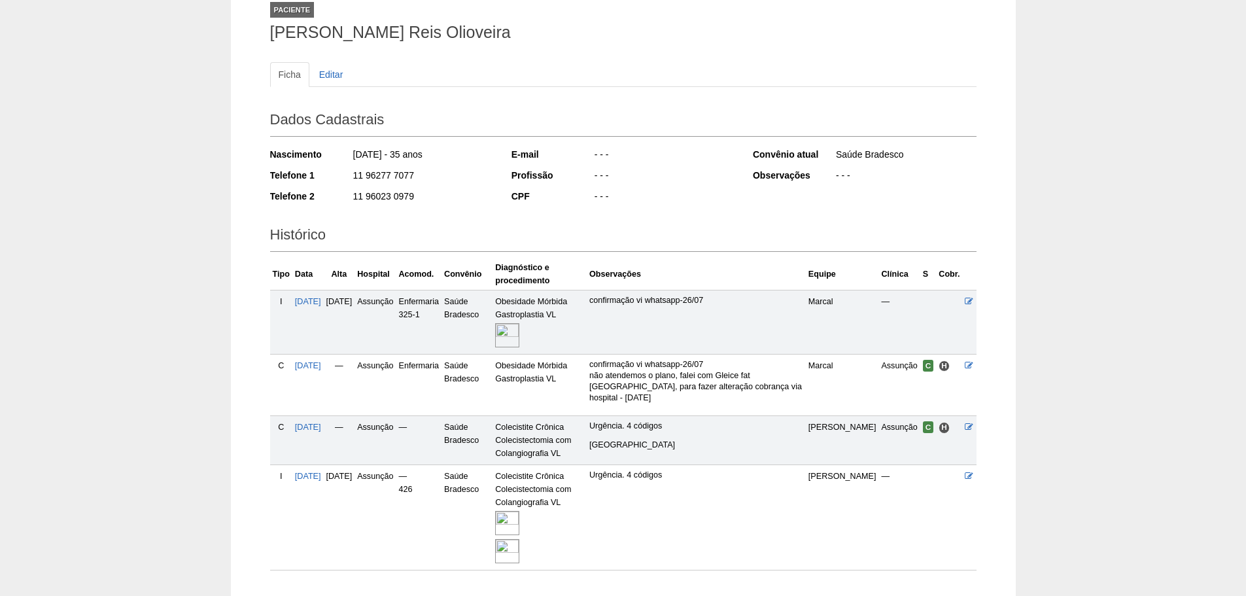
scroll to position [175, 0]
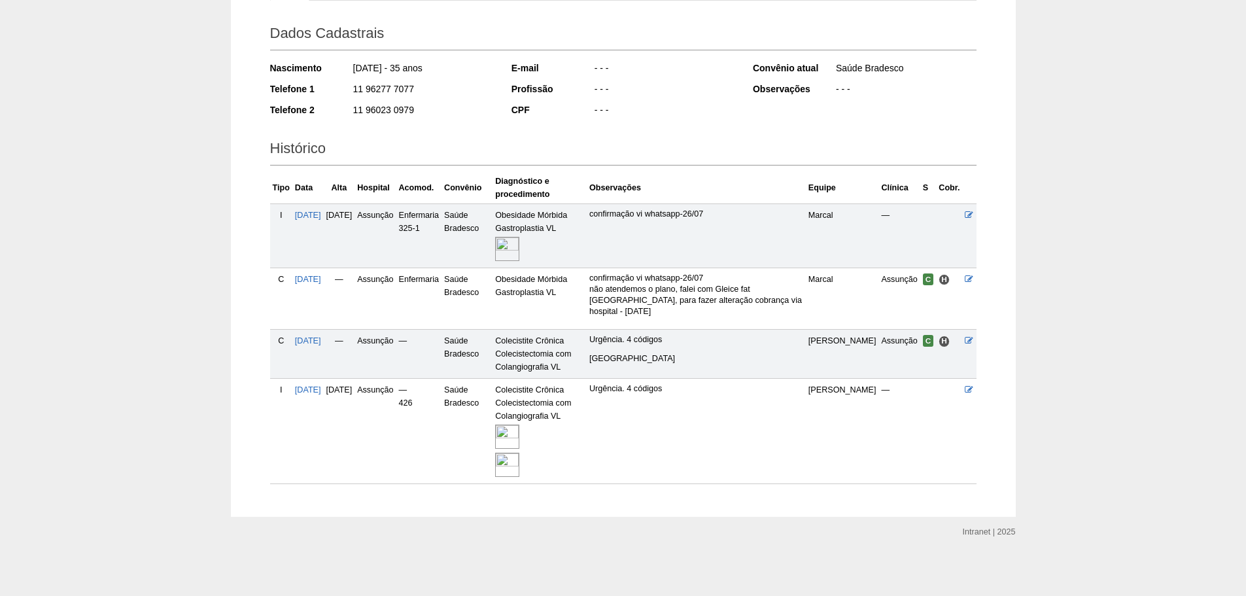
click at [519, 455] on img at bounding box center [507, 465] width 24 height 24
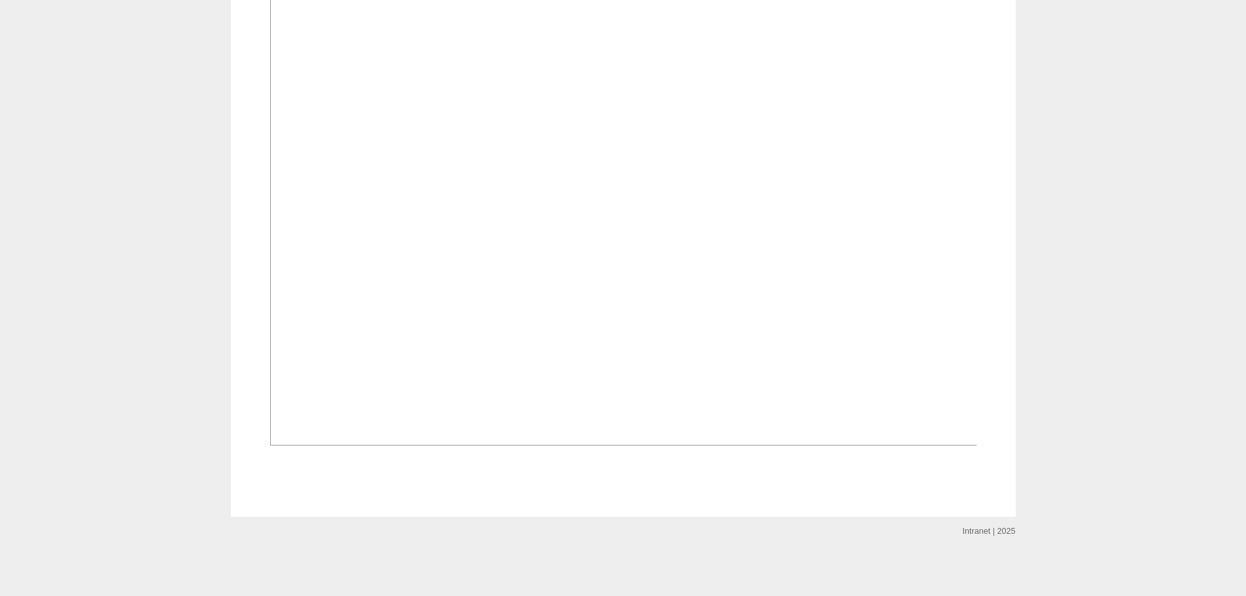
scroll to position [1308, 0]
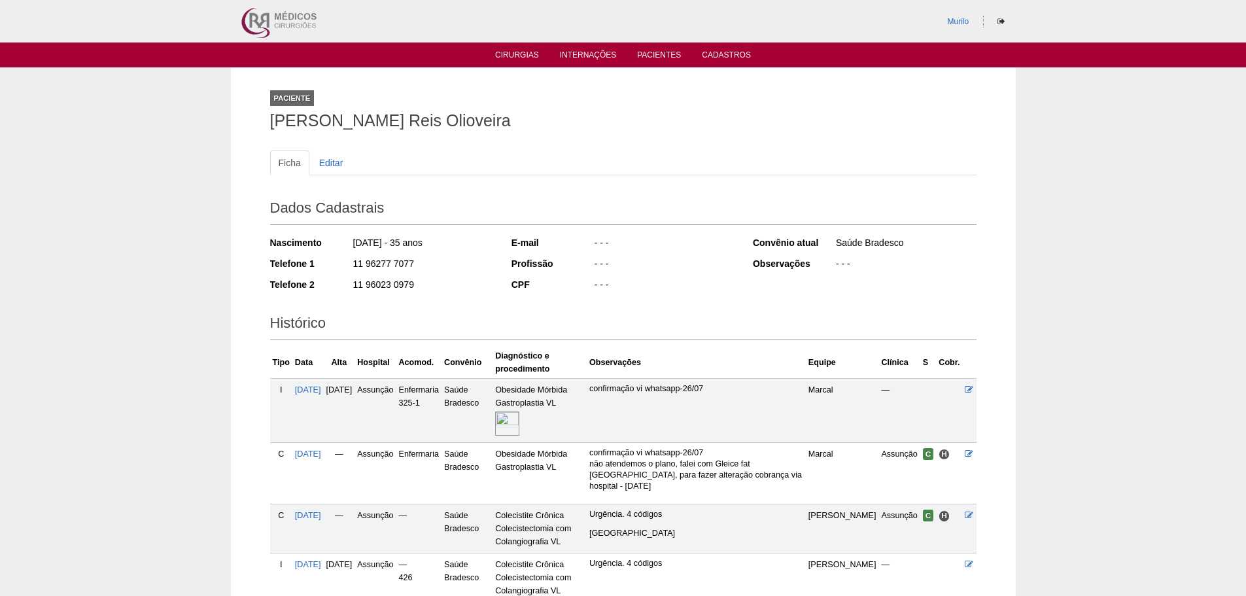
scroll to position [175, 0]
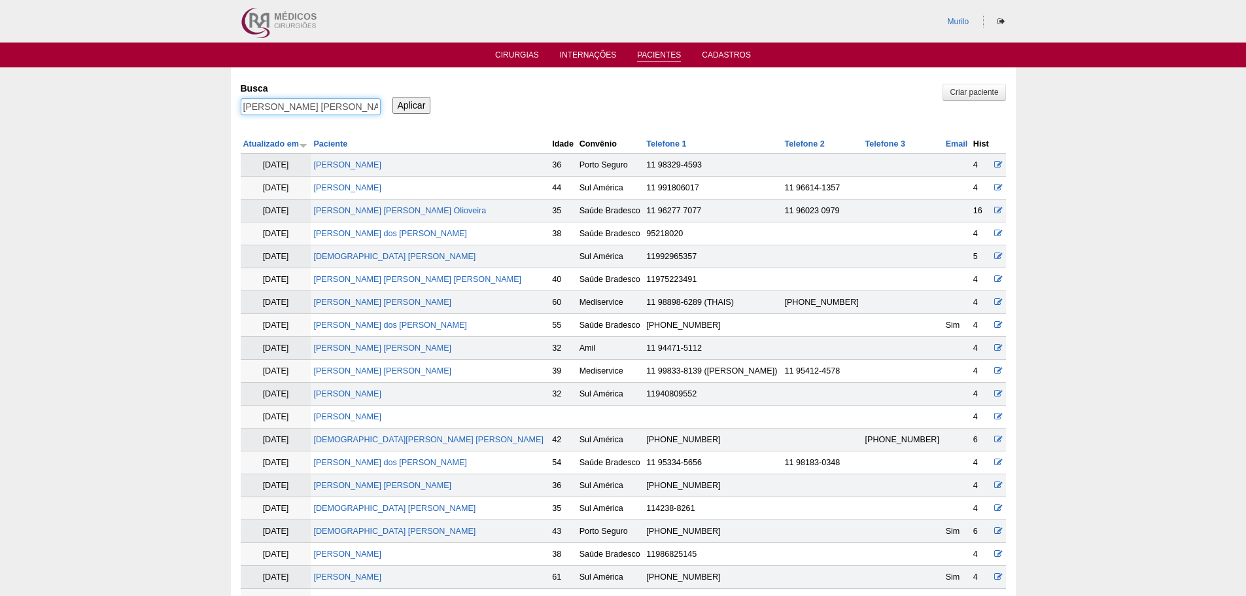
click at [316, 106] on input "[PERSON_NAME] Reis Olioveira" at bounding box center [311, 106] width 140 height 17
paste input "SIMONE SOARES GATTI"
type input "SIMONE SOARES GATTI"
click at [392, 97] on input "Aplicar" at bounding box center [411, 105] width 39 height 17
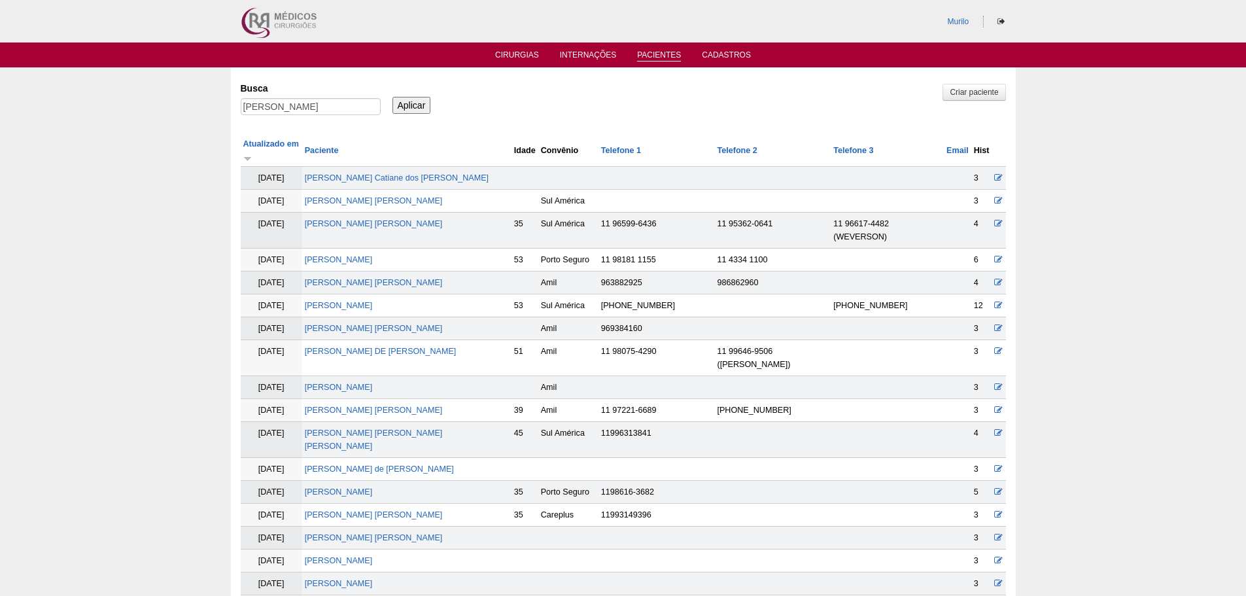
click at [241, 98] on input "SIMONE SOARES GATTI" at bounding box center [311, 106] width 140 height 17
click at [376, 312] on td "SIMONE SOARES GATTI" at bounding box center [406, 305] width 209 height 23
click at [373, 303] on link "SIMONE SOARES GATTI" at bounding box center [339, 305] width 68 height 9
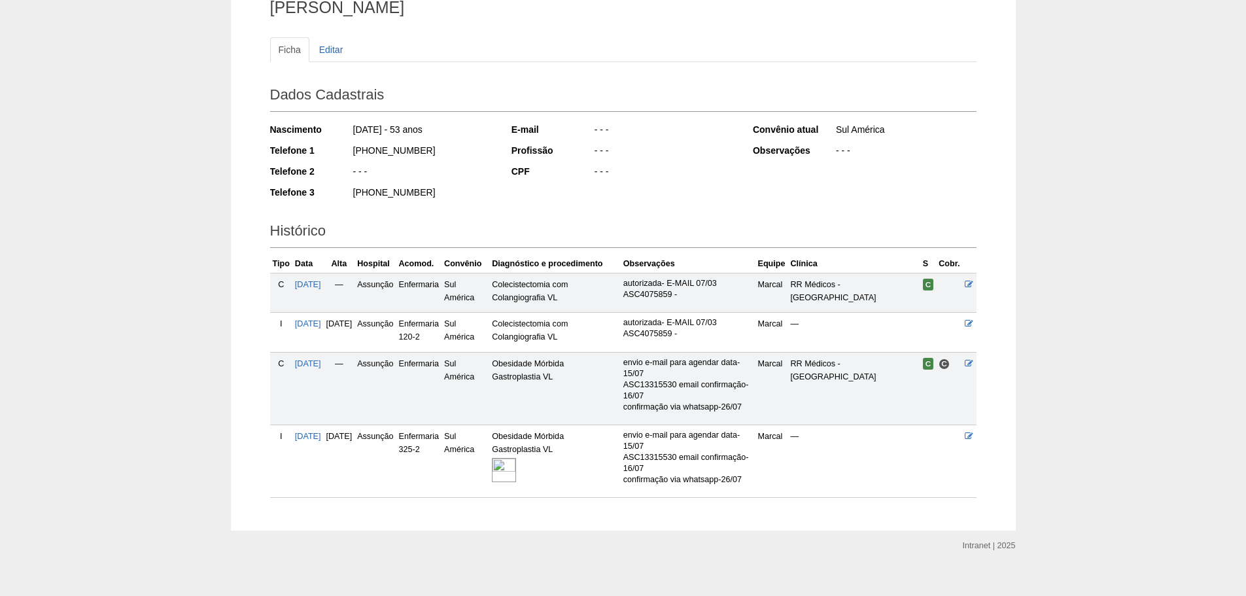
scroll to position [127, 0]
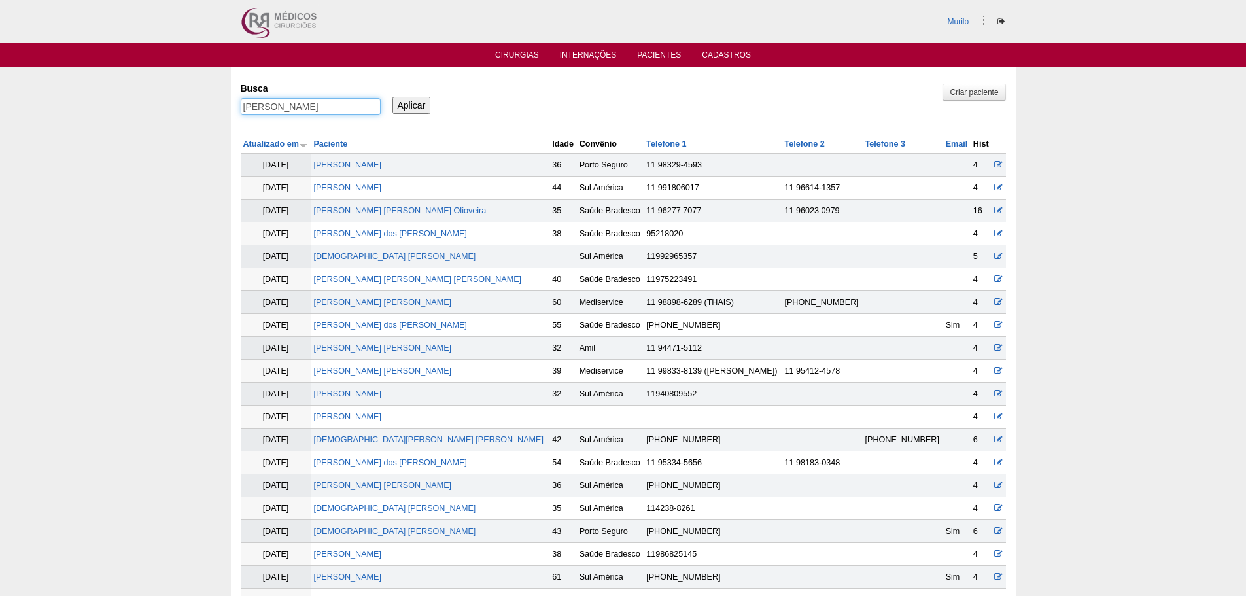
click at [298, 109] on input "[PERSON_NAME]" at bounding box center [311, 106] width 140 height 17
paste input "[PERSON_NAME]"
drag, startPoint x: 265, startPoint y: 104, endPoint x: 605, endPoint y: 105, distance: 340.1
click at [557, 104] on div "Busca JULIA MARIA DUDA MELA Aplicar" at bounding box center [623, 99] width 765 height 44
type input "JULIA"
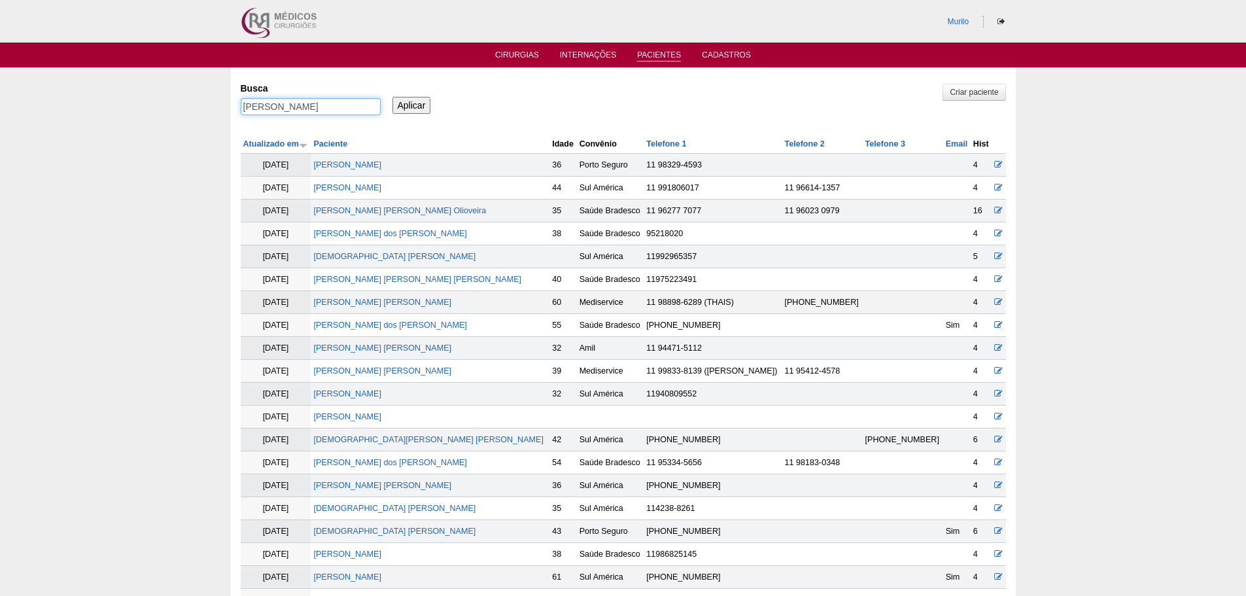
click at [392, 97] on input "Aplicar" at bounding box center [411, 105] width 39 height 17
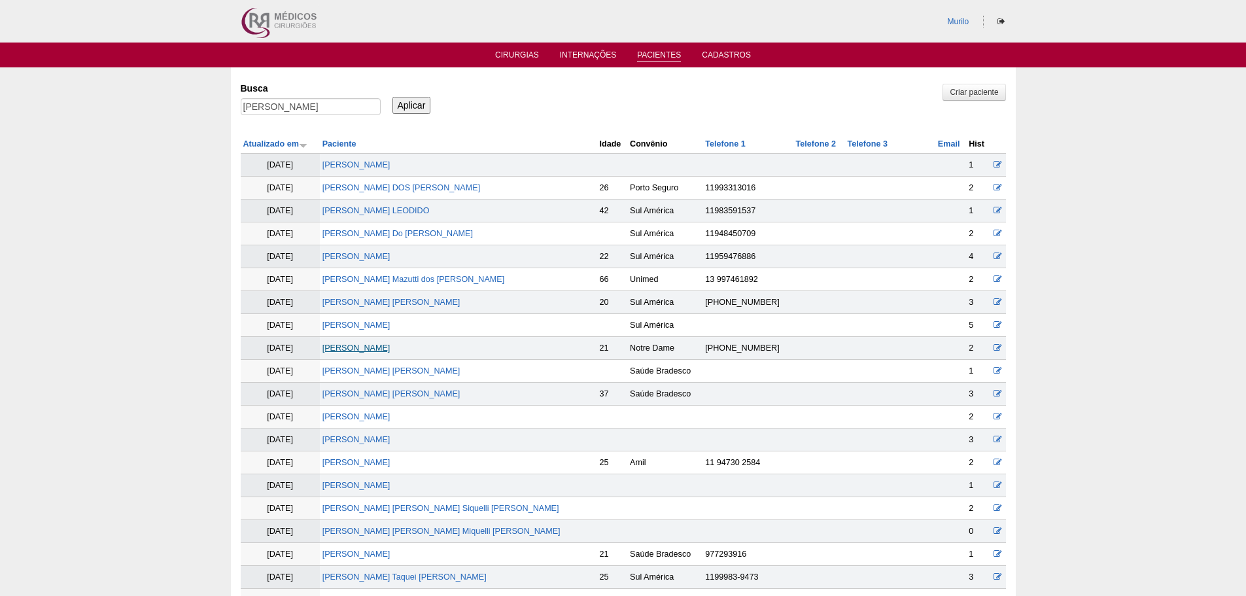
click at [390, 349] on link "JULIA MARIA DUDA MELA" at bounding box center [356, 347] width 68 height 9
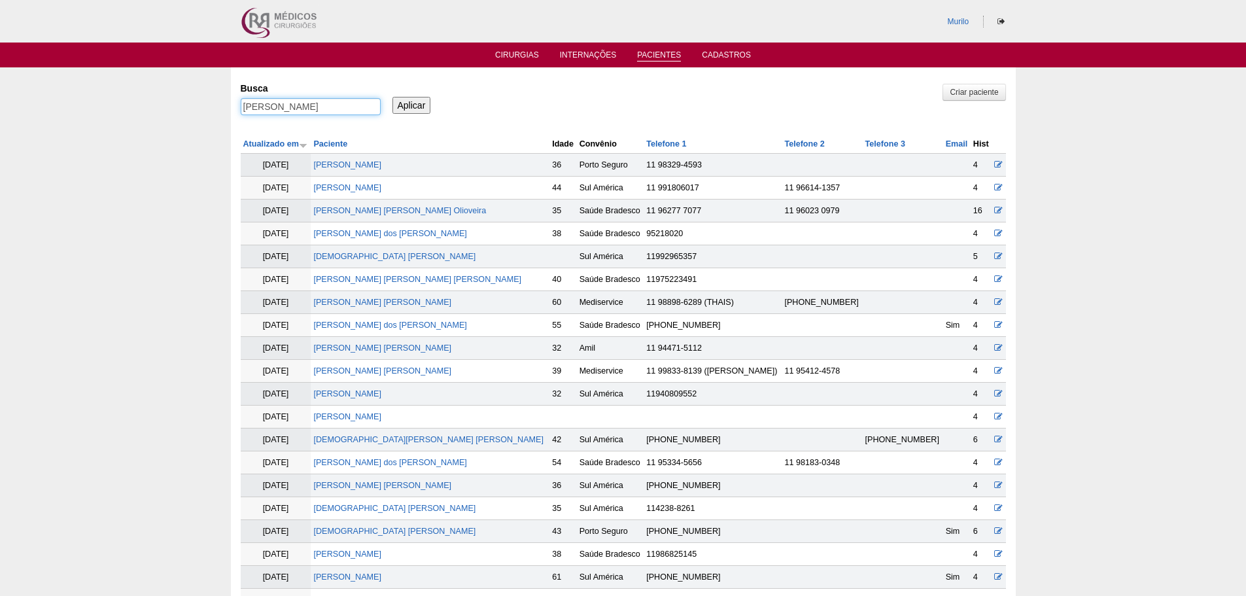
click at [299, 109] on input "JULIA" at bounding box center [311, 106] width 140 height 17
paste input "[PERSON_NAME]"
type input "[PERSON_NAME]"
click at [392, 97] on input "Aplicar" at bounding box center [411, 105] width 39 height 17
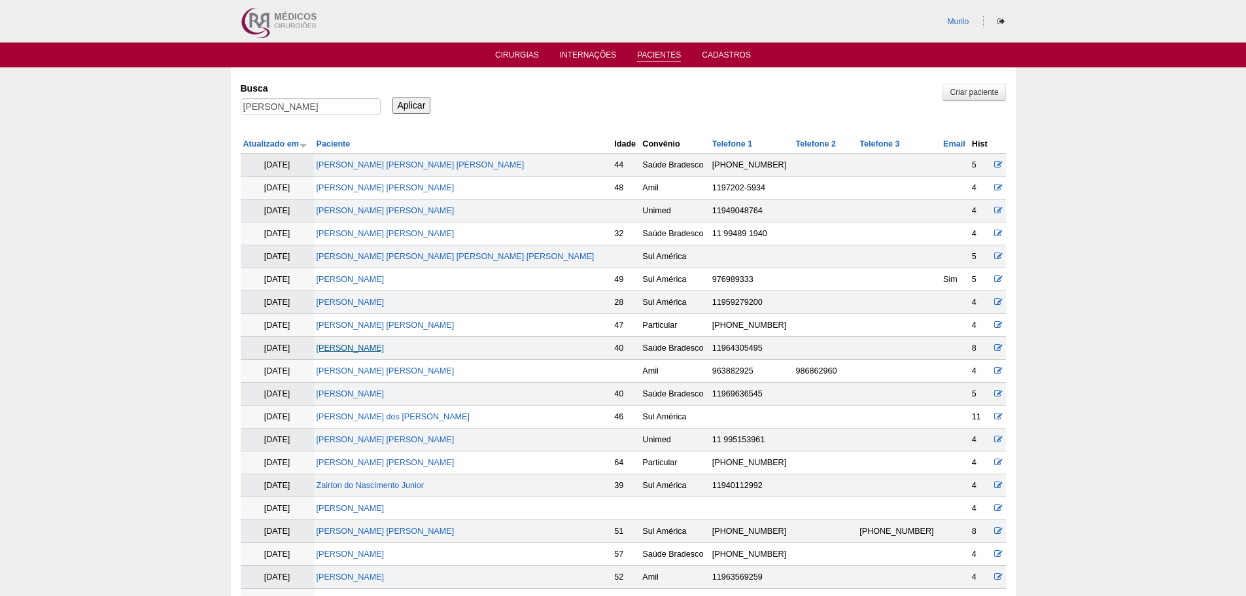
click at [385, 344] on link "[PERSON_NAME]" at bounding box center [351, 347] width 68 height 9
click at [318, 120] on div "[PERSON_NAME]" at bounding box center [311, 110] width 140 height 24
click at [362, 90] on label "Busca" at bounding box center [311, 88] width 140 height 13
click at [362, 98] on input "RAIMUNDO MELO CAVALCANTI JUNIOR" at bounding box center [311, 106] width 140 height 17
click at [343, 108] on input "RAIMUNDO MELO CAVALCANTI JUNIOR" at bounding box center [311, 106] width 140 height 17
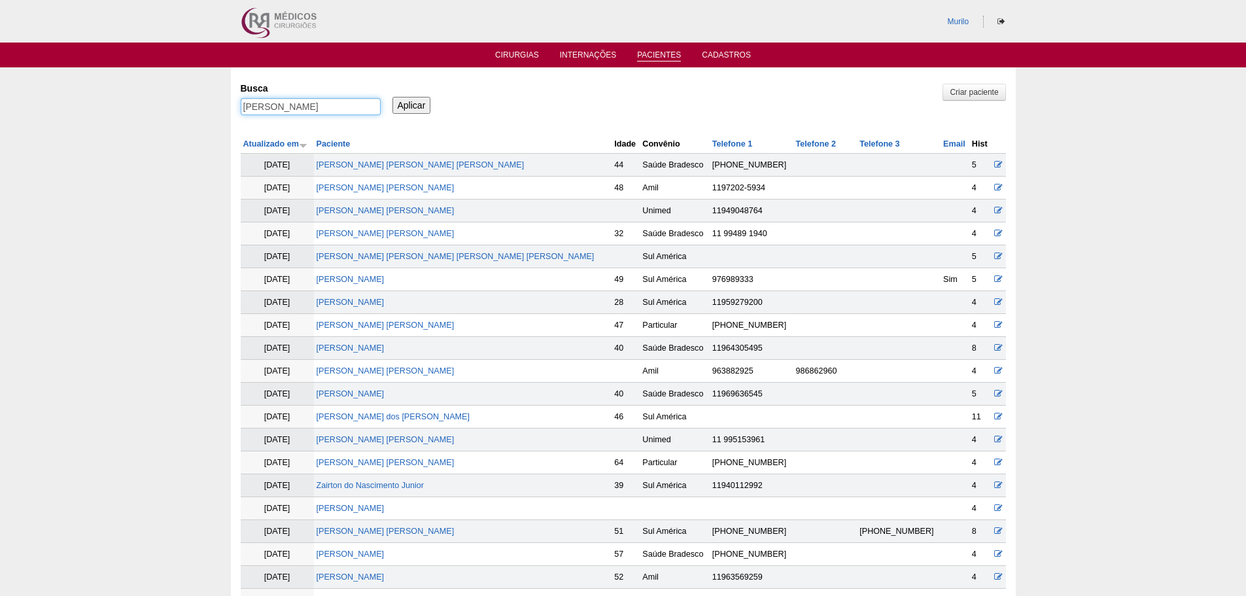
paste input "Viviane Aparecida Candido Cunto"
type input "Viviane Aparecida Candido Cunto"
click at [392, 97] on input "Aplicar" at bounding box center [411, 105] width 39 height 17
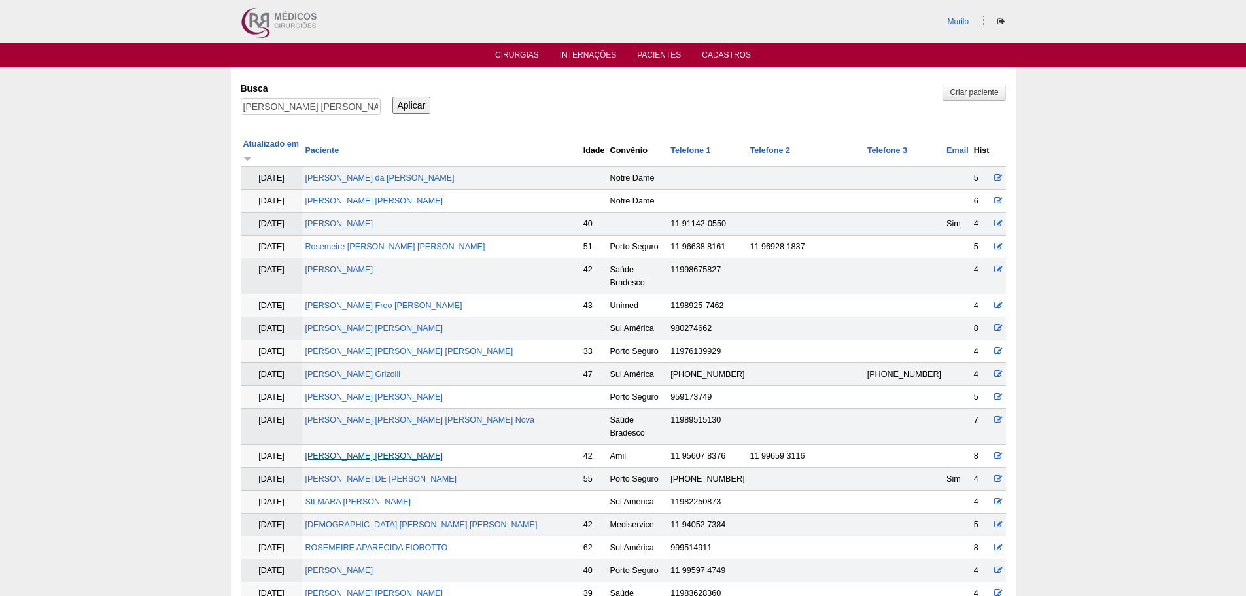
click at [362, 451] on link "[PERSON_NAME] [PERSON_NAME]" at bounding box center [374, 455] width 138 height 9
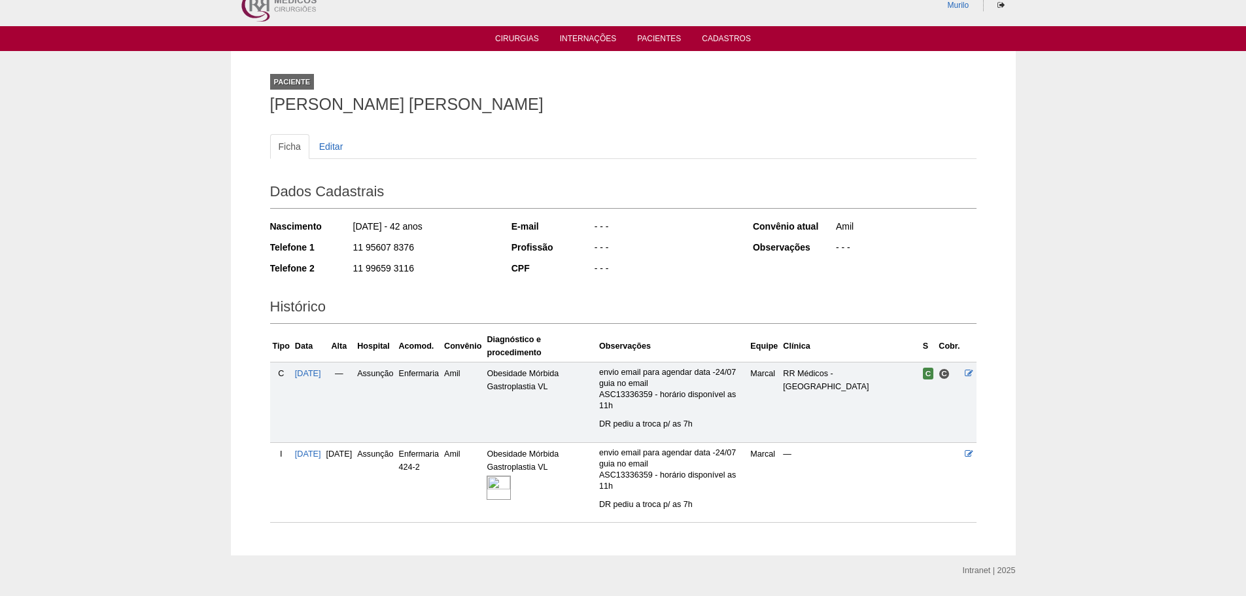
scroll to position [65, 0]
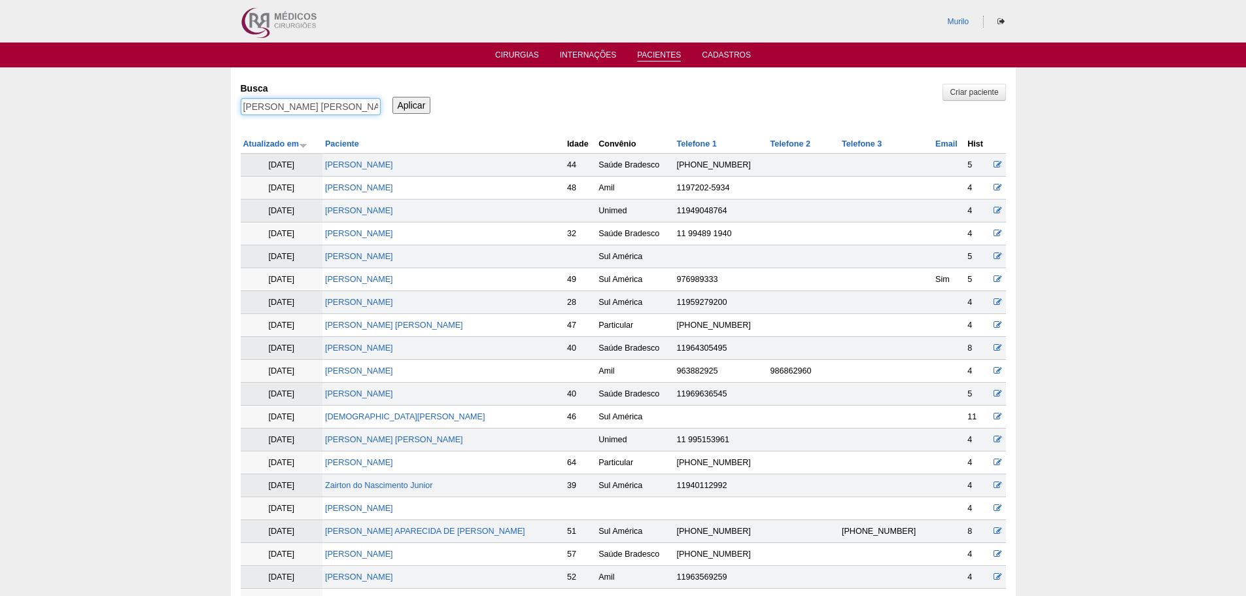
click at [262, 107] on input "Viviane Aparecida Candido Cunto" at bounding box center [311, 106] width 140 height 17
paste input "[PERSON_NAME]"
type input "[PERSON_NAME] [PERSON_NAME]"
click at [392, 97] on input "Aplicar" at bounding box center [411, 105] width 39 height 17
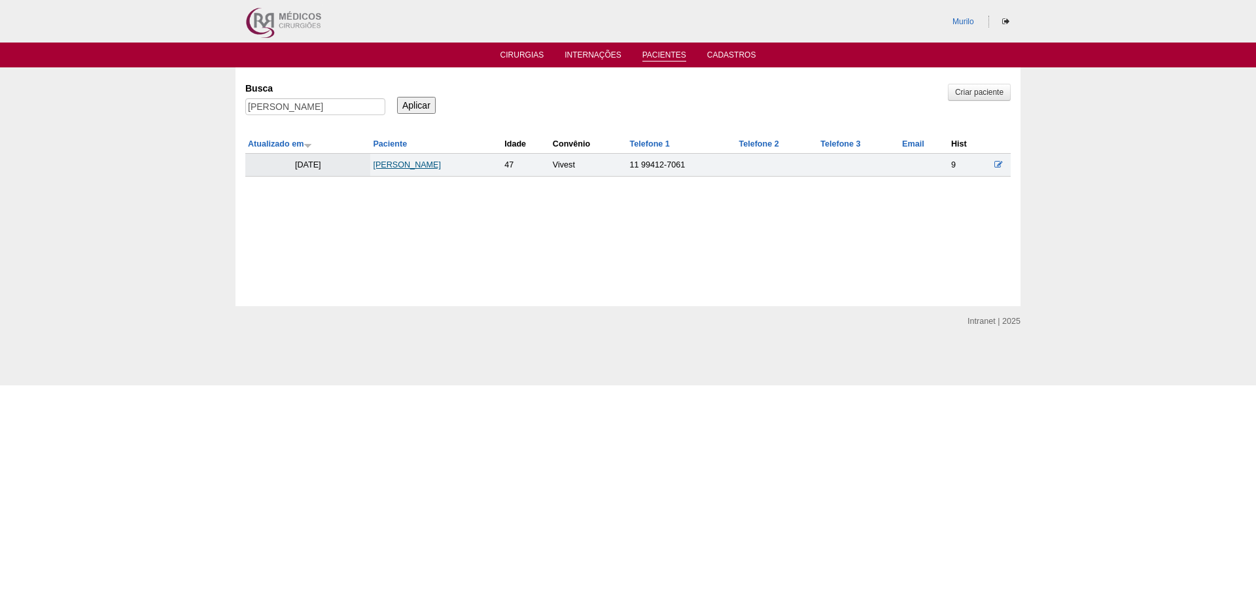
click at [382, 161] on link "[PERSON_NAME]" at bounding box center [407, 164] width 68 height 9
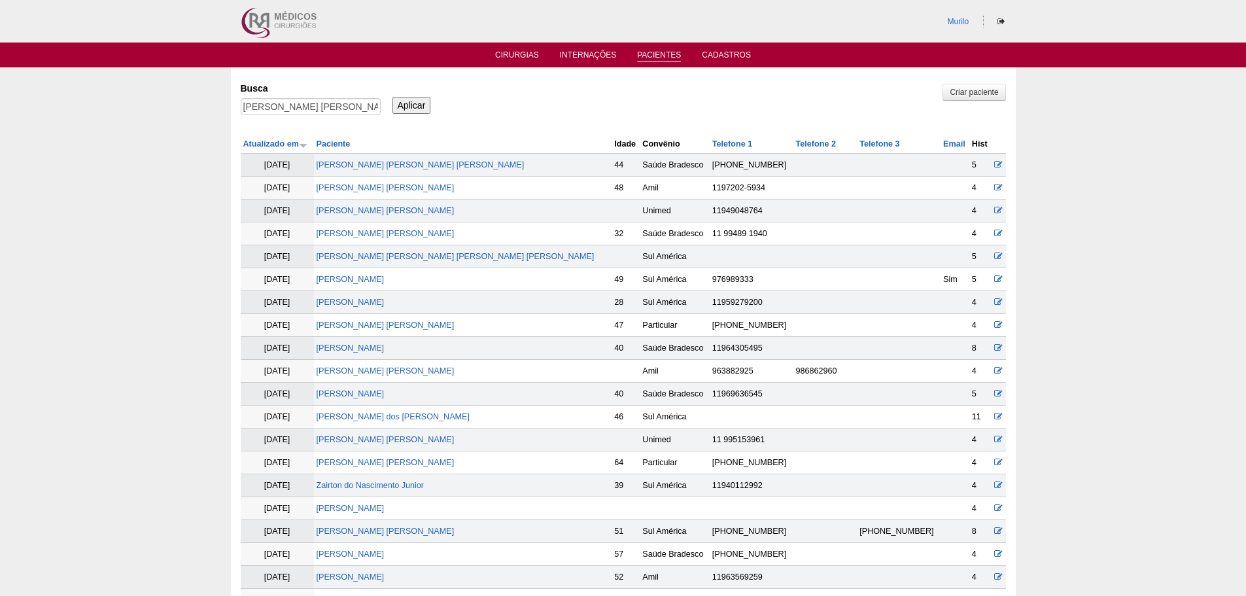
click at [338, 113] on div "[PERSON_NAME] [PERSON_NAME]" at bounding box center [311, 110] width 140 height 24
click at [338, 112] on input "[PERSON_NAME] [PERSON_NAME]" at bounding box center [311, 106] width 140 height 17
paste input "[PERSON_NAME] [PERSON_NAME]"
type input "[PERSON_NAME] [PERSON_NAME]"
click at [392, 97] on input "Aplicar" at bounding box center [411, 105] width 39 height 17
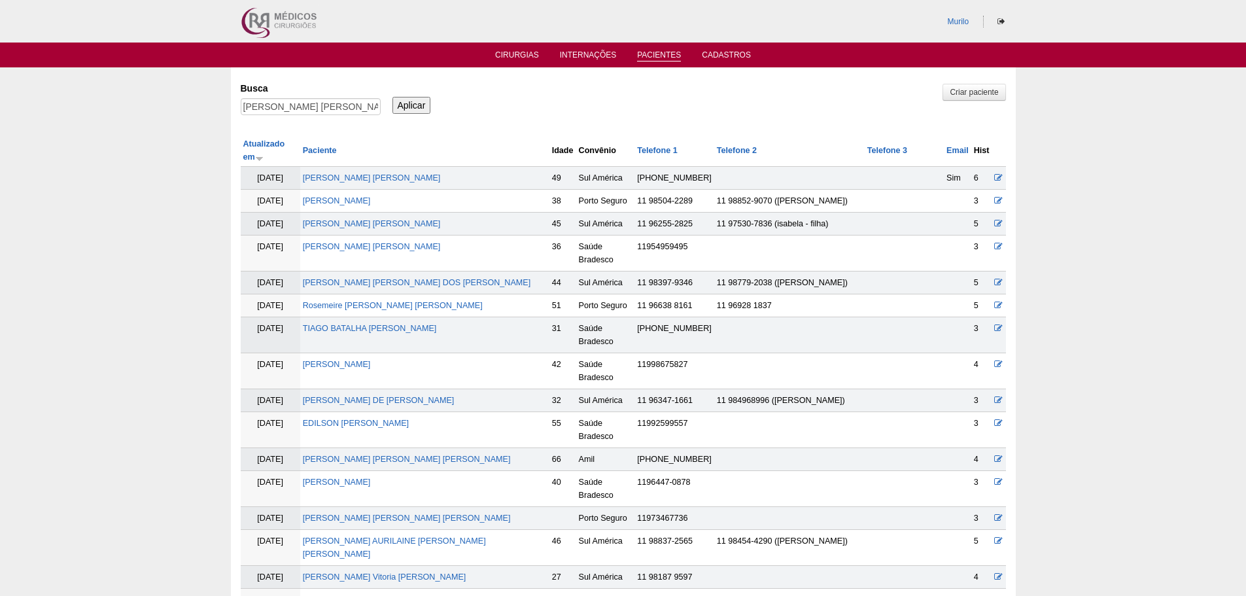
click at [338, 595] on link "[PERSON_NAME] [PERSON_NAME]" at bounding box center [372, 599] width 138 height 9
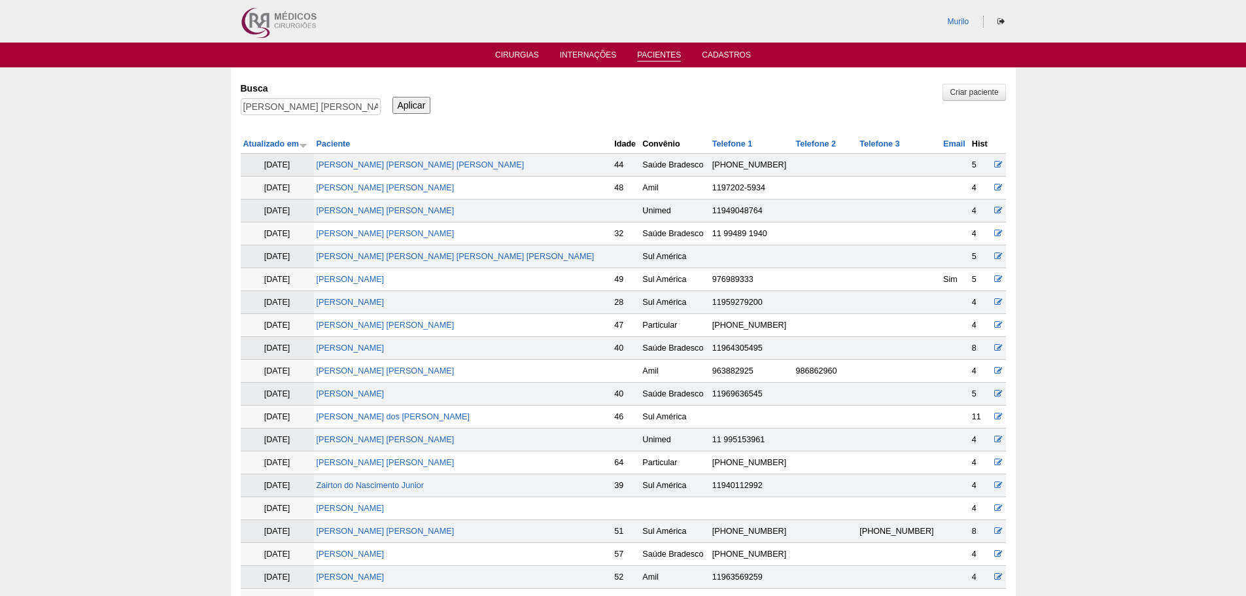
click at [360, 89] on label "Busca" at bounding box center [311, 88] width 140 height 13
click at [360, 98] on input "[PERSON_NAME] [PERSON_NAME]" at bounding box center [311, 106] width 140 height 17
paste input "[PERSON_NAME]"
type input "[PERSON_NAME]"
click at [392, 97] on input "Aplicar" at bounding box center [411, 105] width 39 height 17
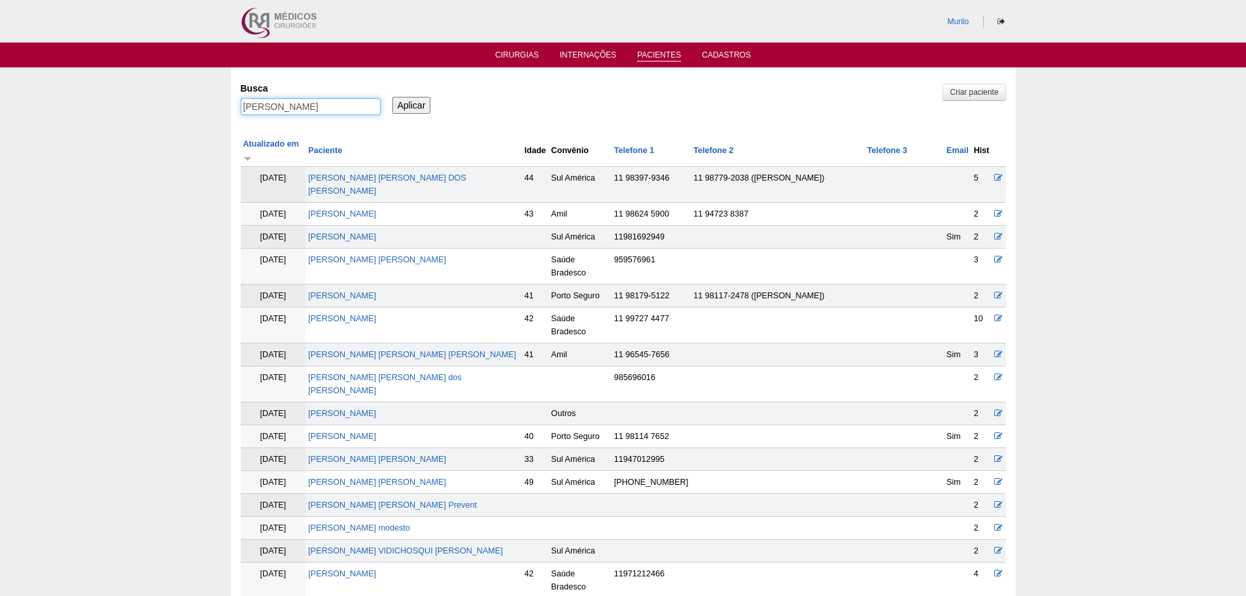
click at [241, 98] on input "[PERSON_NAME]" at bounding box center [311, 106] width 140 height 17
click at [334, 314] on link "[PERSON_NAME]" at bounding box center [342, 318] width 68 height 9
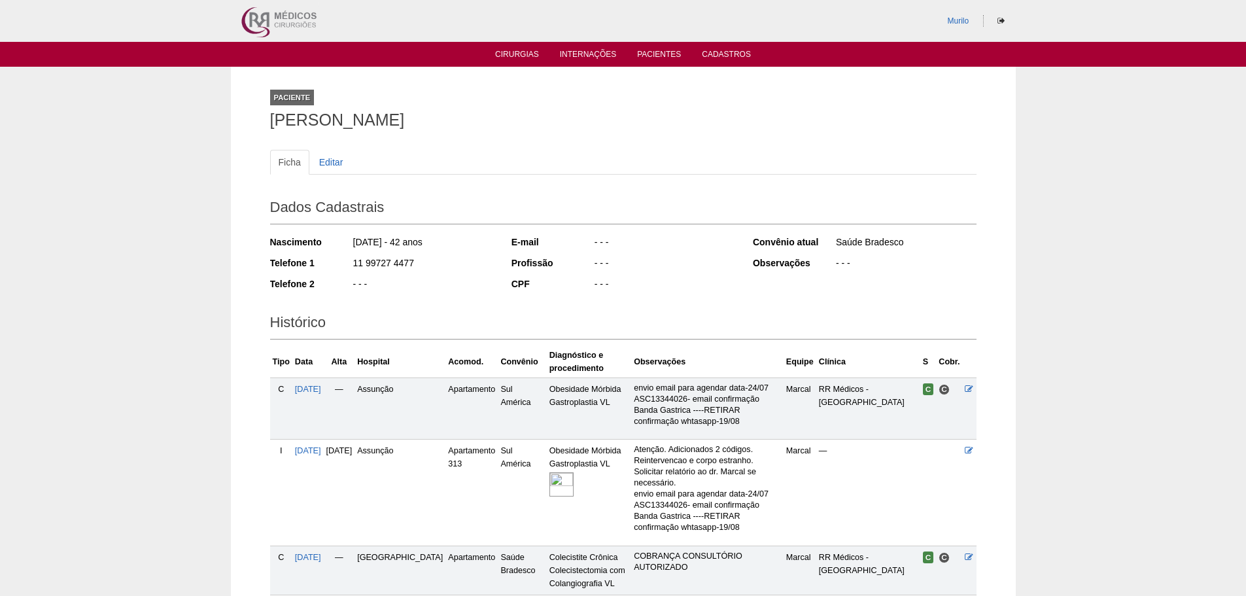
scroll to position [262, 0]
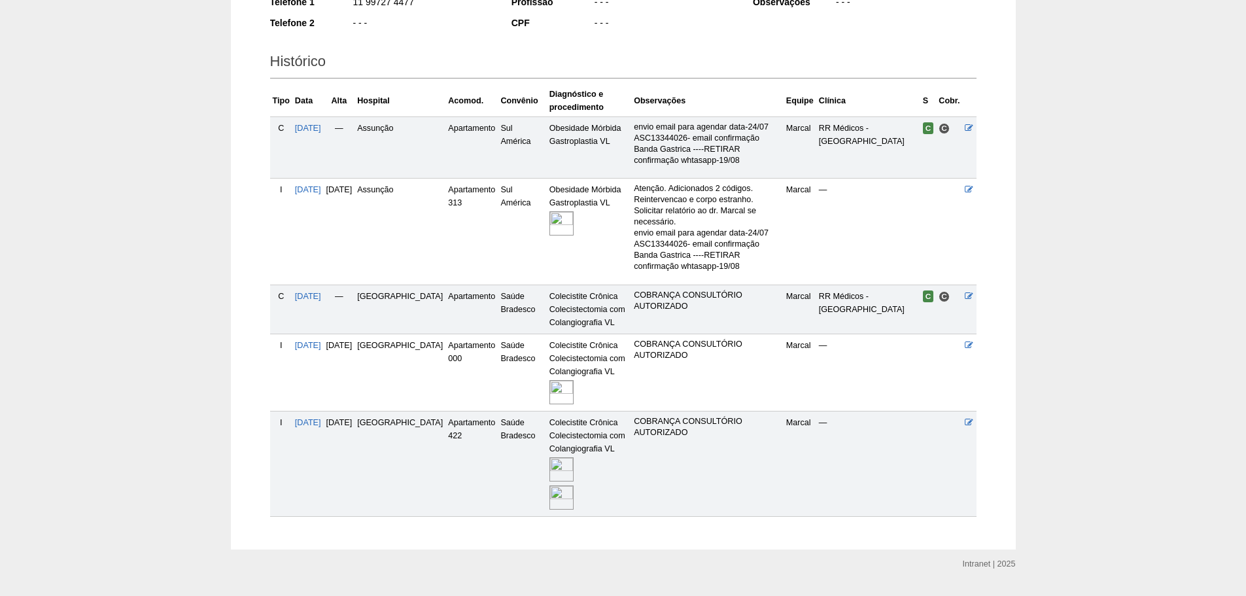
click at [549, 380] on img at bounding box center [561, 392] width 24 height 24
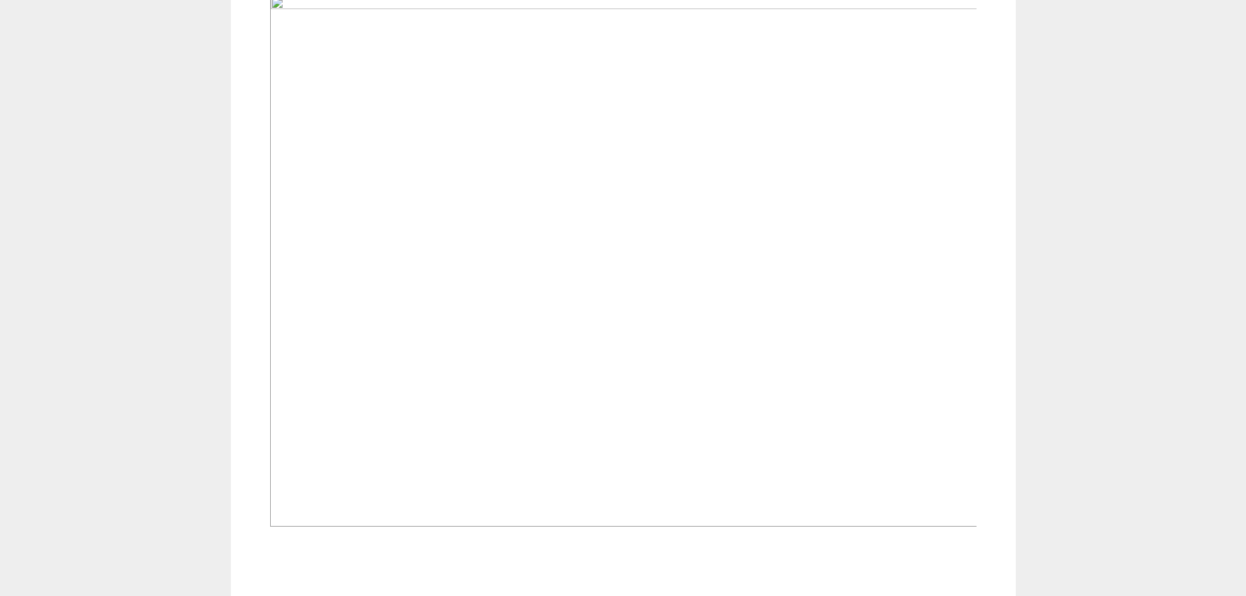
scroll to position [458, 0]
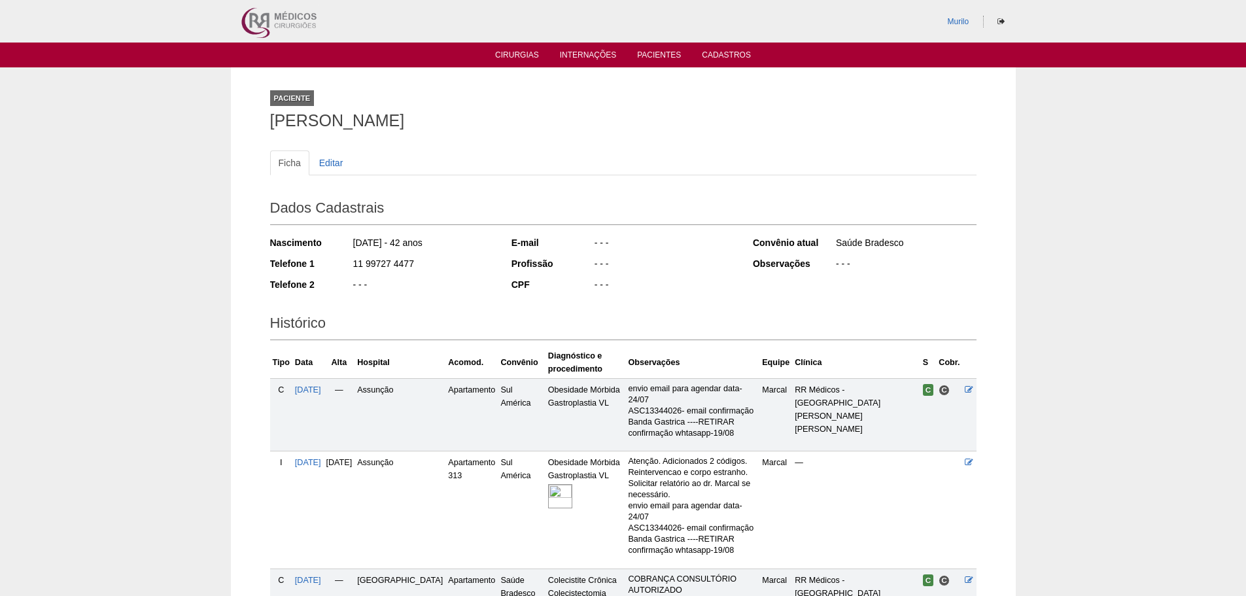
scroll to position [260, 0]
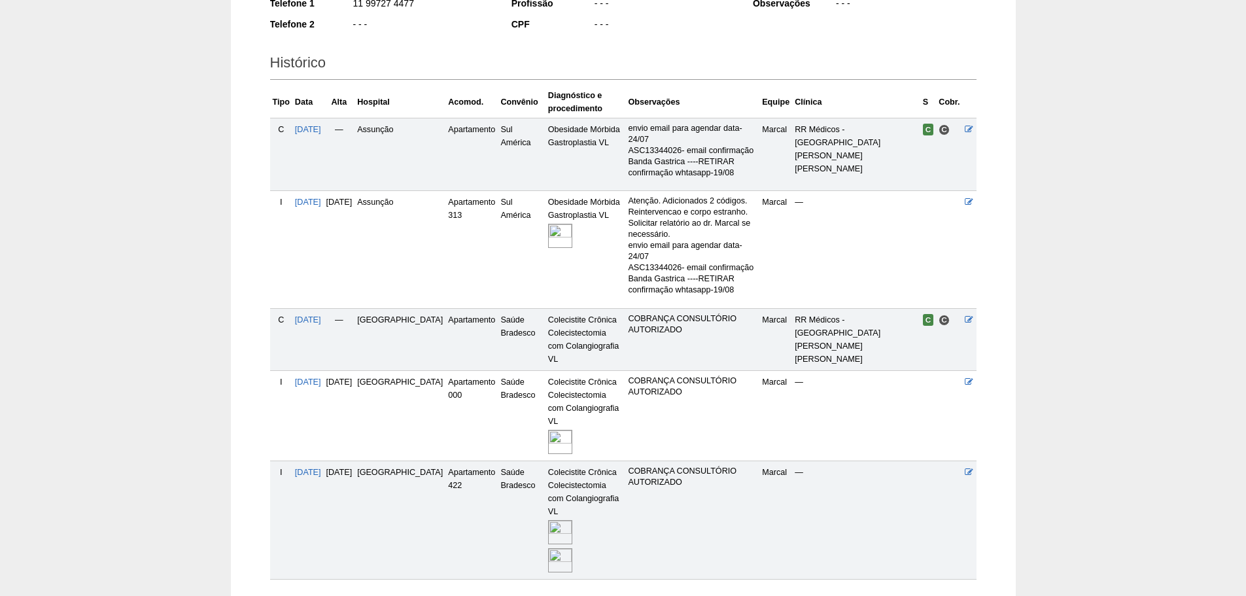
click at [548, 548] on img at bounding box center [560, 560] width 24 height 24
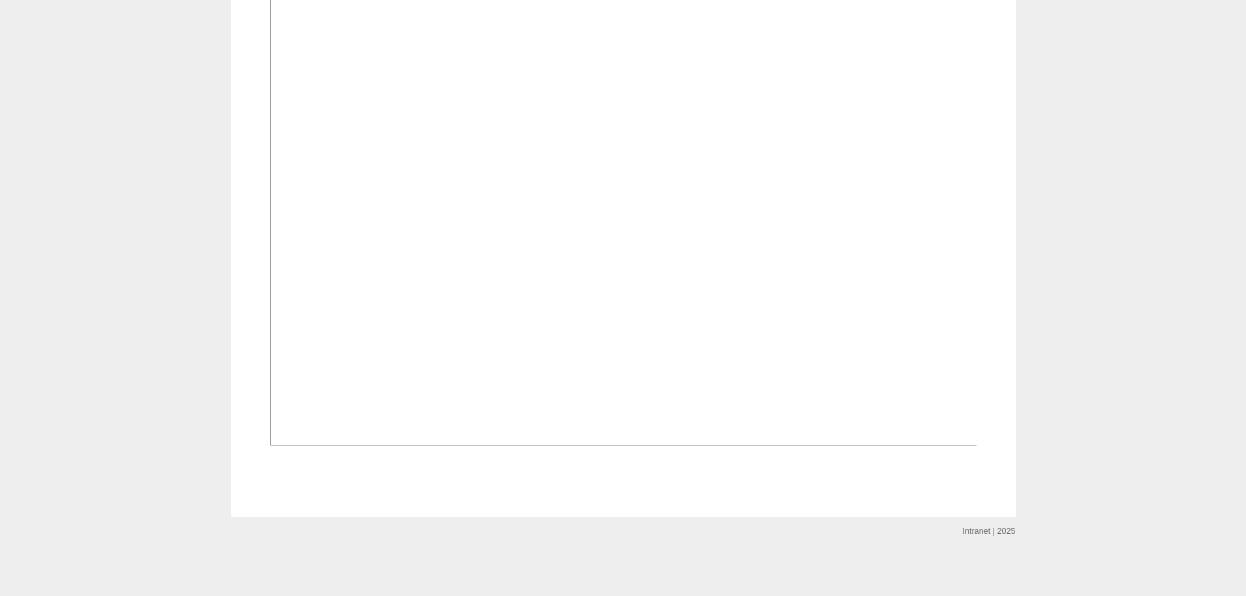
scroll to position [1701, 0]
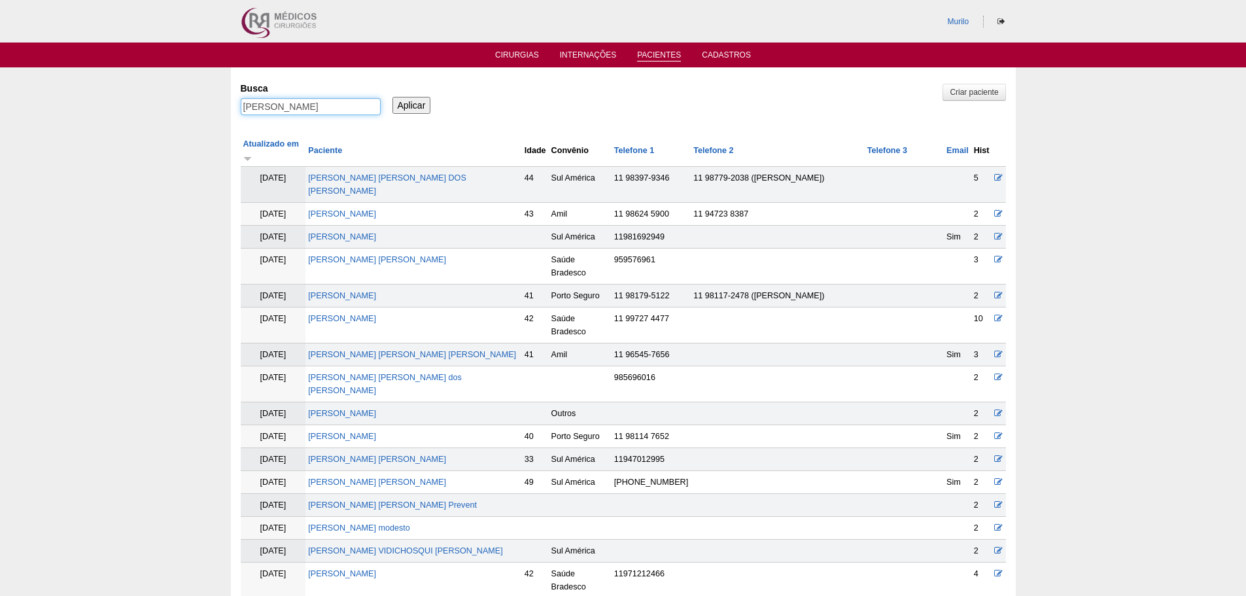
click at [331, 99] on input "[PERSON_NAME]" at bounding box center [311, 106] width 140 height 17
paste input "Erenaldo [PERSON_NAME]"
type input "Erenaldo [PERSON_NAME]"
click at [392, 97] on input "Aplicar" at bounding box center [411, 105] width 39 height 17
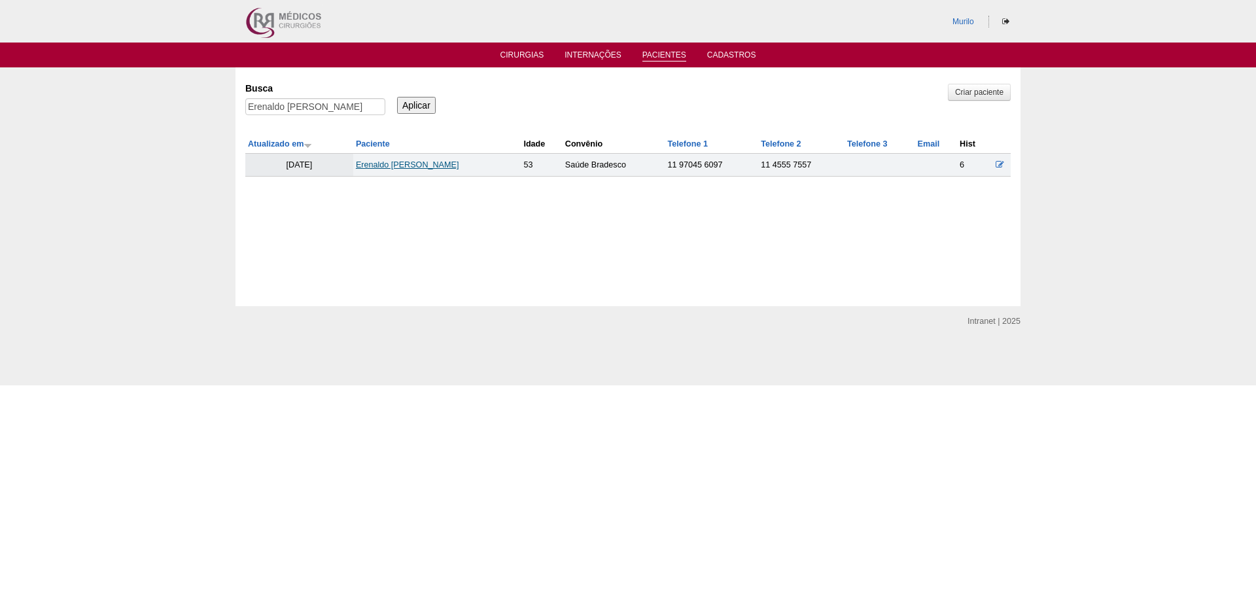
click at [385, 165] on link "Erenaldo [PERSON_NAME]" at bounding box center [407, 164] width 103 height 9
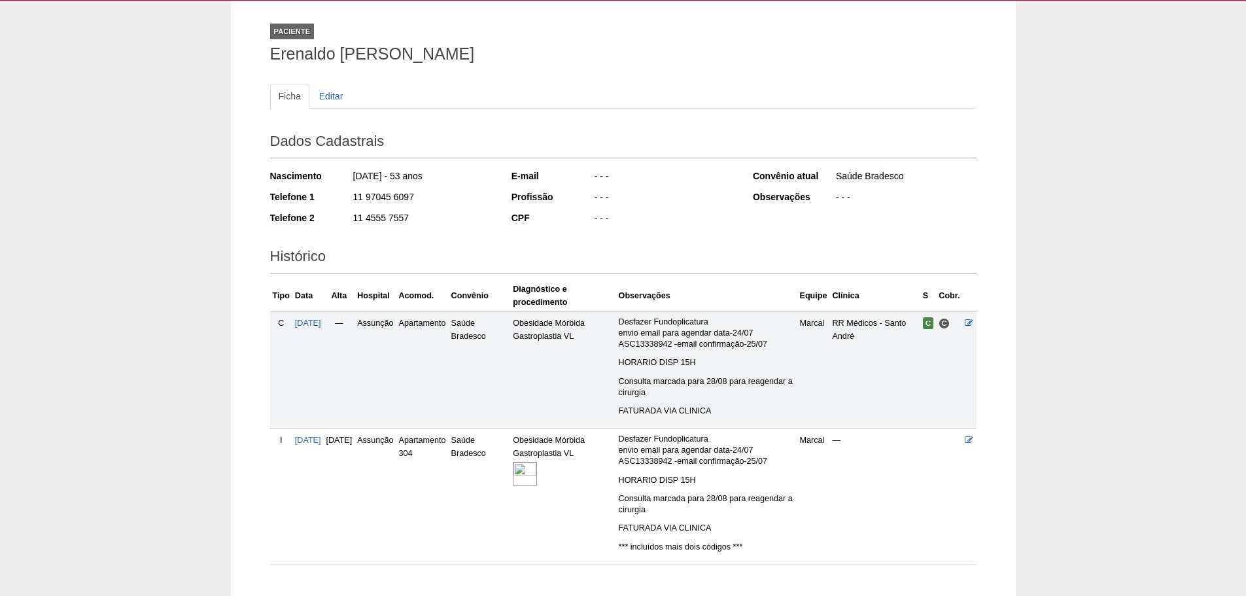
scroll to position [65, 0]
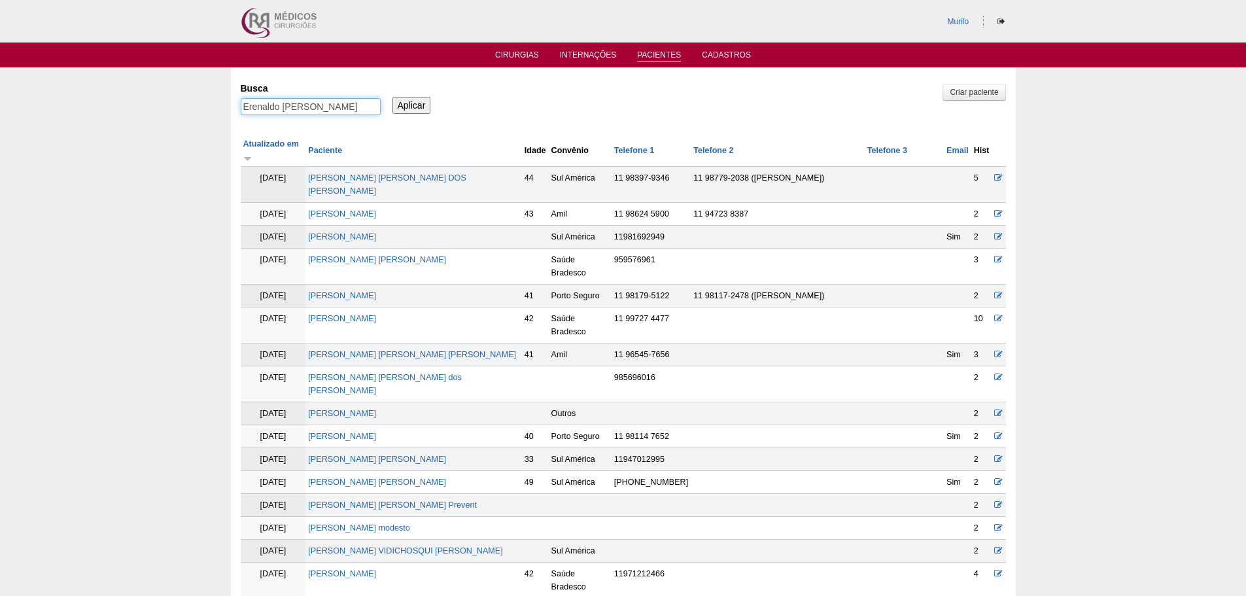
click at [339, 109] on input "Erenaldo Jacinto da Silva" at bounding box center [311, 106] width 140 height 17
paste input "Aline Cristina da Silva Pereir"
type input "[PERSON_NAME] [PERSON_NAME] [PERSON_NAME]"
click at [392, 97] on input "Aplicar" at bounding box center [411, 105] width 39 height 17
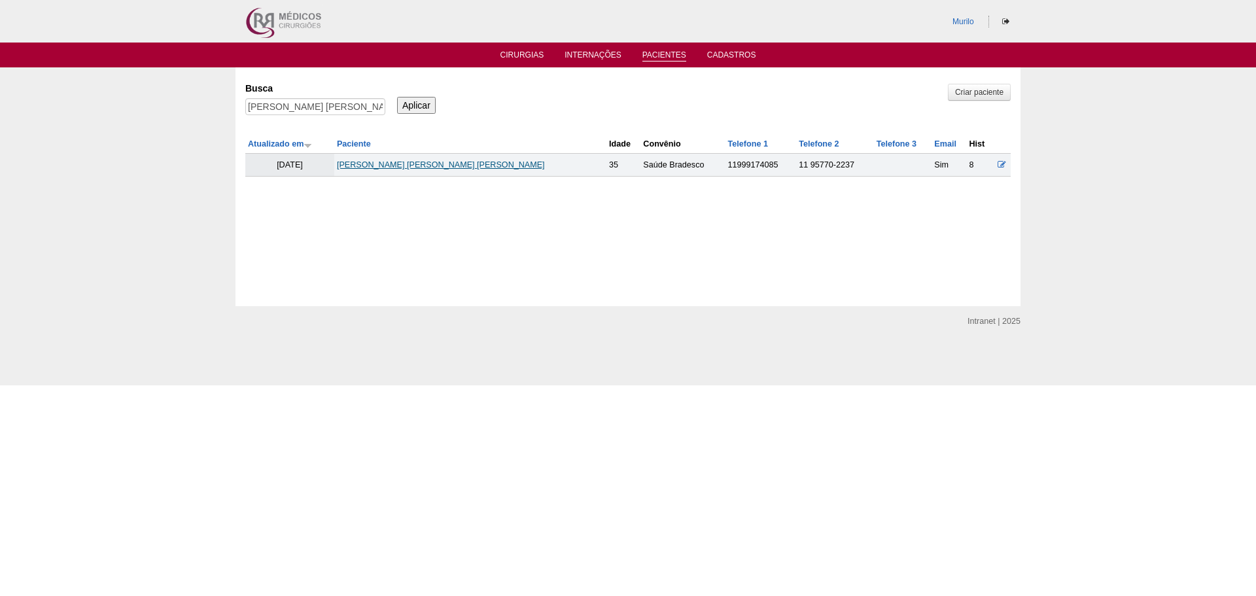
drag, startPoint x: 353, startPoint y: 160, endPoint x: 360, endPoint y: 164, distance: 8.5
click at [353, 160] on td "[PERSON_NAME] [PERSON_NAME] [PERSON_NAME]" at bounding box center [470, 165] width 272 height 23
click at [363, 164] on link "[PERSON_NAME]" at bounding box center [441, 164] width 208 height 9
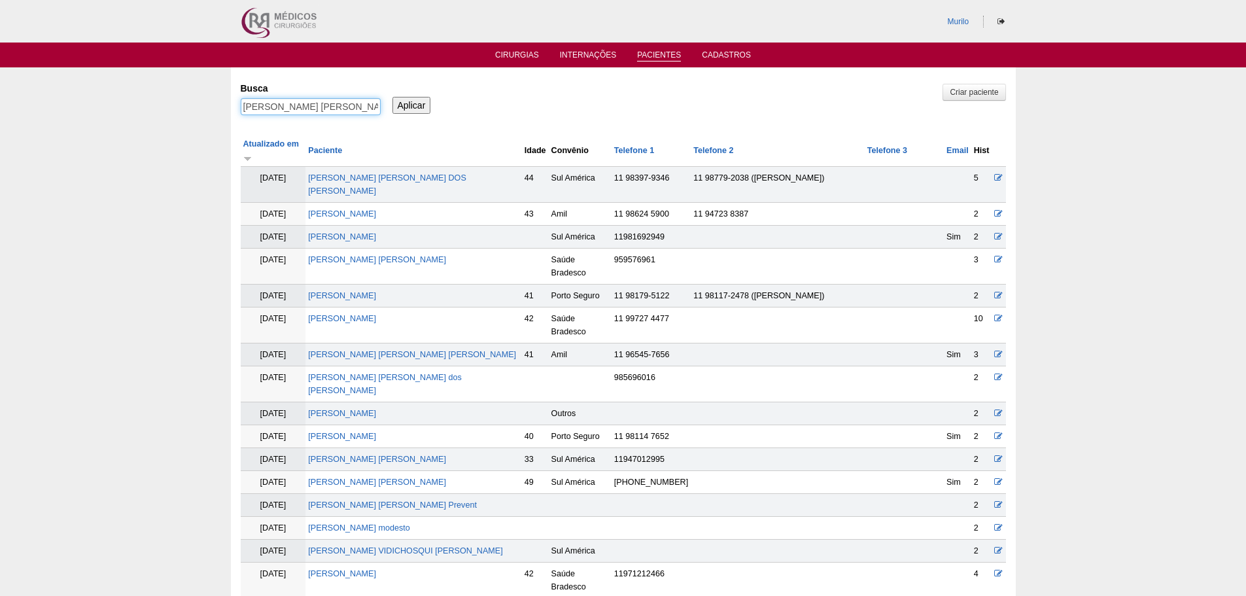
click at [270, 103] on input "Aline Cristina da Silva Pereira" at bounding box center [311, 106] width 140 height 17
type input "v"
click at [392, 97] on input "Aplicar" at bounding box center [411, 105] width 39 height 17
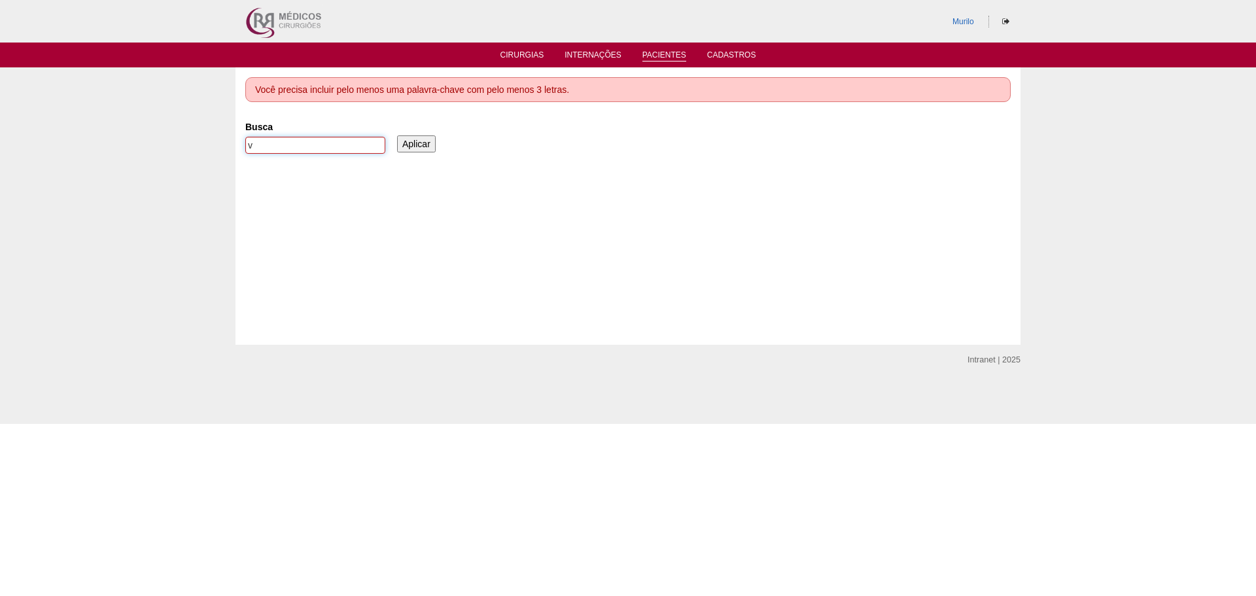
click at [277, 145] on input "v" at bounding box center [315, 145] width 140 height 17
type input "v"
paste input "[PERSON_NAME]"
type input "[PERSON_NAME]"
click at [397, 135] on input "Aplicar" at bounding box center [416, 143] width 39 height 17
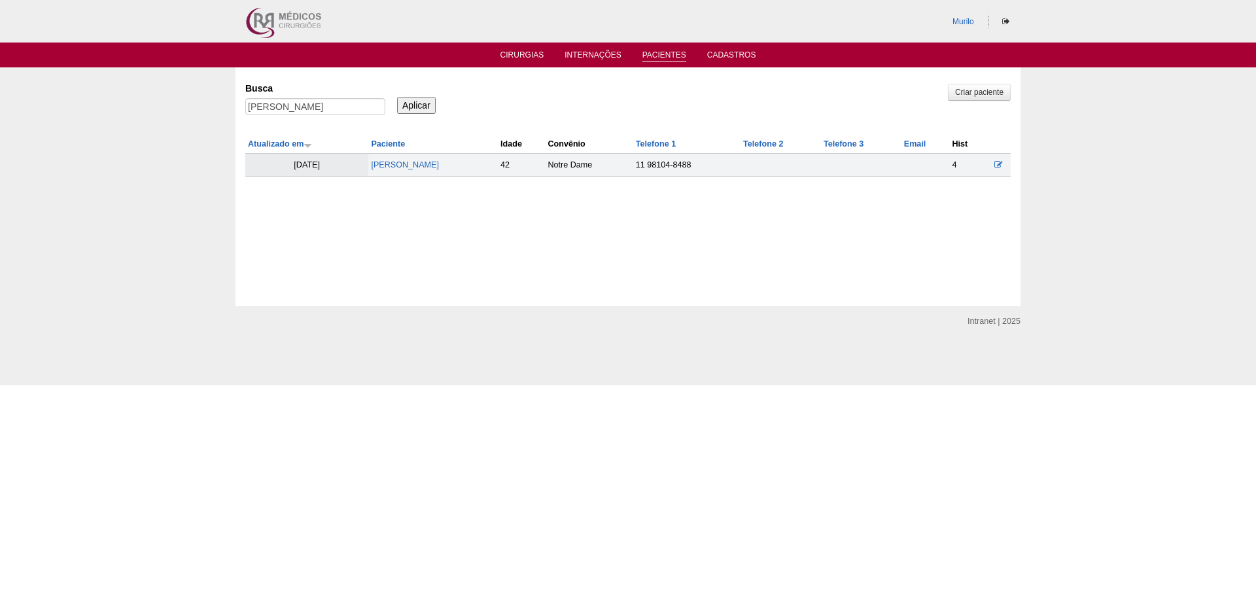
click at [424, 154] on td "[PERSON_NAME]" at bounding box center [433, 165] width 130 height 23
click at [413, 168] on link "[PERSON_NAME]" at bounding box center [405, 164] width 68 height 9
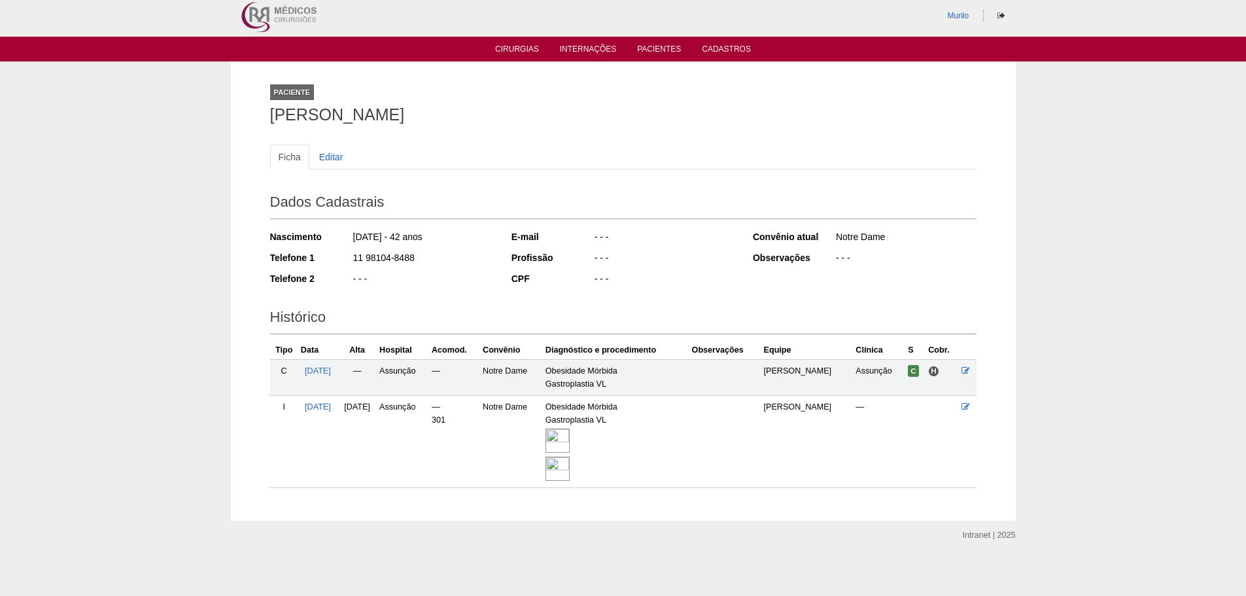
scroll to position [10, 0]
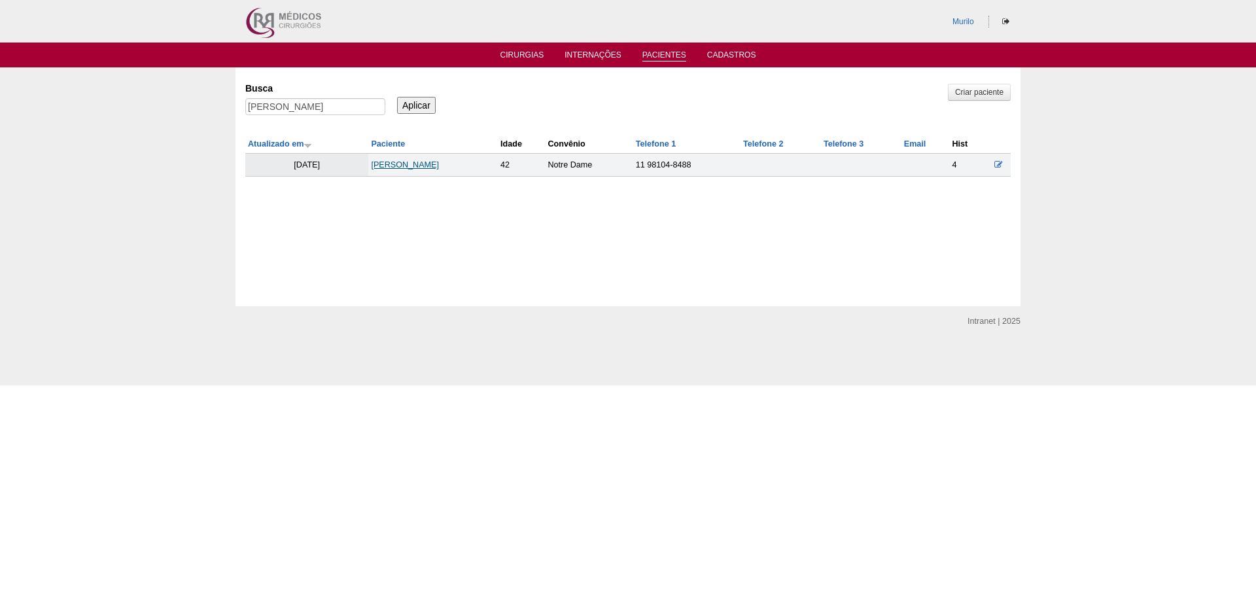
click at [374, 168] on link "[PERSON_NAME]" at bounding box center [405, 164] width 68 height 9
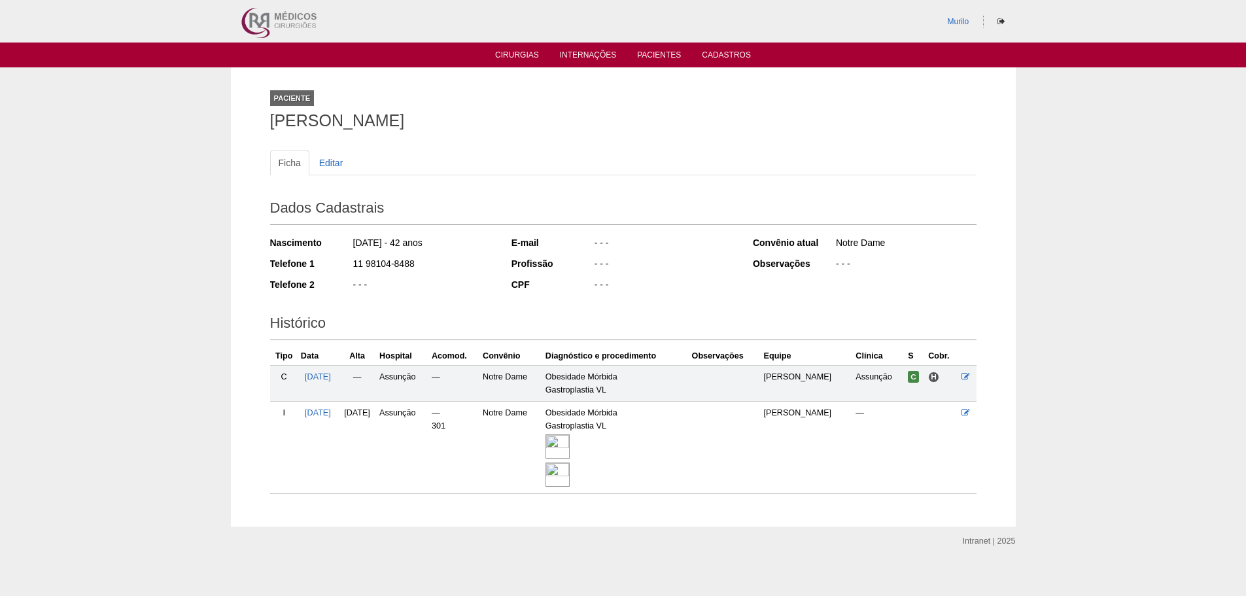
scroll to position [10, 0]
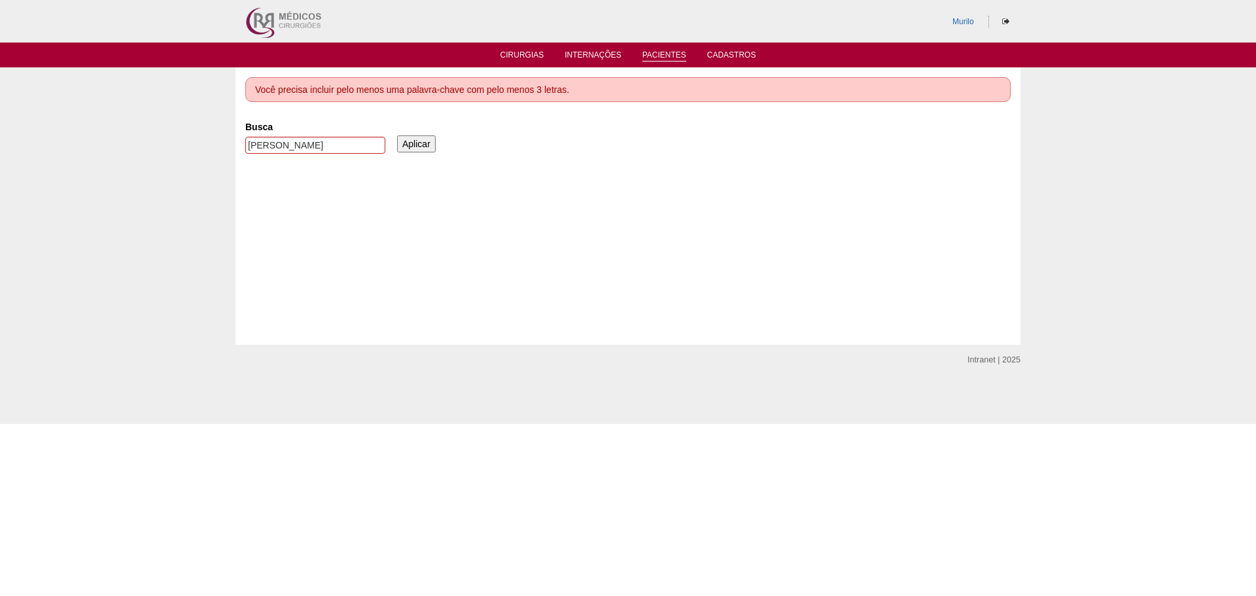
click at [282, 156] on div "[PERSON_NAME]" at bounding box center [315, 149] width 140 height 24
click at [302, 148] on input "[PERSON_NAME]" at bounding box center [315, 145] width 140 height 17
paste input "[PERSON_NAME]"
type input "[PERSON_NAME]"
click at [397, 135] on input "Aplicar" at bounding box center [416, 143] width 39 height 17
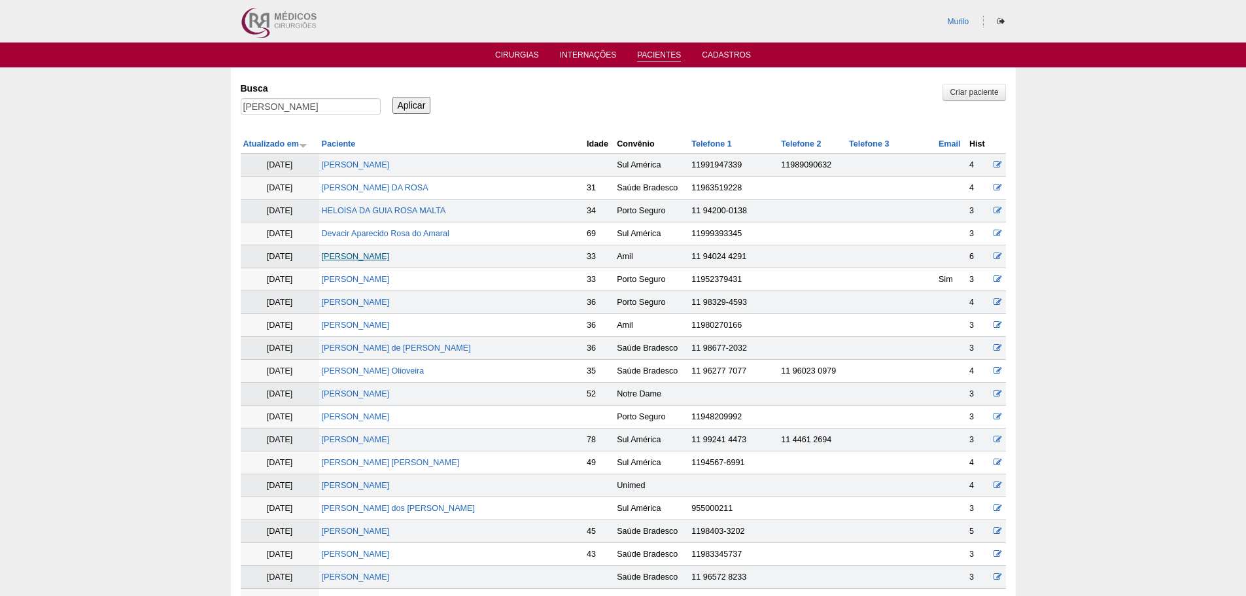
click at [349, 259] on link "[PERSON_NAME]" at bounding box center [356, 256] width 68 height 9
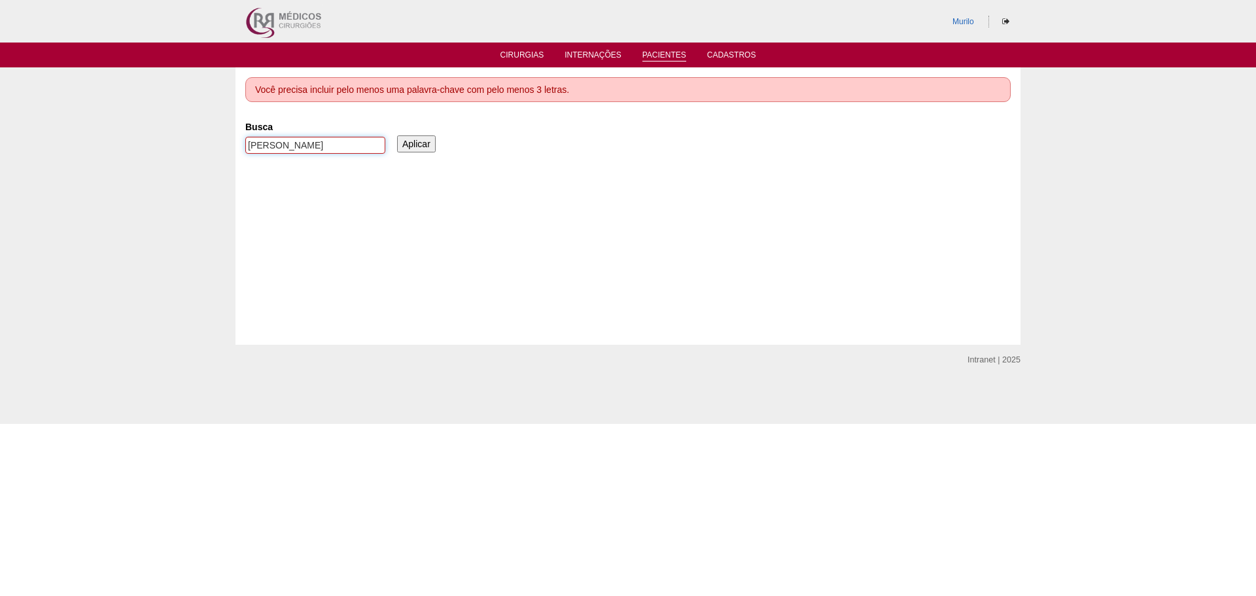
click at [276, 147] on input "[PERSON_NAME]" at bounding box center [315, 145] width 140 height 17
paste input "[PERSON_NAME] Caparroz Possane"
type input "[PERSON_NAME] Caparroz Possane"
click at [397, 135] on input "Aplicar" at bounding box center [416, 143] width 39 height 17
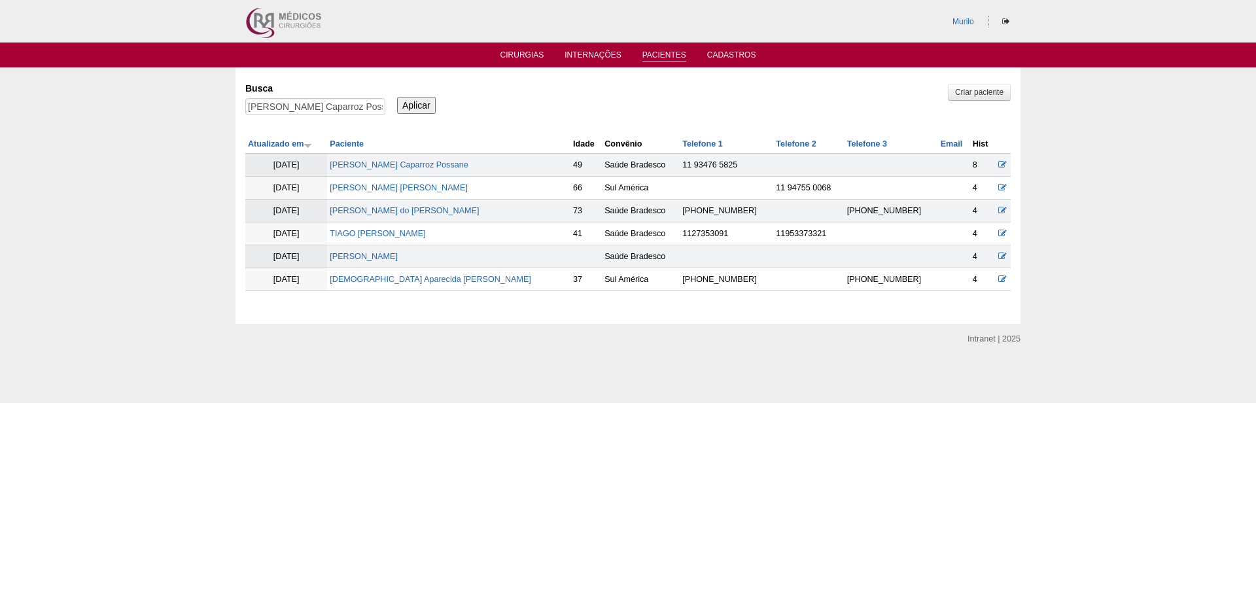
click at [373, 175] on td "Ademir Benedito Caparroz Possane" at bounding box center [448, 165] width 243 height 23
click at [387, 165] on link "Ademir Benedito Caparroz Possane" at bounding box center [399, 164] width 138 height 9
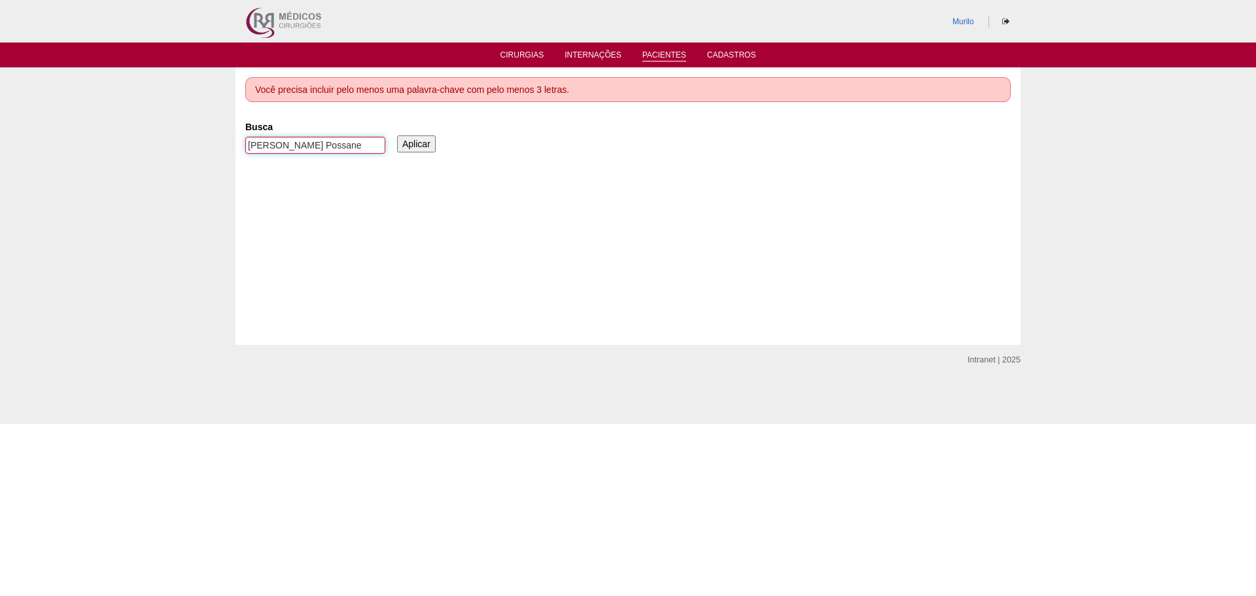
click at [279, 143] on input "[PERSON_NAME] Possane" at bounding box center [315, 145] width 140 height 17
paste input "[PERSON_NAME]"
type input "[PERSON_NAME]"
click at [397, 135] on input "Aplicar" at bounding box center [416, 143] width 39 height 17
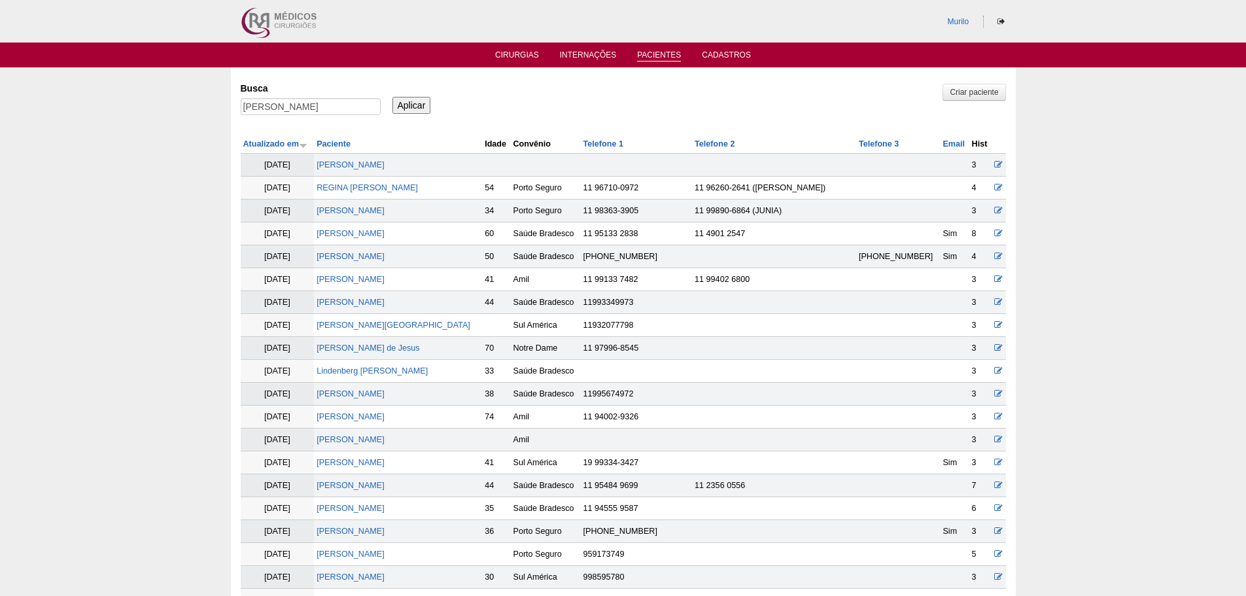
click at [368, 495] on td "Vanessa Rodrigues da Silva Morgado" at bounding box center [398, 485] width 168 height 23
click at [364, 500] on td "Ellen Gabriel Rodrigues" at bounding box center [398, 508] width 168 height 23
click at [364, 504] on link "Ellen Gabriel Rodrigues" at bounding box center [351, 508] width 68 height 9
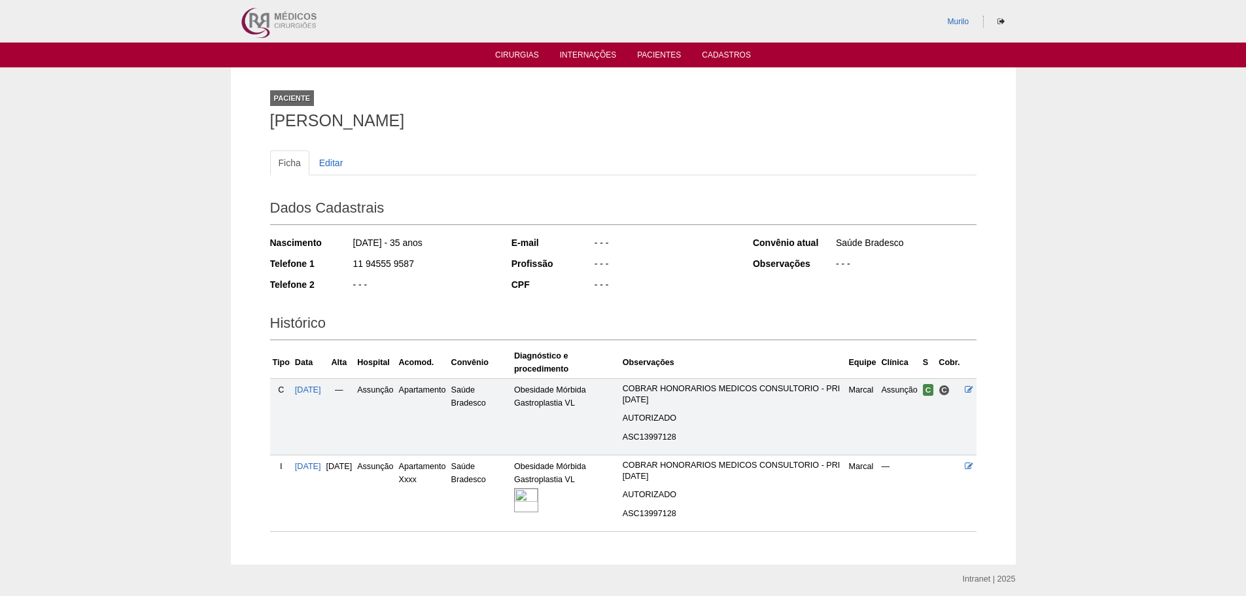
drag, startPoint x: 0, startPoint y: 0, endPoint x: 103, endPoint y: 339, distance: 354.2
click at [103, 339] on div "Paciente [PERSON_NAME] Ficha Editar Dados Cadastrais Nascimento [DATE] - 35 ano…" at bounding box center [623, 315] width 1246 height 496
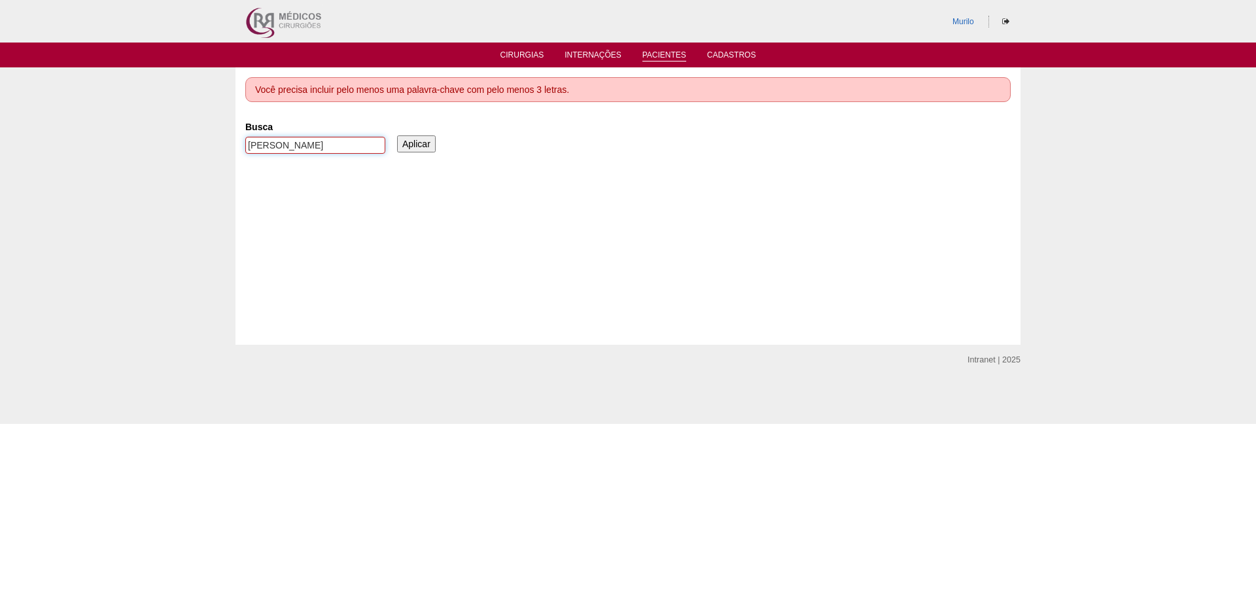
click at [286, 140] on input "[PERSON_NAME]" at bounding box center [315, 145] width 140 height 17
paste input "[PERSON_NAME] de [PERSON_NAME]"
type input "Amanda Tezolin de Miranda"
click at [397, 135] on input "Aplicar" at bounding box center [416, 143] width 39 height 17
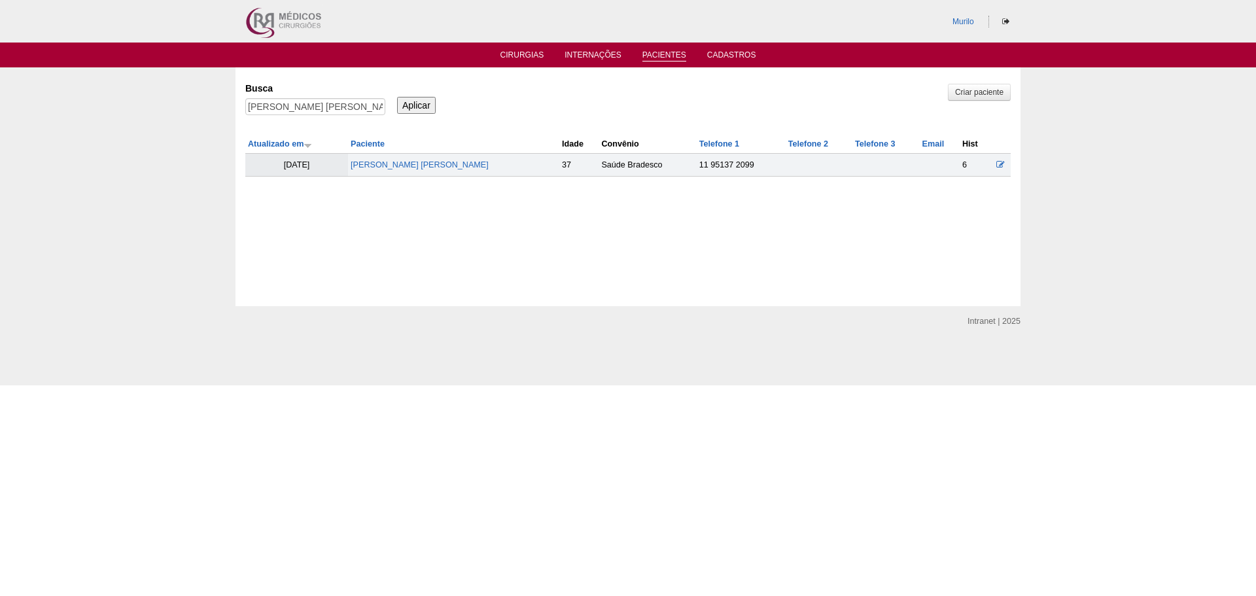
click at [398, 172] on td "[PERSON_NAME] de [PERSON_NAME]" at bounding box center [453, 165] width 211 height 23
click at [404, 167] on link "[PERSON_NAME] de [PERSON_NAME]" at bounding box center [420, 164] width 138 height 9
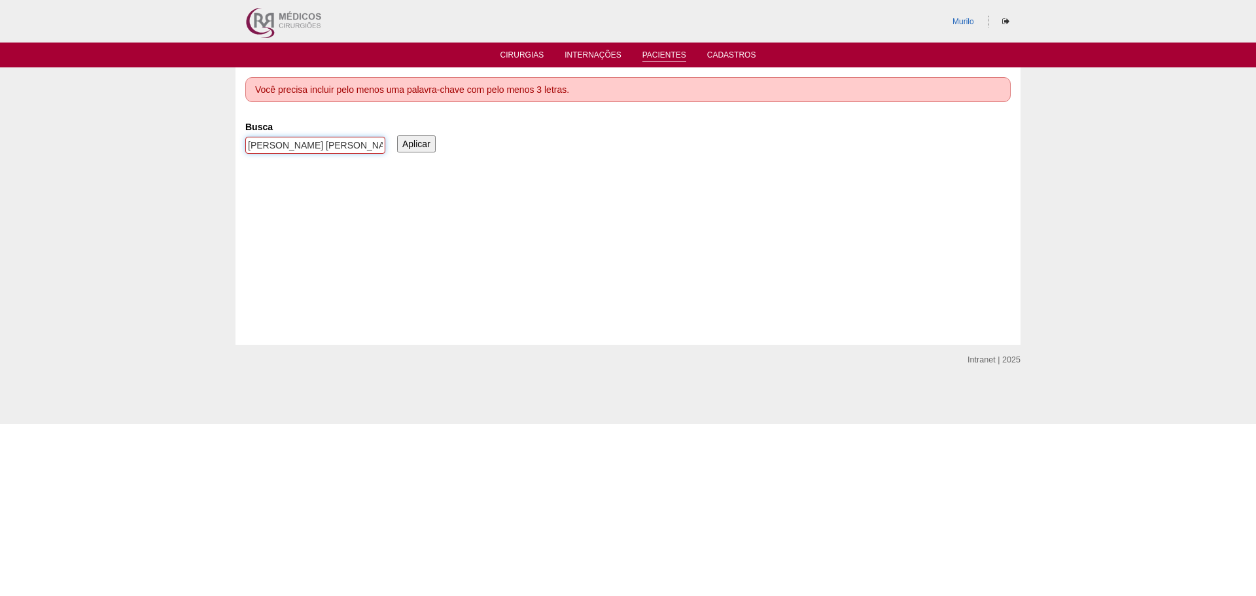
click at [287, 141] on input "[PERSON_NAME] [PERSON_NAME]" at bounding box center [315, 145] width 140 height 17
paste input "Mariana Laurentino da Silv"
type input "Mariana Laurentino da Silva"
click at [397, 135] on input "Aplicar" at bounding box center [416, 143] width 39 height 17
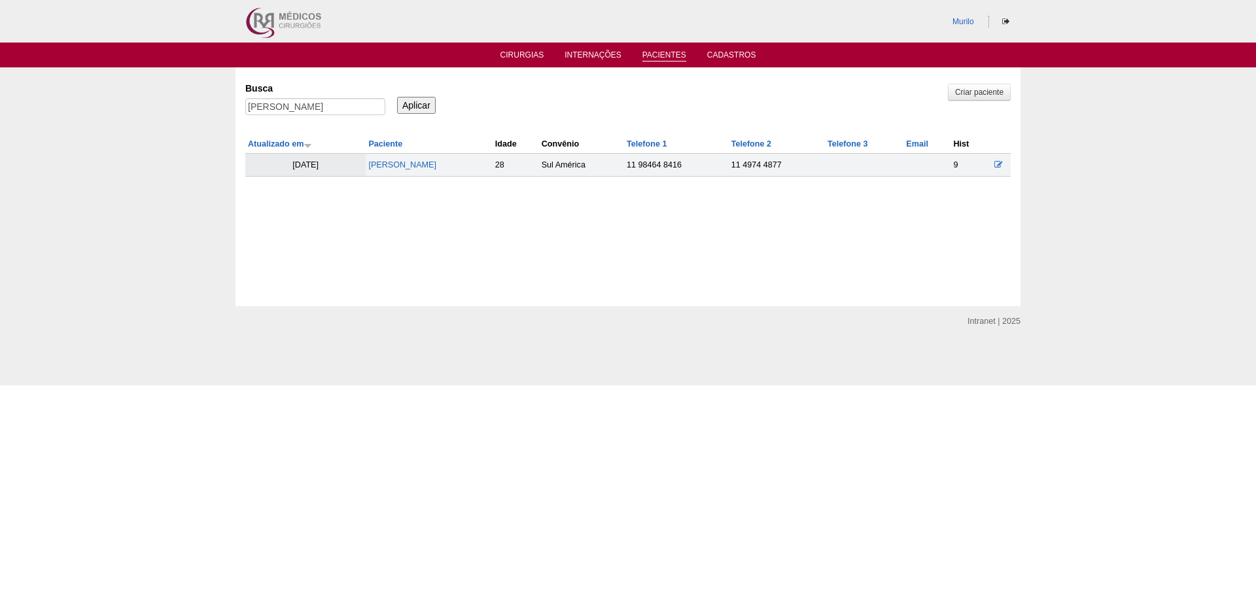
click at [419, 156] on td "Mariana Laurentino da Silva" at bounding box center [429, 165] width 126 height 23
click at [419, 158] on td "Mariana Laurentino da Silva" at bounding box center [429, 165] width 126 height 23
click at [423, 164] on link "Mariana Laurentino da Silva" at bounding box center [402, 164] width 68 height 9
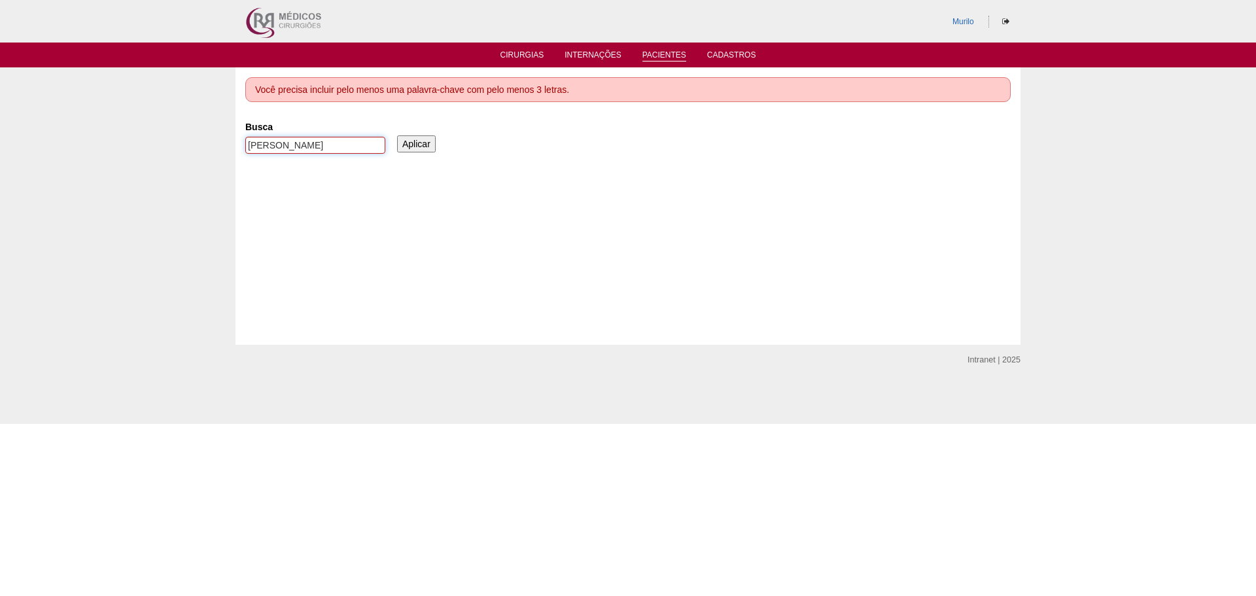
click at [273, 152] on input "Mariana Laurentino da Silva" at bounding box center [315, 145] width 140 height 17
paste input "Bruna Barbara Soares da Silva ferreir"
type input "Bruna Barbara Soares da Silva ferreira"
click at [397, 135] on input "Aplicar" at bounding box center [416, 143] width 39 height 17
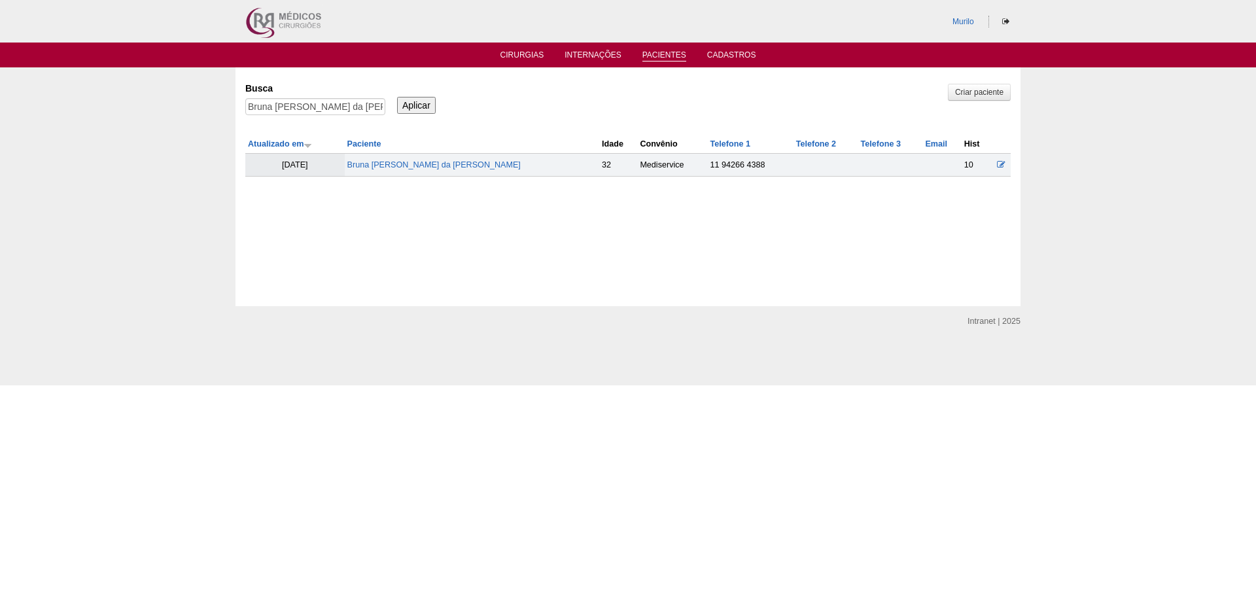
click at [412, 175] on td "Bruna Barbara Soares da Silva ferreira" at bounding box center [472, 165] width 254 height 23
click at [413, 175] on td "Bruna Barbara Soares da Silva ferreira" at bounding box center [472, 165] width 254 height 23
click at [419, 169] on link "Bruna Barbara Soares da Silva ferreira" at bounding box center [433, 164] width 173 height 9
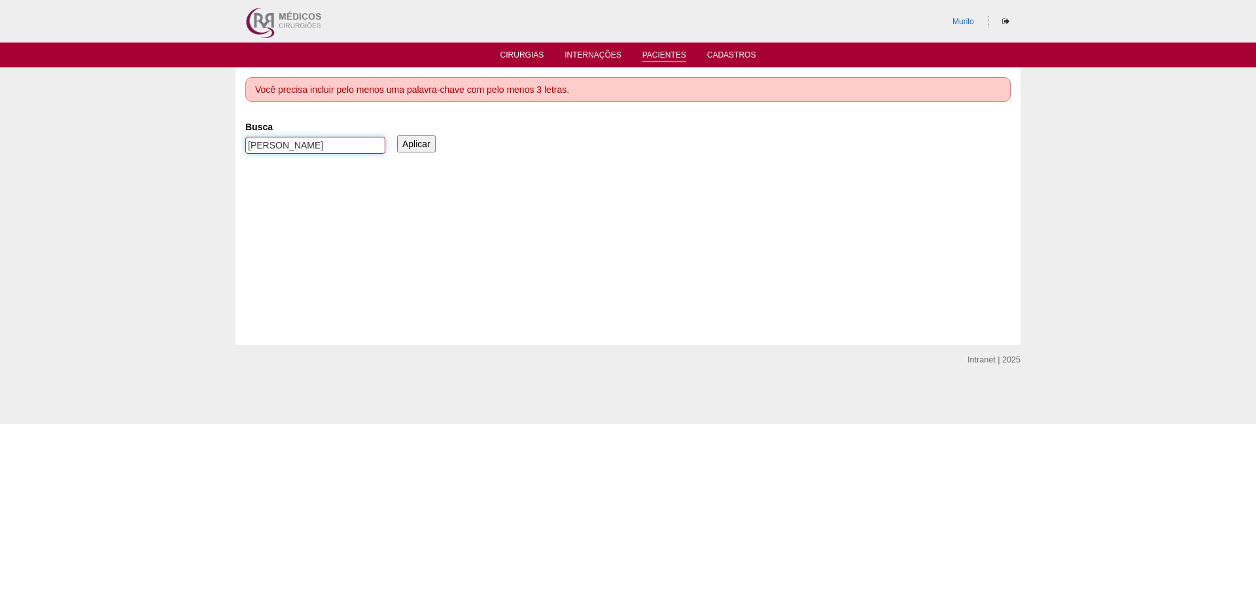
click at [320, 141] on input "[PERSON_NAME]" at bounding box center [315, 145] width 140 height 17
paste input "Ana Paula Couto Bastos"
type input "Ana Paula Couto Bastos"
click at [397, 135] on input "Aplicar" at bounding box center [416, 143] width 39 height 17
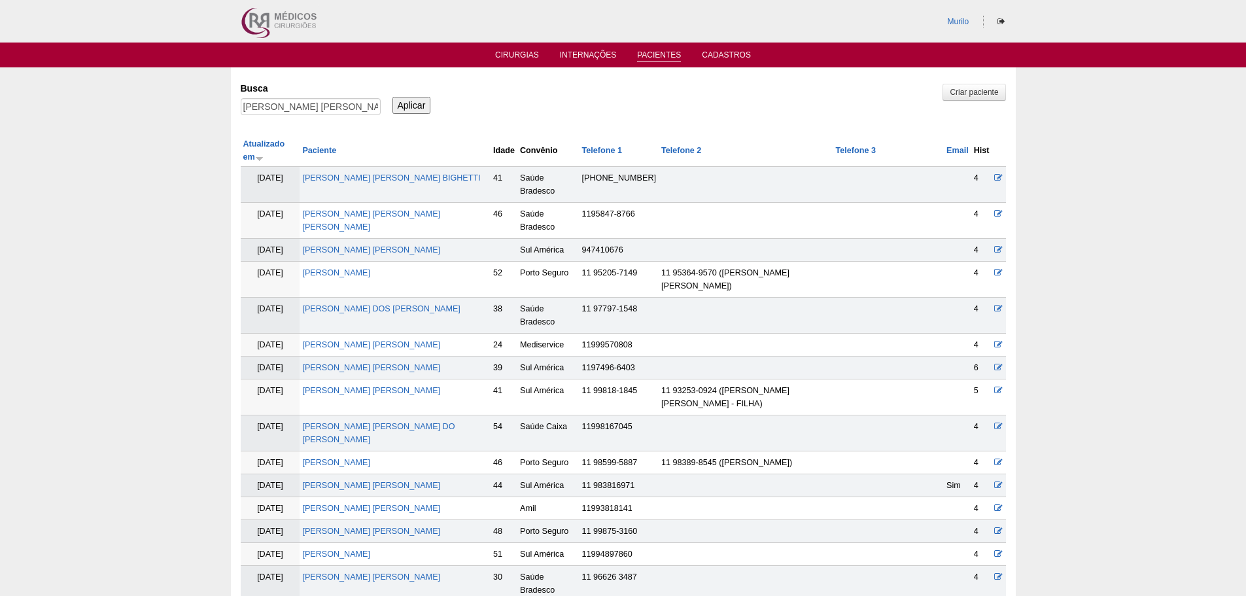
scroll to position [436, 0]
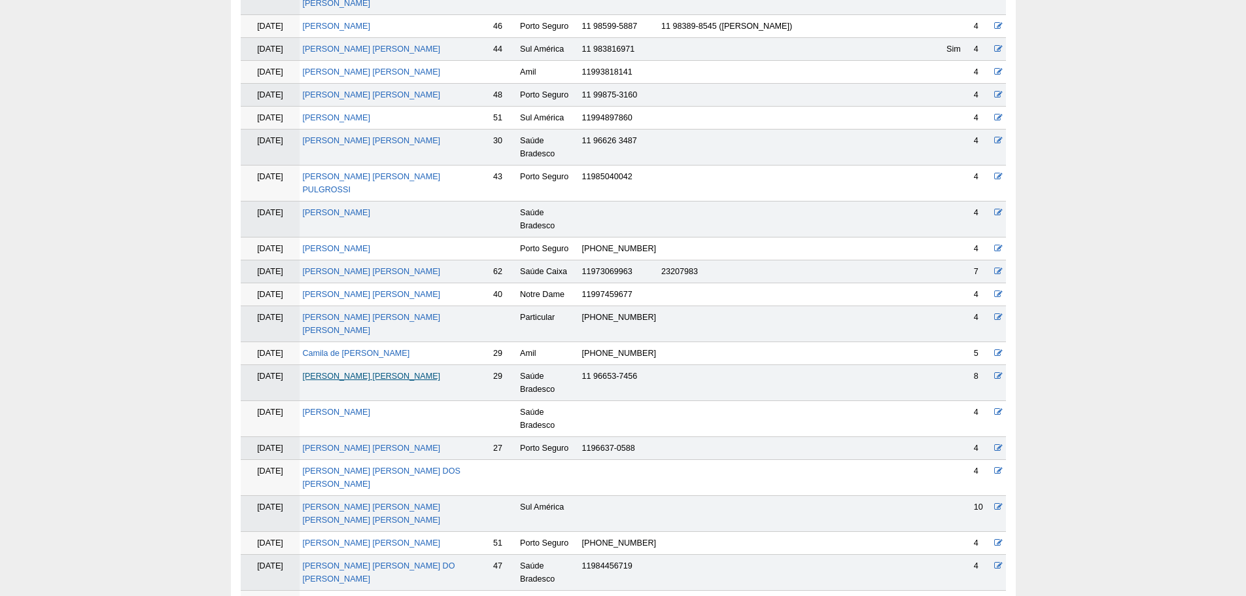
click at [382, 372] on link "[PERSON_NAME] [PERSON_NAME]" at bounding box center [371, 376] width 138 height 9
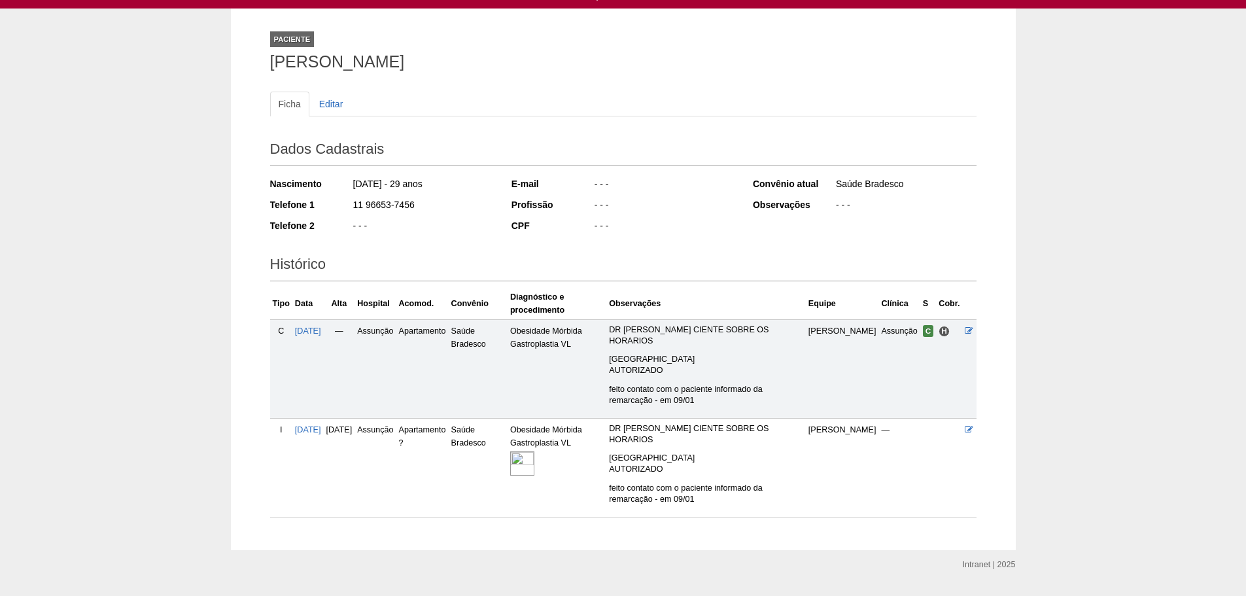
scroll to position [70, 0]
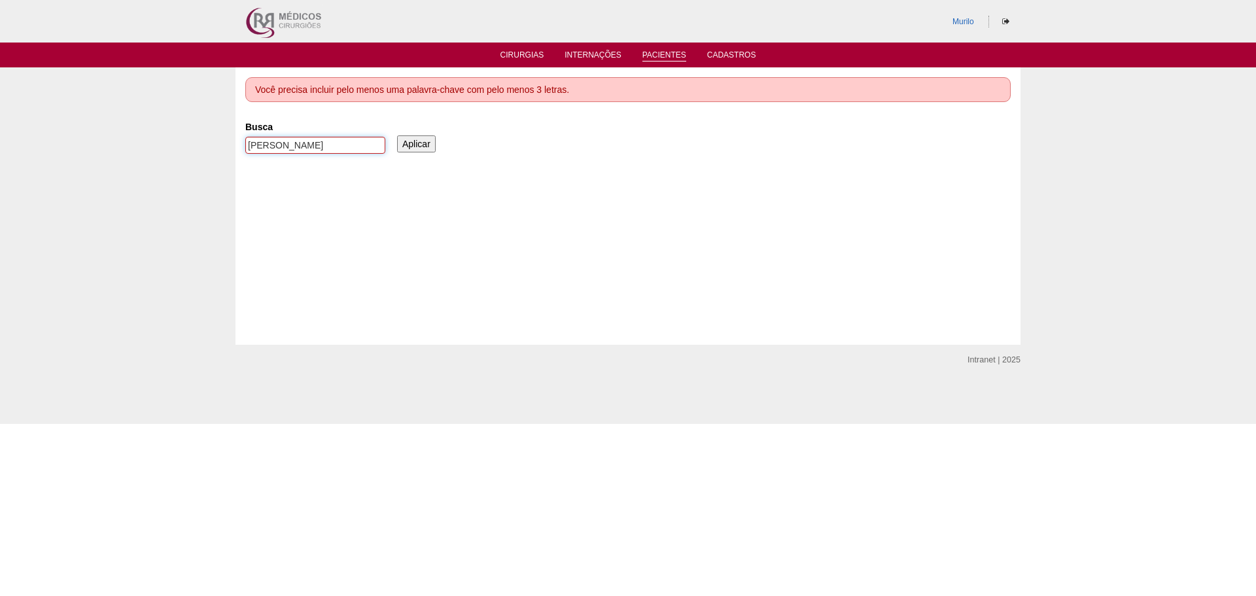
click at [264, 148] on input "[PERSON_NAME]" at bounding box center [315, 145] width 140 height 17
paste input "[PERSON_NAME]"
type input "[PERSON_NAME]"
click at [397, 135] on input "Aplicar" at bounding box center [416, 143] width 39 height 17
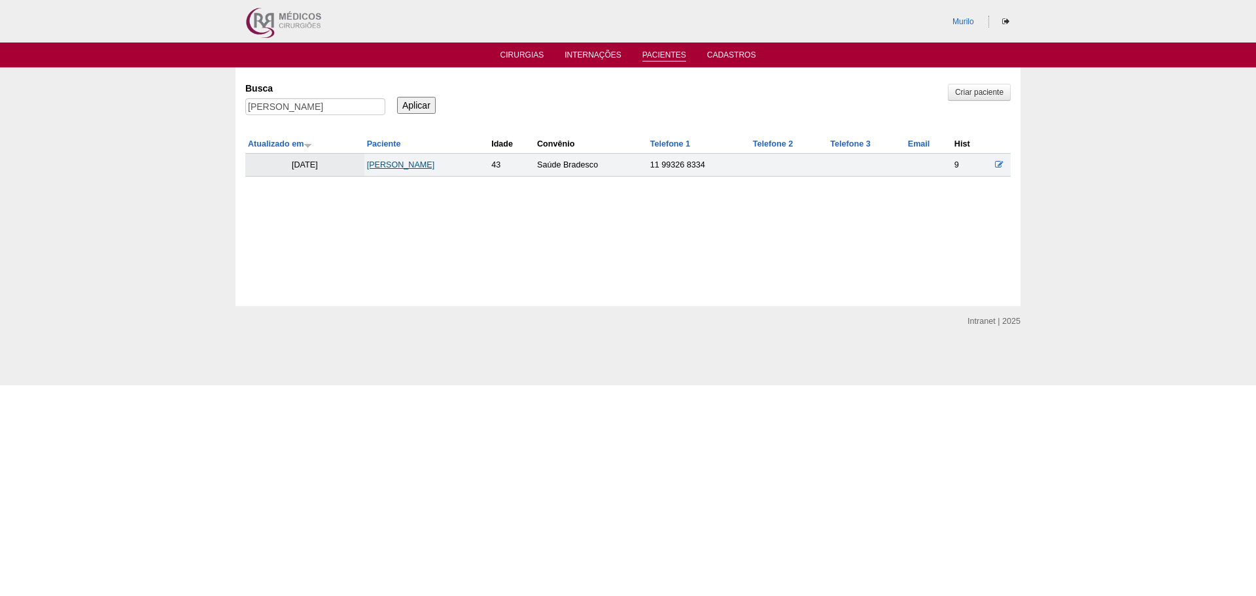
click at [394, 169] on link "[PERSON_NAME]" at bounding box center [401, 164] width 68 height 9
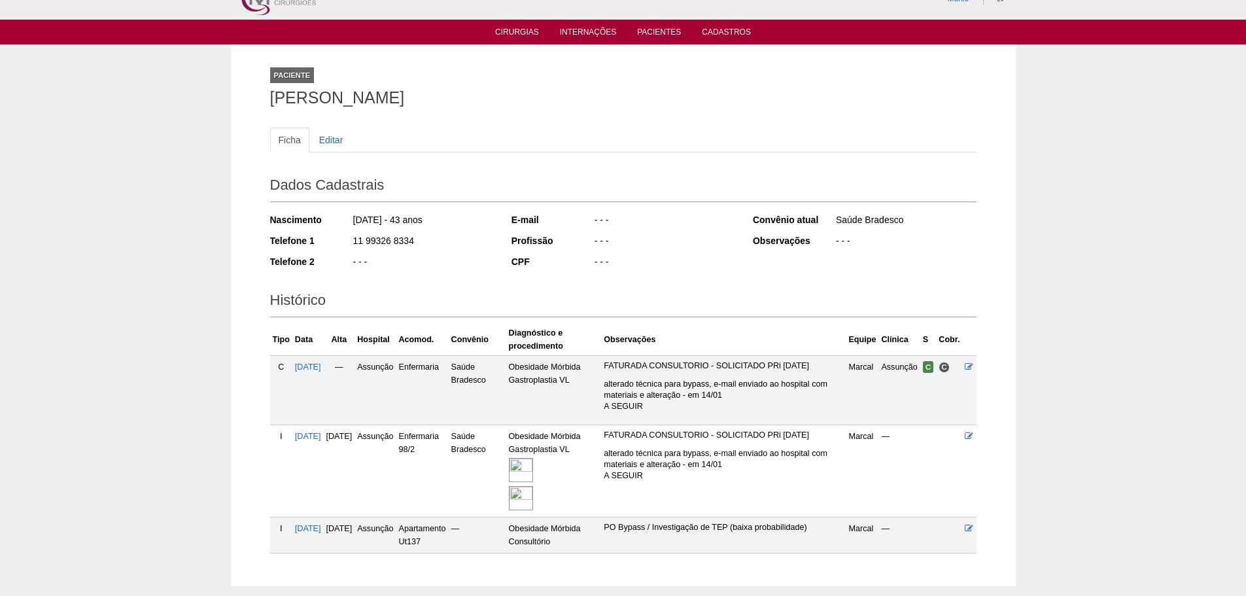
scroll to position [103, 0]
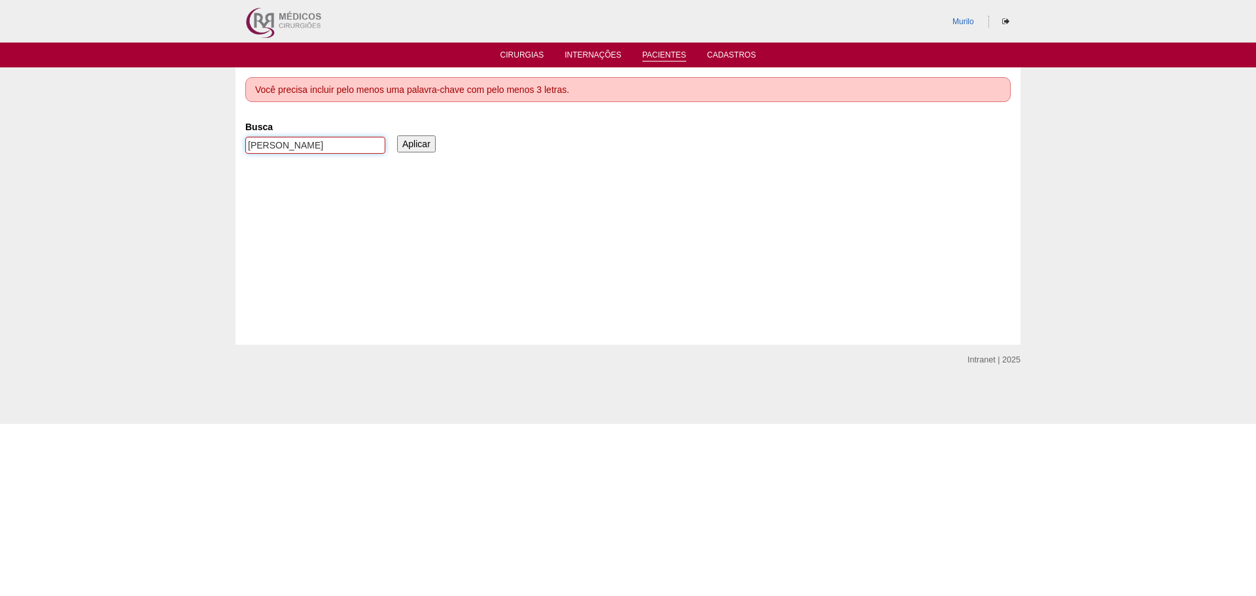
click at [273, 145] on input "Renata couto de Freitas" at bounding box center [315, 145] width 140 height 17
paste input "Ionara Carvalho Cruz"
type input "Ionara Carvalho Cruz"
click at [397, 135] on input "Aplicar" at bounding box center [416, 143] width 39 height 17
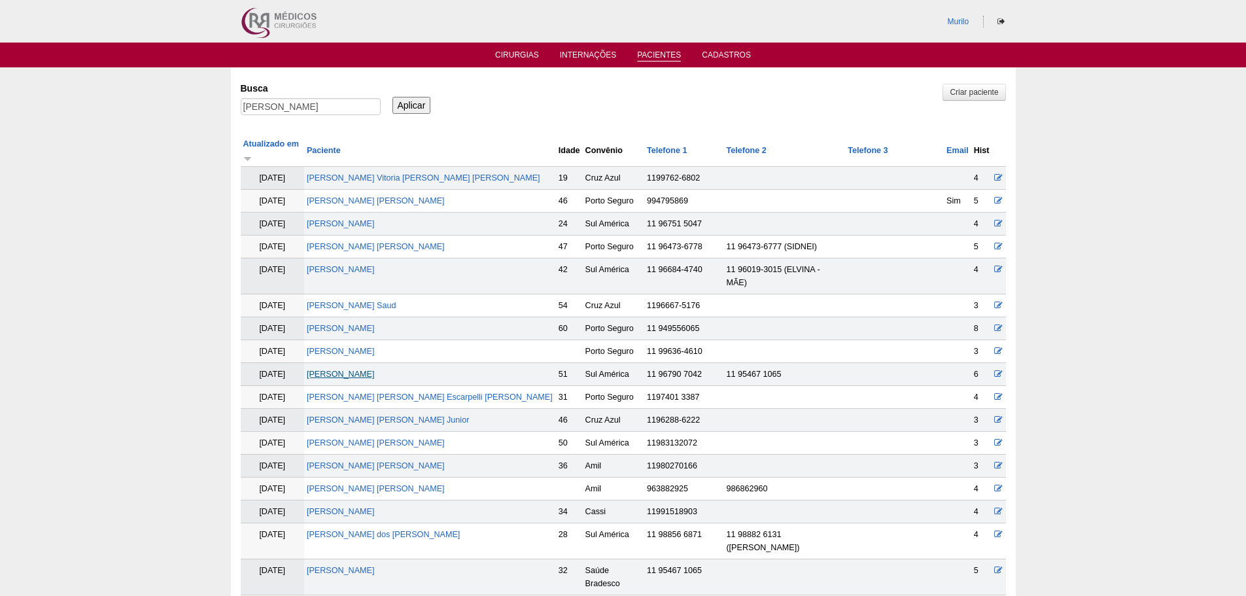
click at [335, 370] on link "Ionara Carvalho Cruz" at bounding box center [341, 374] width 68 height 9
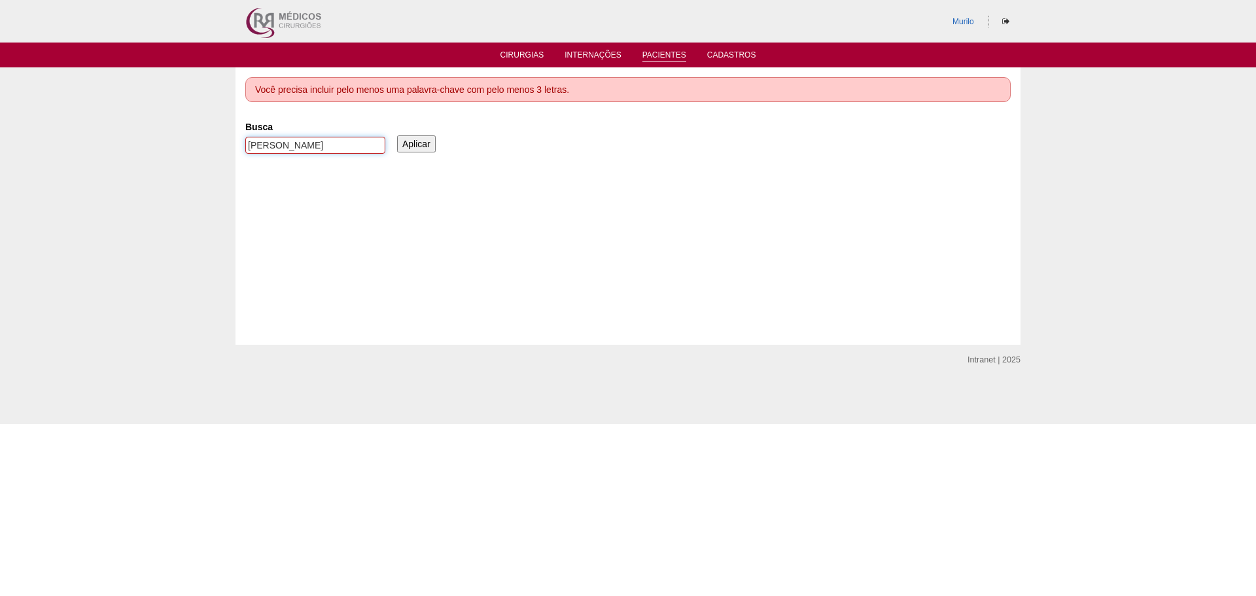
click at [283, 148] on input "Ionara Carvalho Cruz" at bounding box center [315, 145] width 140 height 17
paste input "[PERSON_NAME]"
type input "[PERSON_NAME]"
click at [397, 135] on input "Aplicar" at bounding box center [416, 143] width 39 height 17
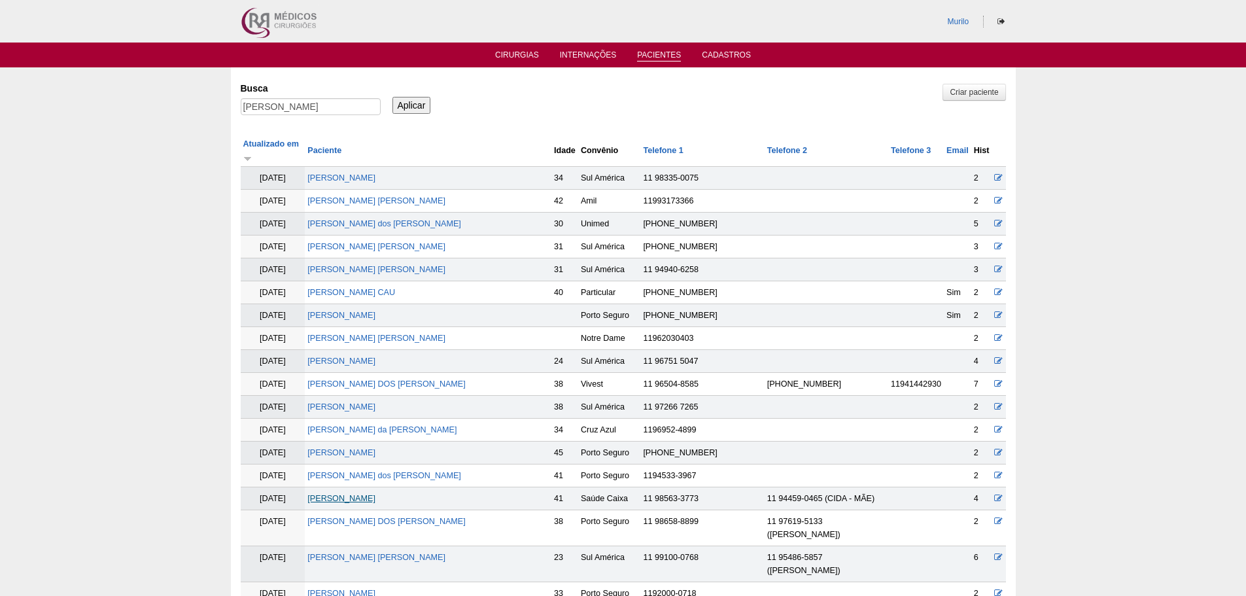
click at [374, 494] on link "[PERSON_NAME]" at bounding box center [341, 498] width 68 height 9
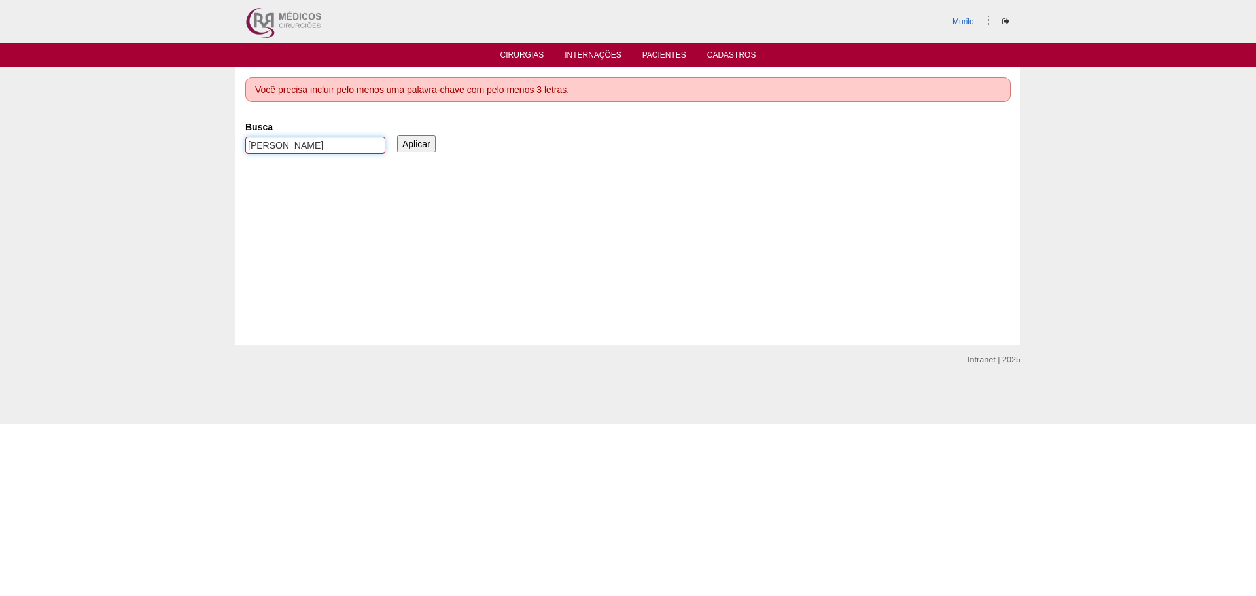
click at [252, 142] on input "[PERSON_NAME]" at bounding box center [315, 145] width 140 height 17
type input "[PERSON_NAME]"
click at [397, 135] on input "Aplicar" at bounding box center [416, 143] width 39 height 17
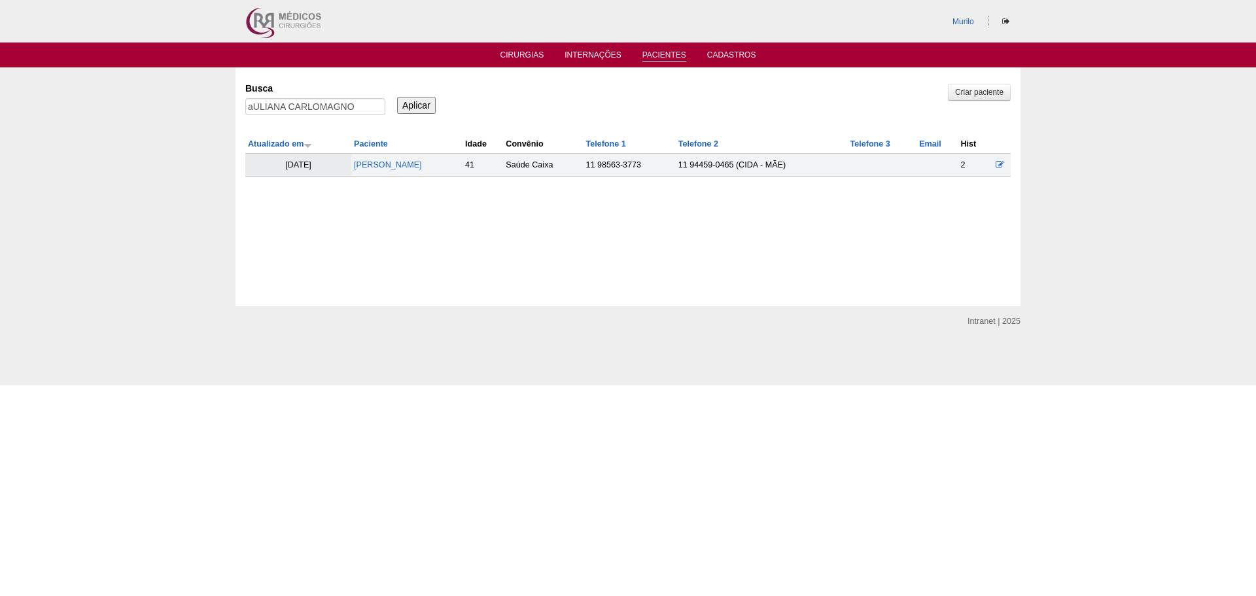
click at [281, 131] on div "Criar paciente Busca aULIANA CARLOMAGNO Aplicar Atualizado em Paciente Idade Co…" at bounding box center [627, 126] width 765 height 99
click at [291, 108] on input "aULIANA CARLOMAGNO" at bounding box center [315, 106] width 140 height 17
paste input "Vitoria Valença"
type input "Vitoria Valença"
click at [397, 97] on input "Aplicar" at bounding box center [416, 105] width 39 height 17
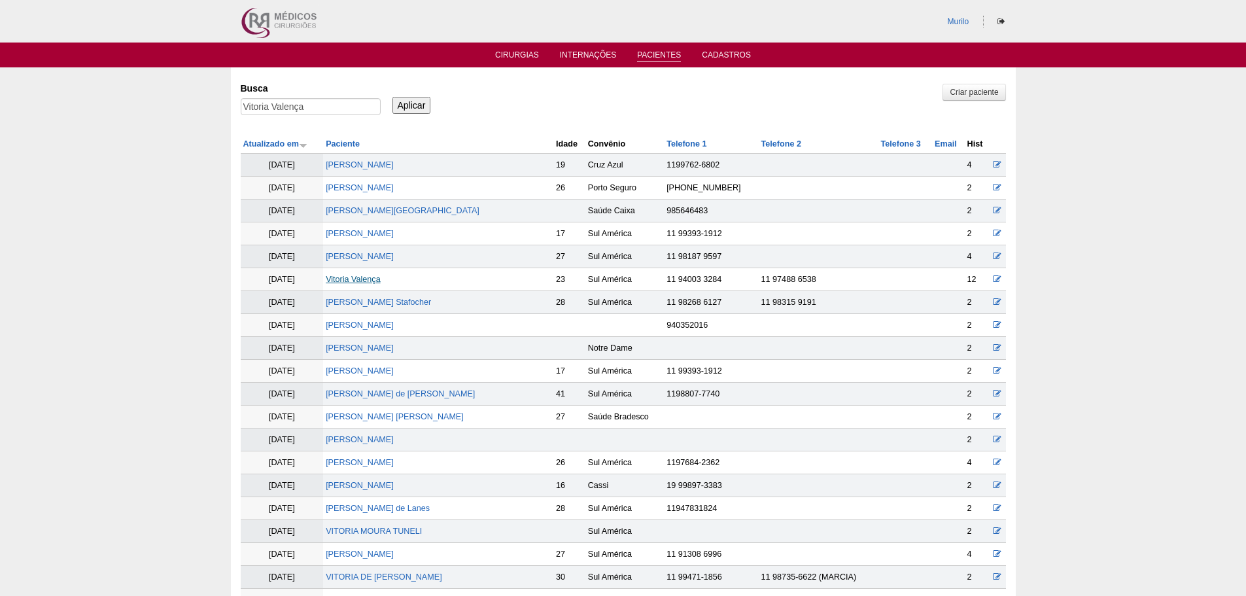
click at [340, 277] on link "Vitoria Valença" at bounding box center [353, 279] width 55 height 9
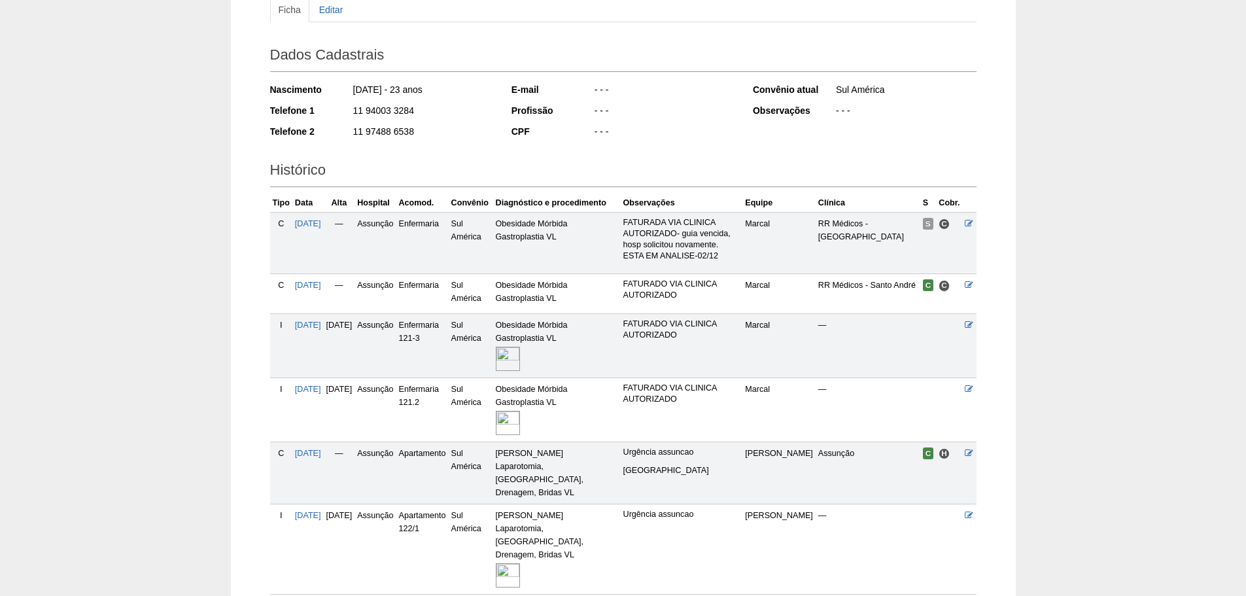
scroll to position [250, 0]
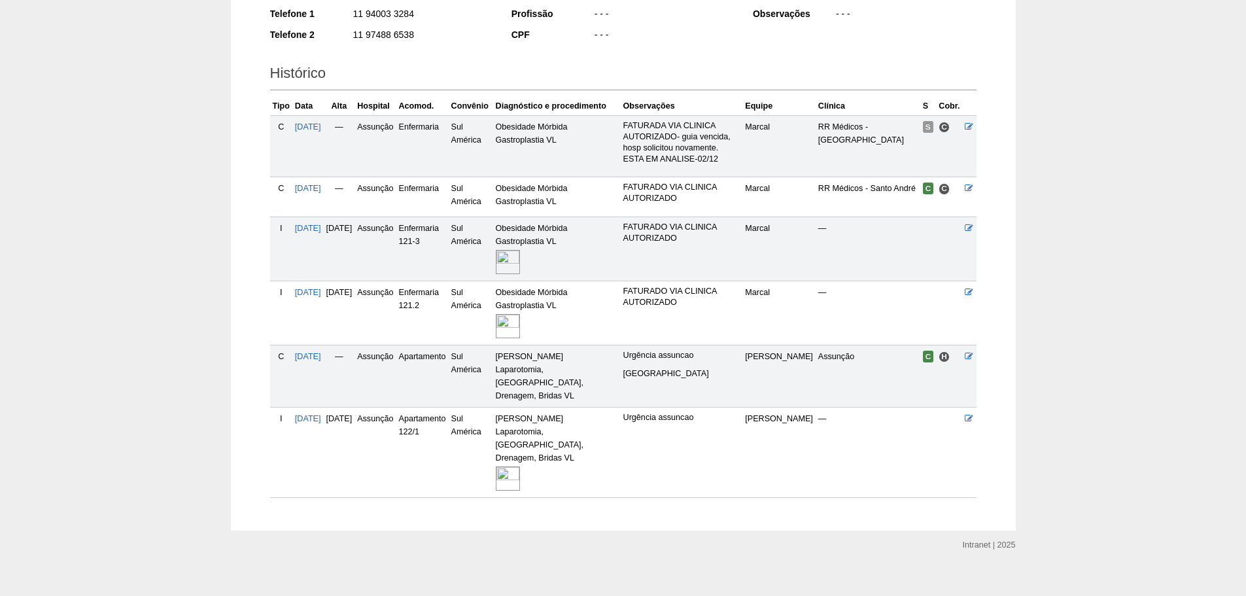
click at [520, 473] on img at bounding box center [508, 478] width 24 height 24
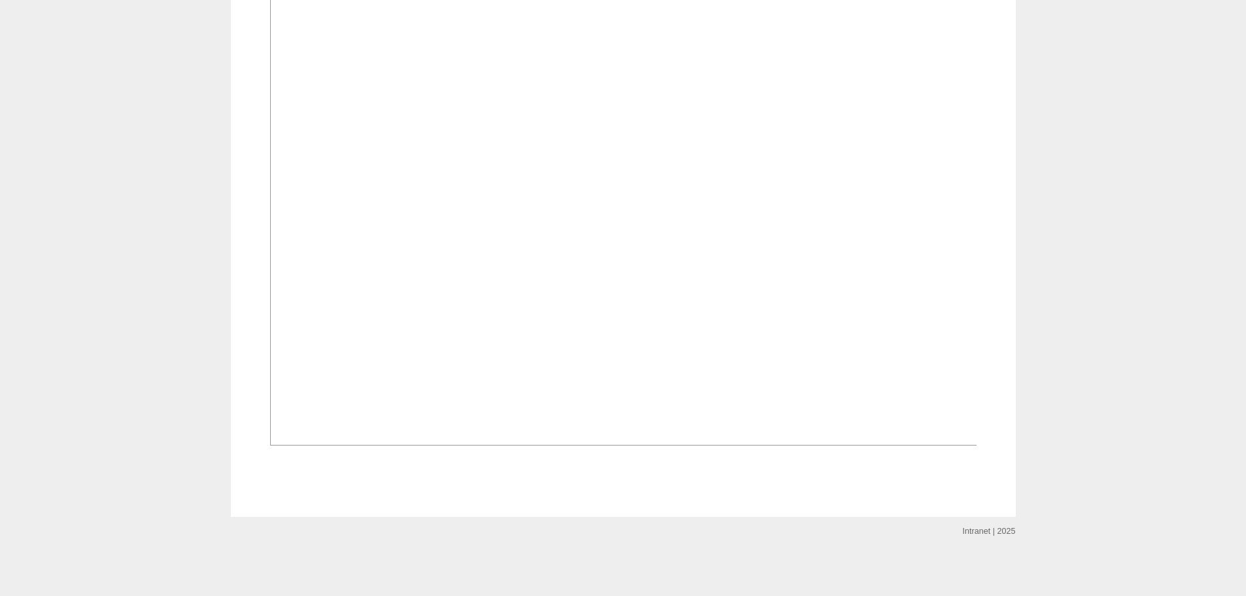
scroll to position [785, 0]
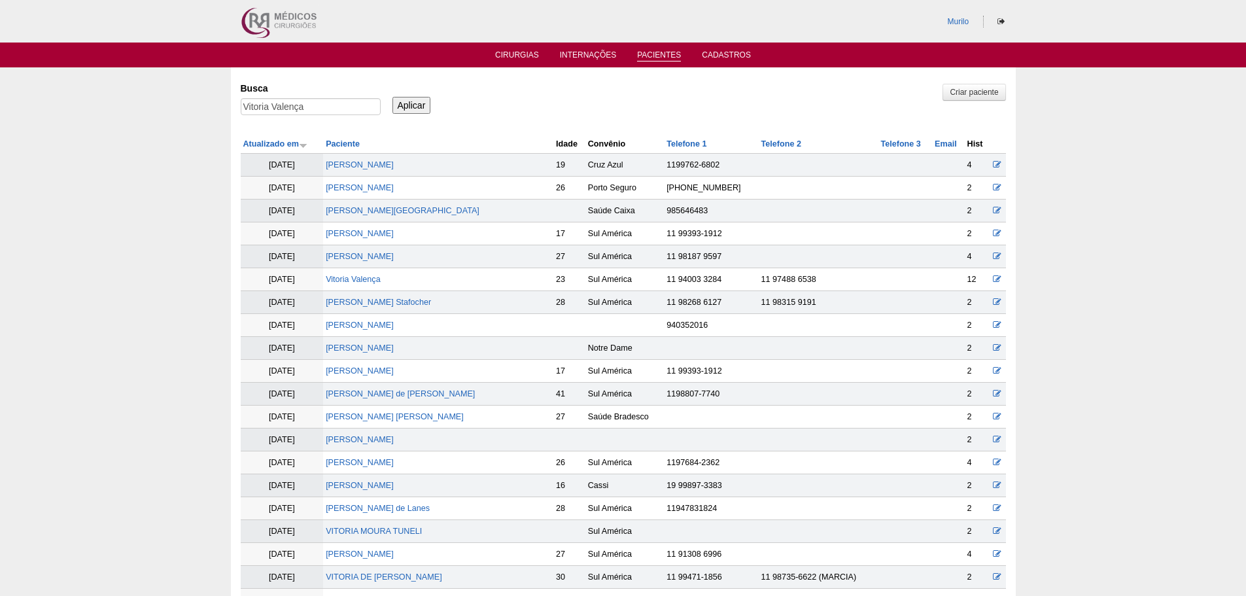
click at [322, 97] on div "Busca Vitoria Valença" at bounding box center [315, 99] width 149 height 44
click at [321, 106] on input "Vitoria Valença" at bounding box center [311, 106] width 140 height 17
paste input "BEATRIZ COSTA DE ARAUJO"
type input "[PERSON_NAME]"
click at [392, 97] on input "Aplicar" at bounding box center [411, 105] width 39 height 17
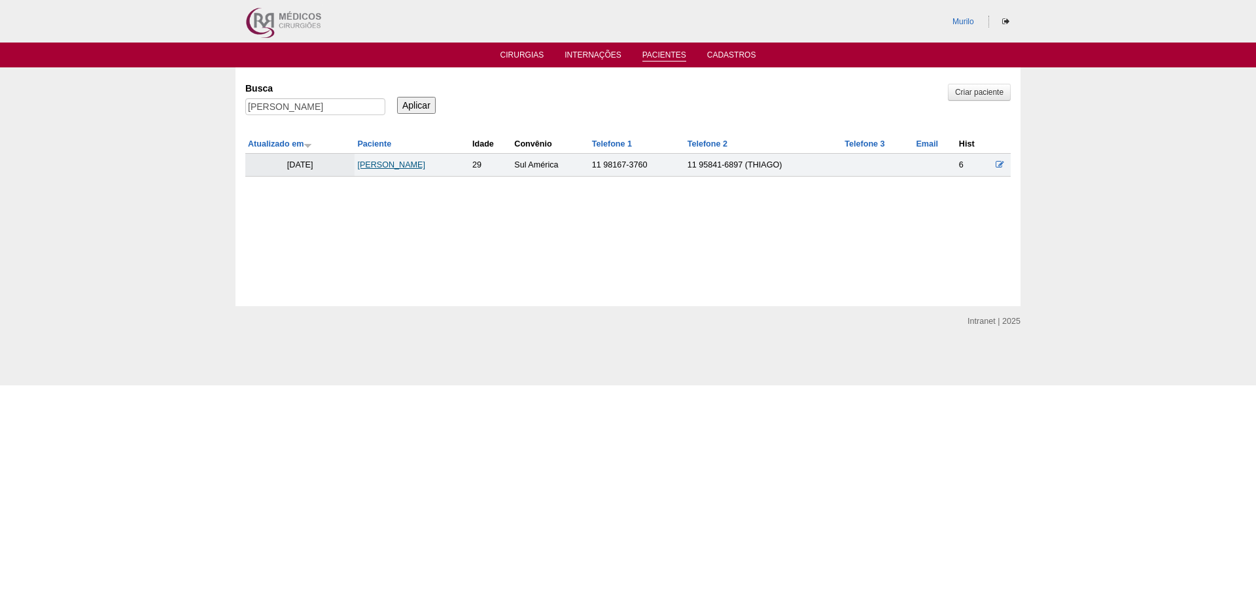
click at [374, 158] on td "BEATRIZ COSTA DE ARAUJO" at bounding box center [412, 165] width 115 height 23
click at [374, 167] on link "BEATRIZ COSTA DE ARAUJO" at bounding box center [391, 164] width 68 height 9
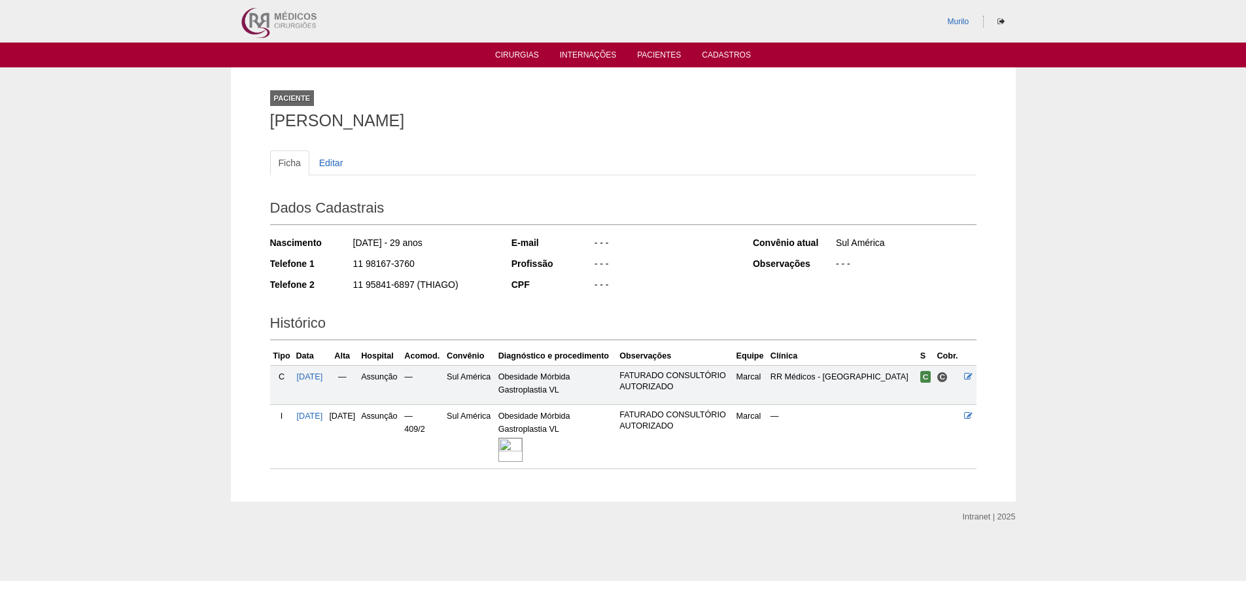
scroll to position [9, 0]
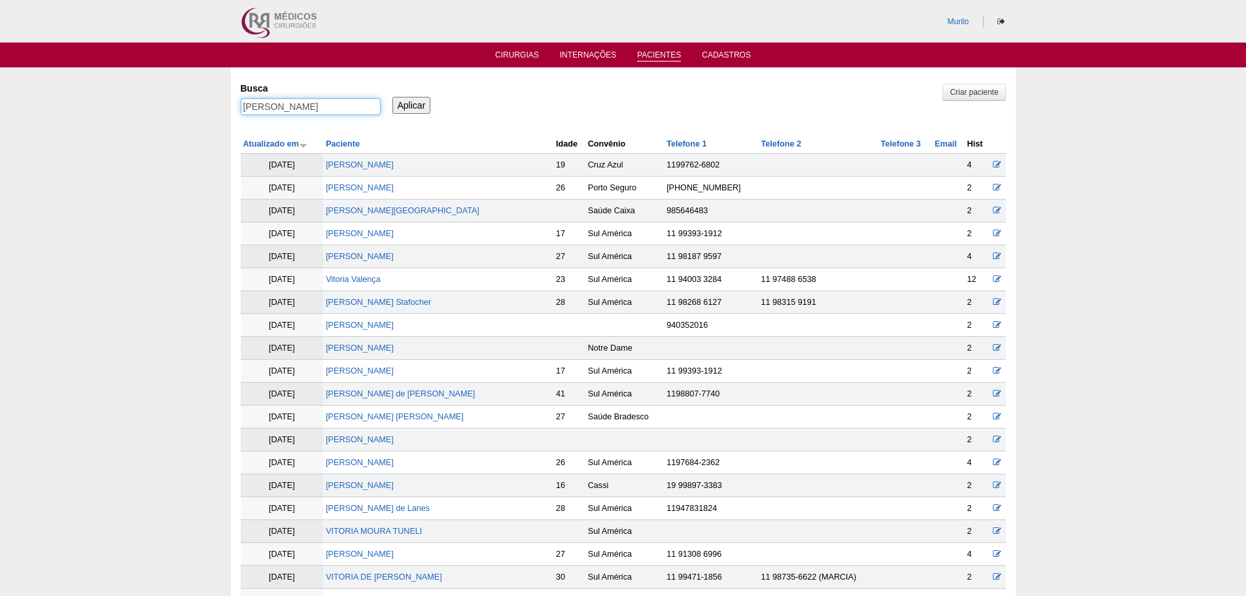
click at [334, 99] on input "BEATRIZ COSTA DE ARAUJO" at bounding box center [311, 106] width 140 height 17
paste input "[PERSON_NAME]"
type input "[PERSON_NAME]"
click at [392, 97] on input "Aplicar" at bounding box center [411, 105] width 39 height 17
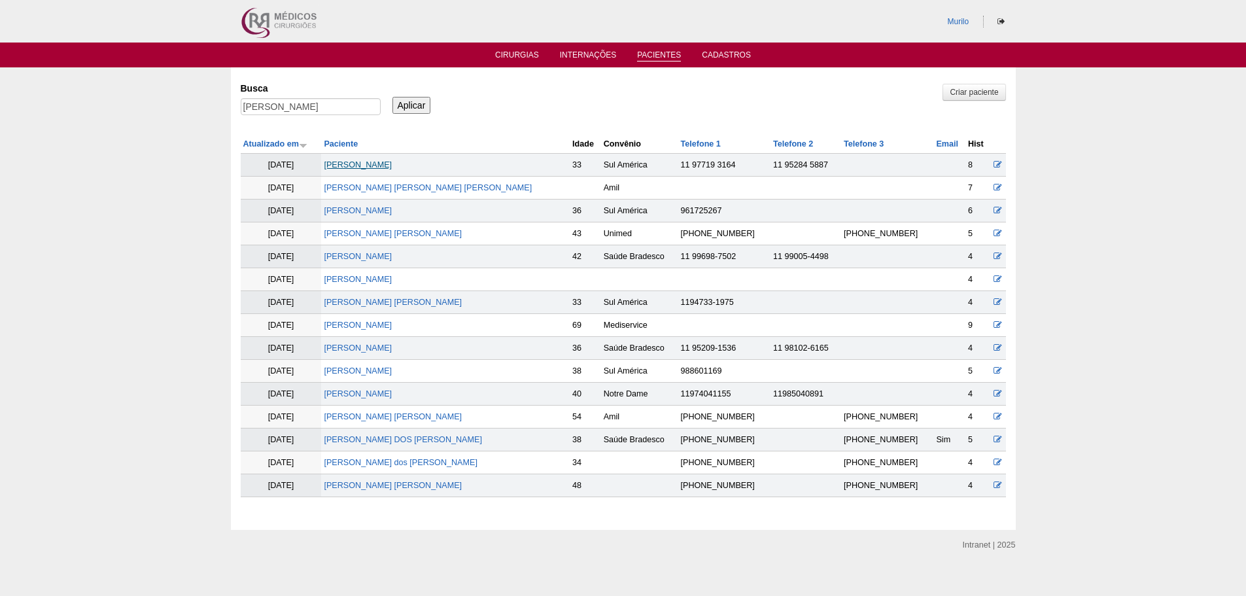
click at [390, 164] on link "[PERSON_NAME]" at bounding box center [358, 164] width 68 height 9
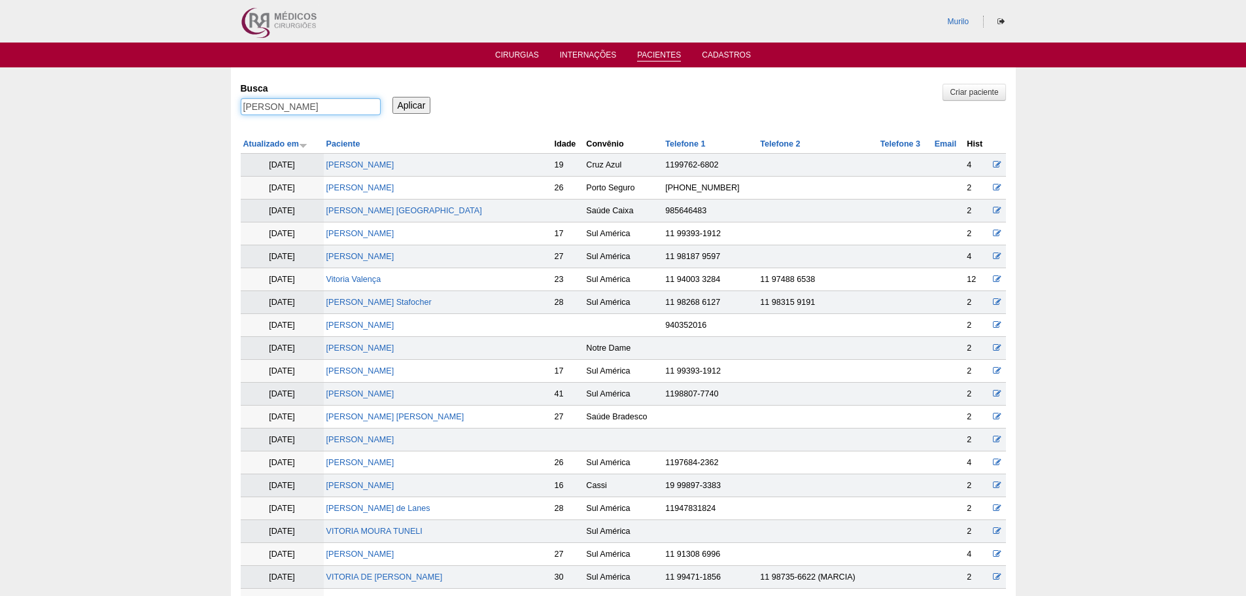
click at [298, 113] on input "Diego Augusto Martiene Piton" at bounding box center [311, 106] width 140 height 17
paste input "[PERSON_NAME]"
type input "[PERSON_NAME]"
click at [392, 97] on input "Aplicar" at bounding box center [411, 105] width 39 height 17
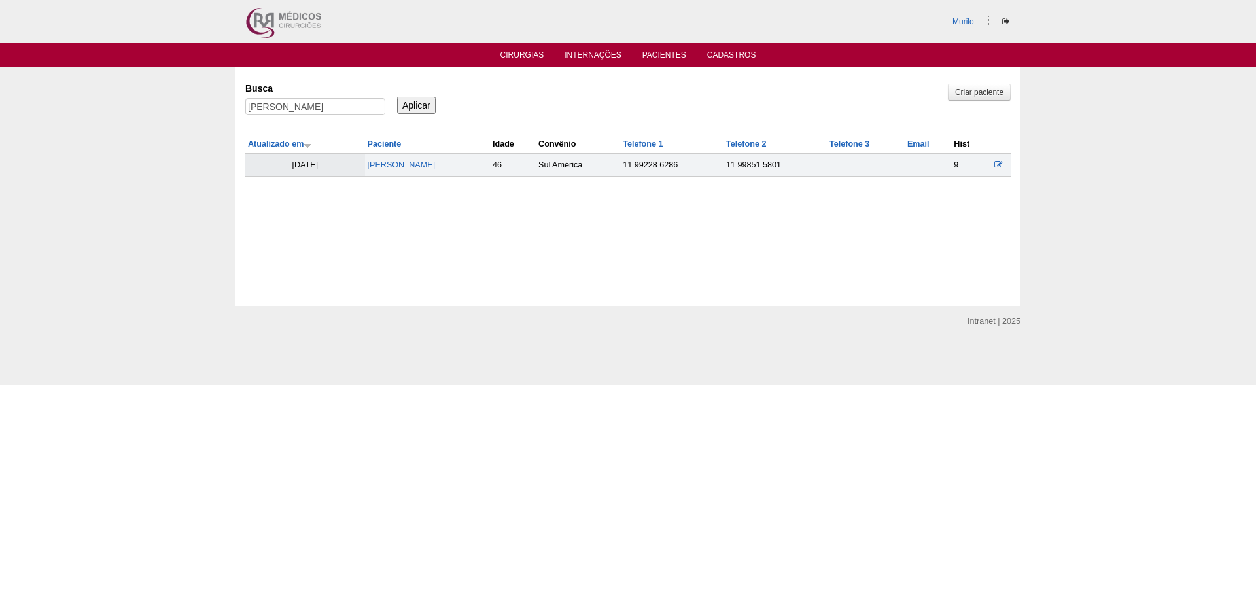
click at [415, 171] on td "[PERSON_NAME]" at bounding box center [427, 165] width 125 height 23
click at [424, 168] on link "[PERSON_NAME]" at bounding box center [402, 164] width 68 height 9
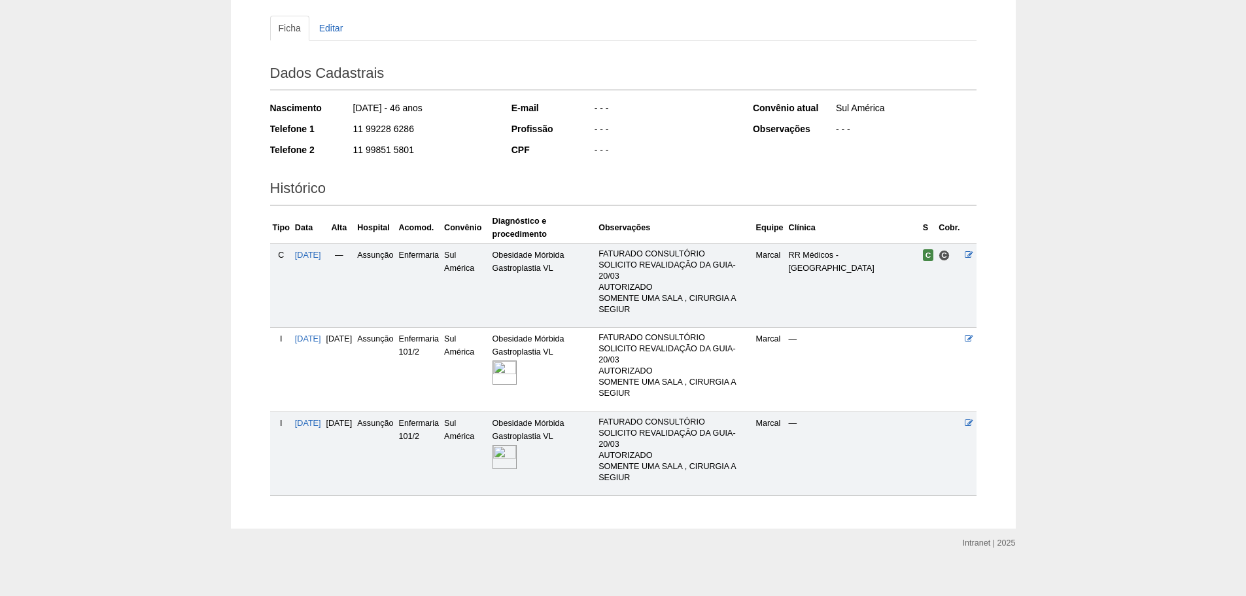
scroll to position [147, 0]
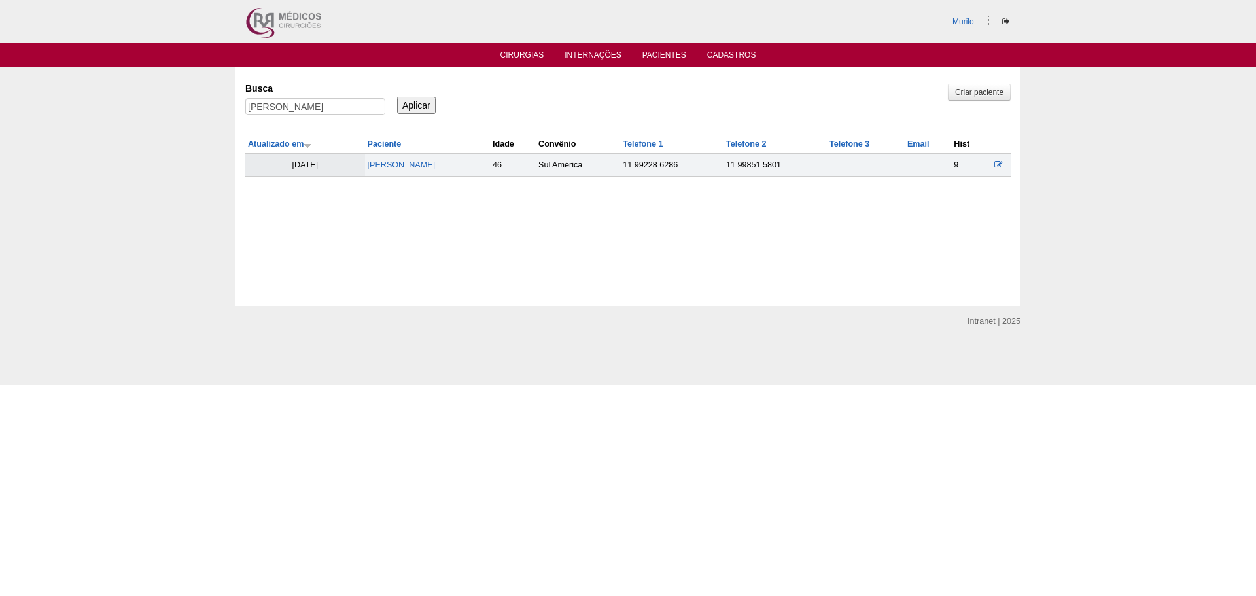
drag, startPoint x: 276, startPoint y: 118, endPoint x: 285, endPoint y: 112, distance: 10.3
click at [285, 112] on div "Marcelo de Almeida Dias" at bounding box center [315, 110] width 140 height 24
click at [285, 112] on input "[PERSON_NAME]" at bounding box center [315, 106] width 140 height 17
paste input "Juliana Veloso Oliveira"
type input "Juliana Veloso Oliveira"
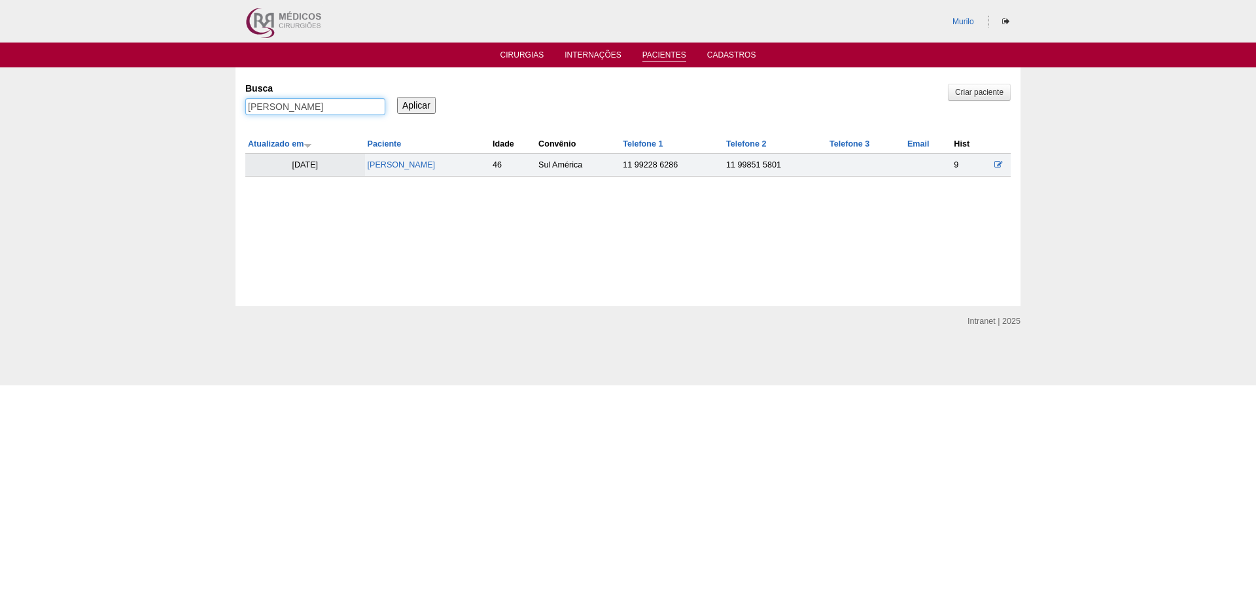
click at [397, 97] on input "Aplicar" at bounding box center [416, 105] width 39 height 17
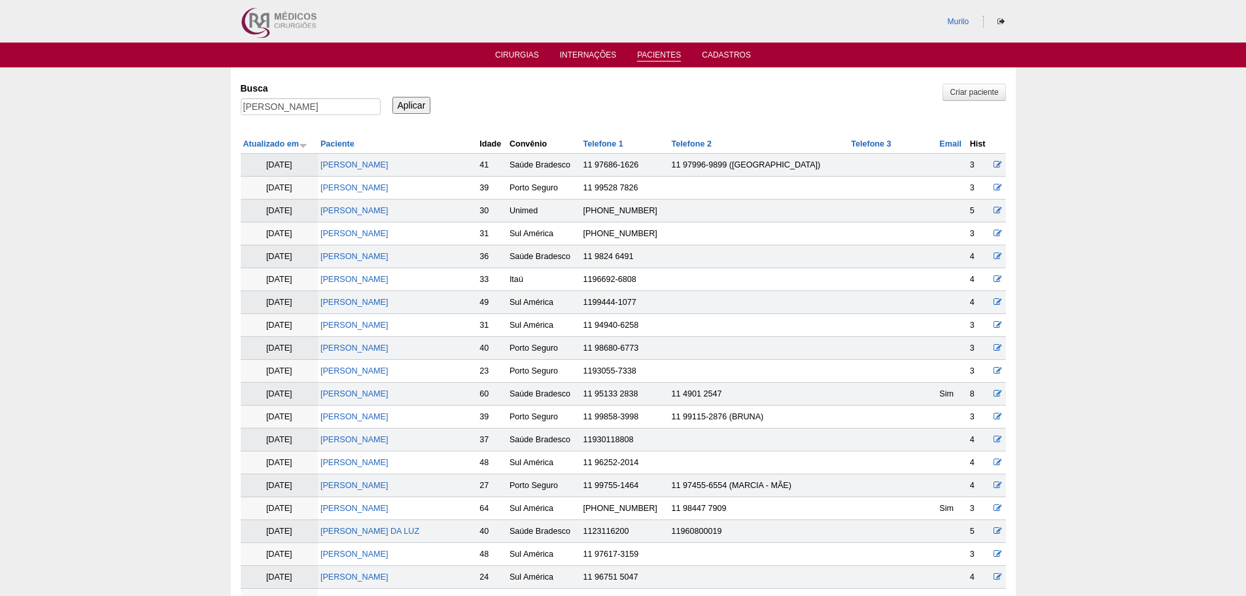
scroll to position [577, 0]
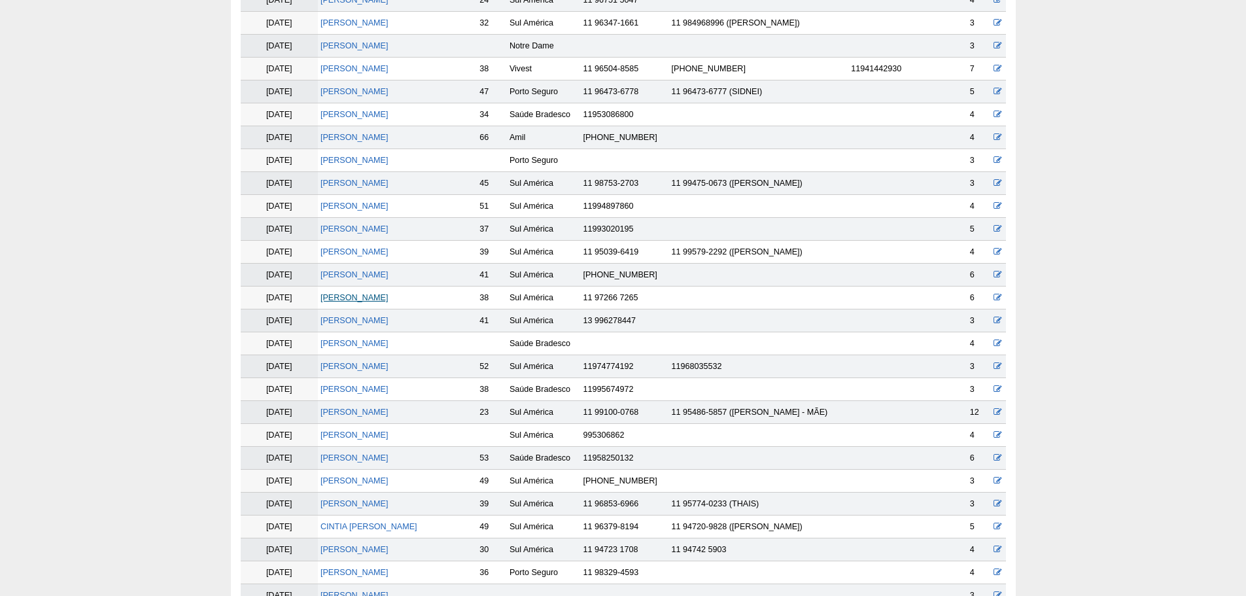
click at [346, 302] on link "Juliana Veloso Oliveira" at bounding box center [354, 297] width 68 height 9
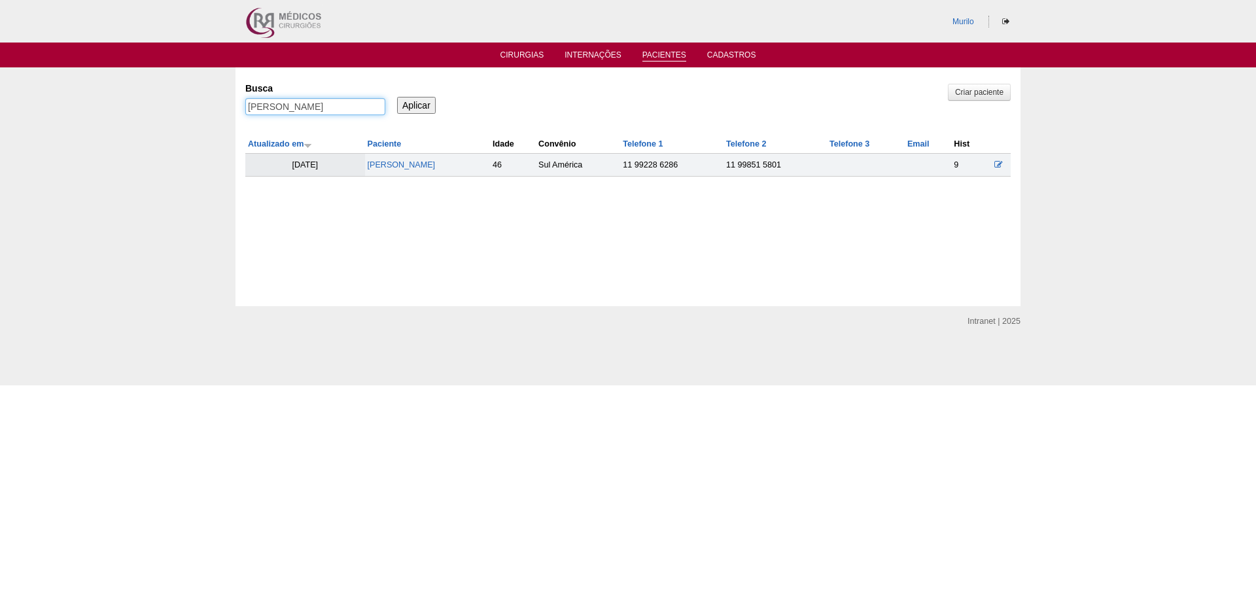
click at [331, 106] on input "[PERSON_NAME]" at bounding box center [315, 106] width 140 height 17
paste input "Ana Paula Hipolito de"
type input "Ana Paula Hipolito de Oliveira"
click at [397, 97] on input "Aplicar" at bounding box center [416, 105] width 39 height 17
click at [379, 165] on link "Ana Paula Hipolito de Oliveira" at bounding box center [401, 164] width 68 height 9
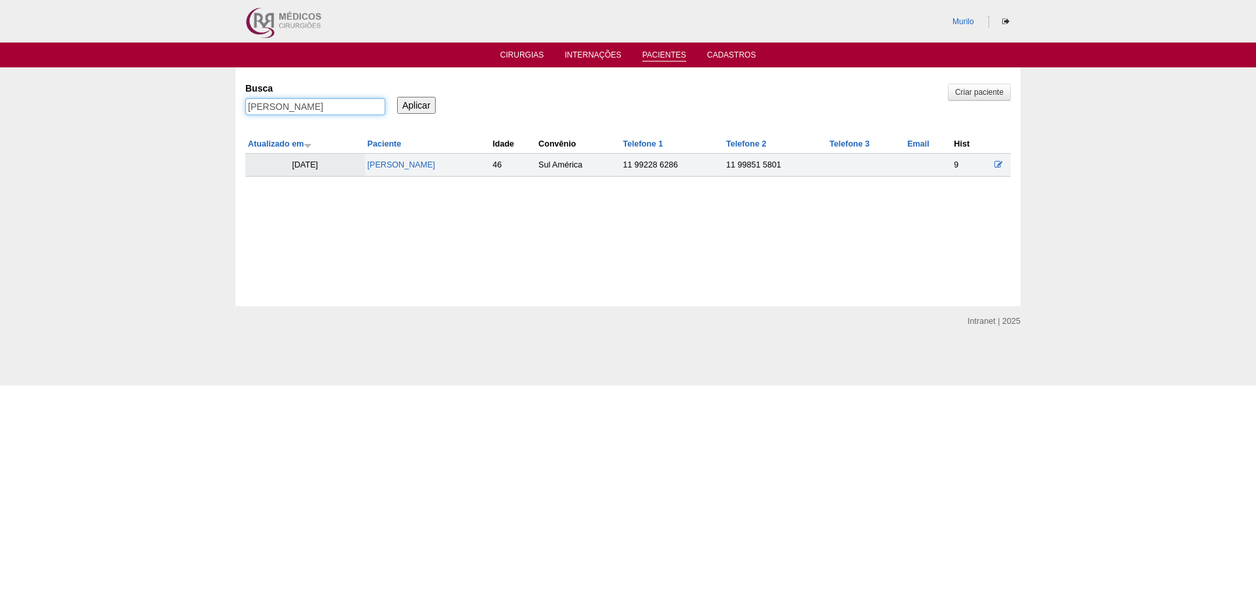
click at [292, 105] on input "[PERSON_NAME]" at bounding box center [315, 106] width 140 height 17
paste input "lice [PERSON_NAME]"
type input "[PERSON_NAME]"
click at [397, 97] on input "Aplicar" at bounding box center [416, 105] width 39 height 17
click at [434, 160] on link "Alice Herrera de Abreu" at bounding box center [400, 164] width 68 height 9
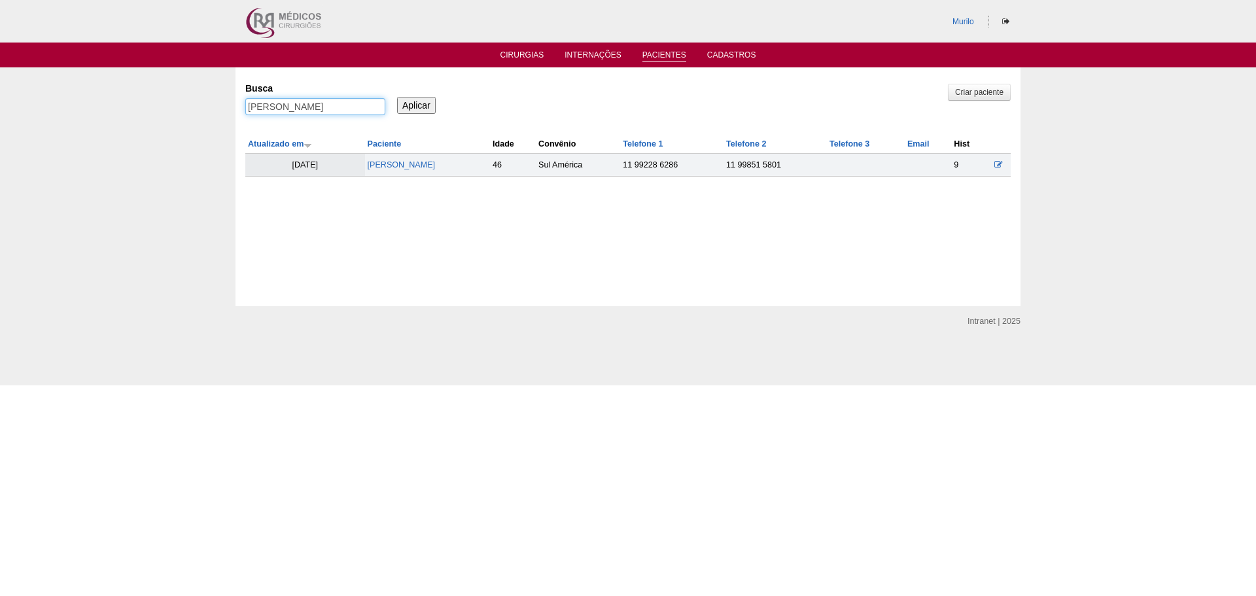
click at [317, 104] on input "[PERSON_NAME]" at bounding box center [315, 106] width 140 height 17
paste input "DRIANO DE VITA"
type input "ADRIANO DE VITA"
click at [397, 97] on input "Aplicar" at bounding box center [416, 105] width 39 height 17
click at [428, 160] on link "[PERSON_NAME]" at bounding box center [406, 164] width 68 height 9
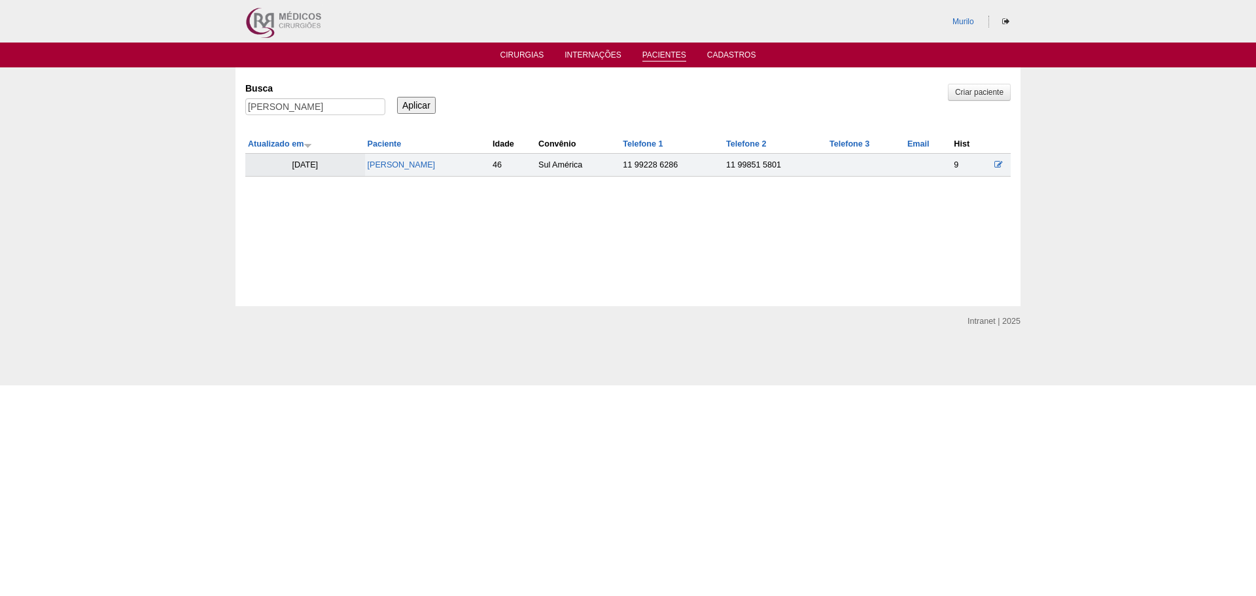
click at [311, 116] on div "[PERSON_NAME]" at bounding box center [315, 110] width 140 height 24
click at [320, 111] on input "[PERSON_NAME]" at bounding box center [315, 106] width 140 height 17
paste input "BIANCA RIBEIRO DE MELO"
type input "BIANCA RIBEIRO DE MELO"
click at [409, 104] on input "Aplicar" at bounding box center [416, 105] width 39 height 17
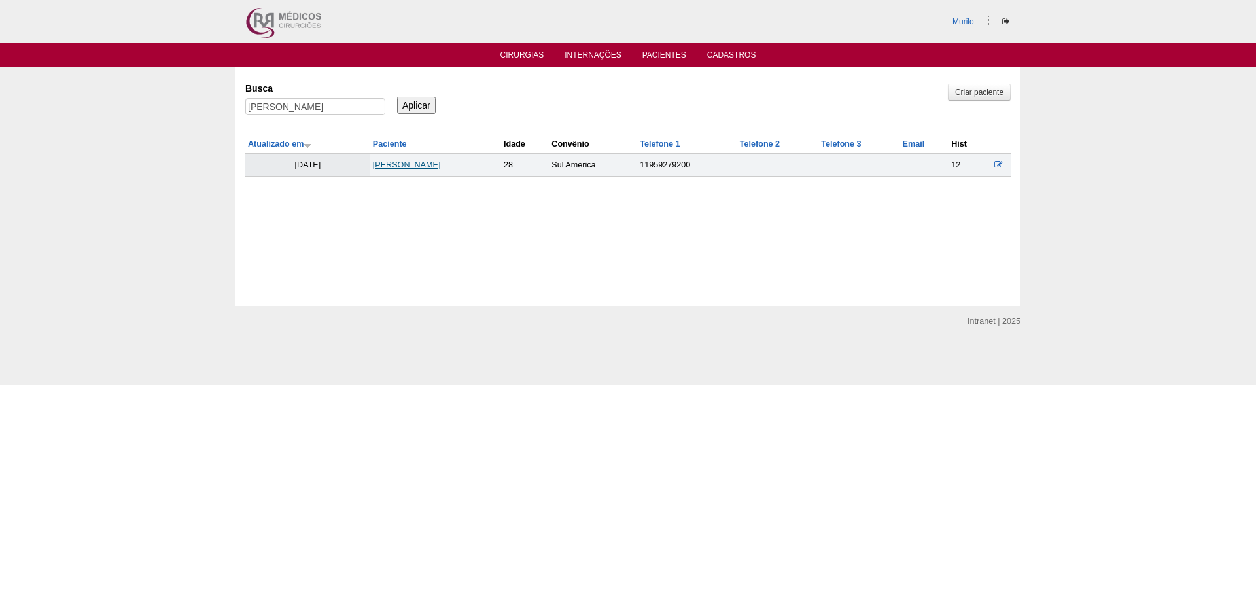
click at [415, 163] on link "[PERSON_NAME]" at bounding box center [407, 164] width 68 height 9
